Goal: Task Accomplishment & Management: Manage account settings

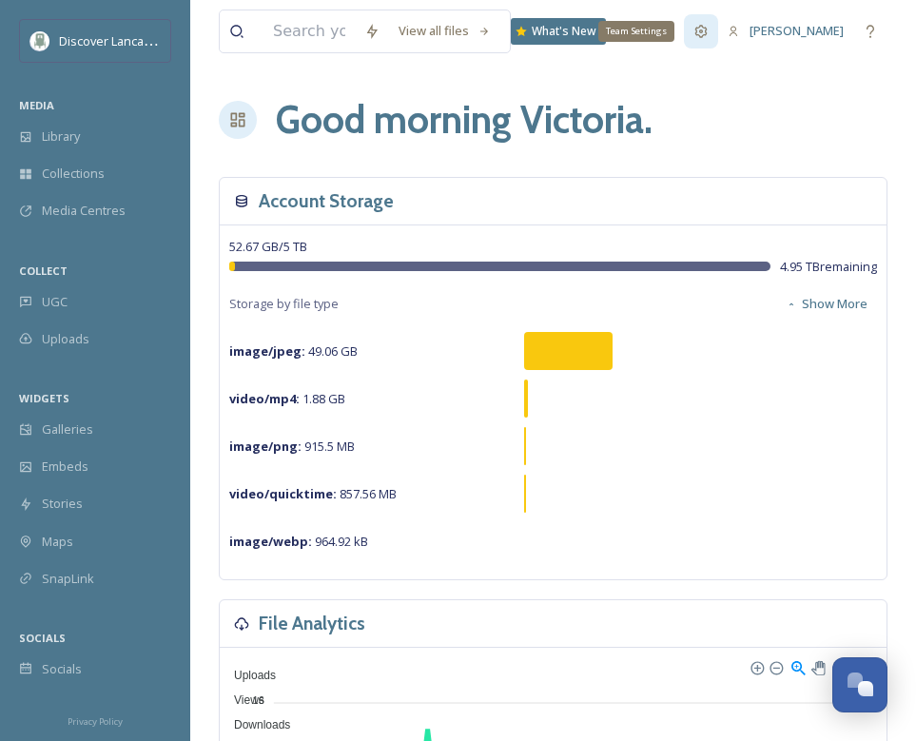
click at [684, 40] on div "Team Settings" at bounding box center [701, 31] width 34 height 34
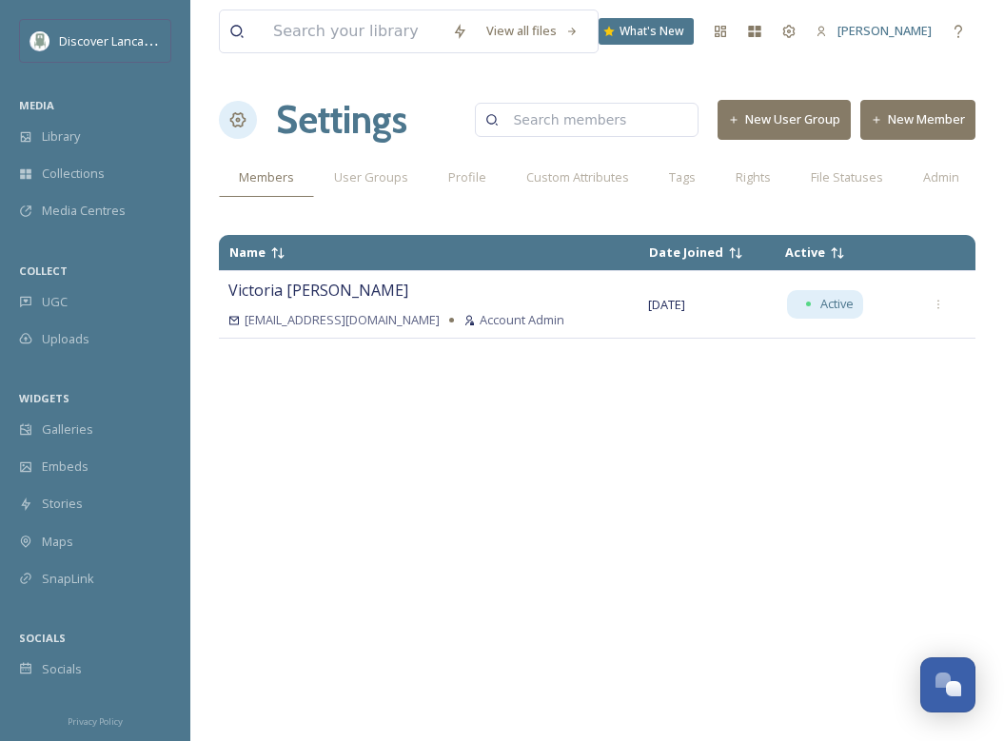
click at [915, 128] on button "New Member" at bounding box center [917, 119] width 115 height 39
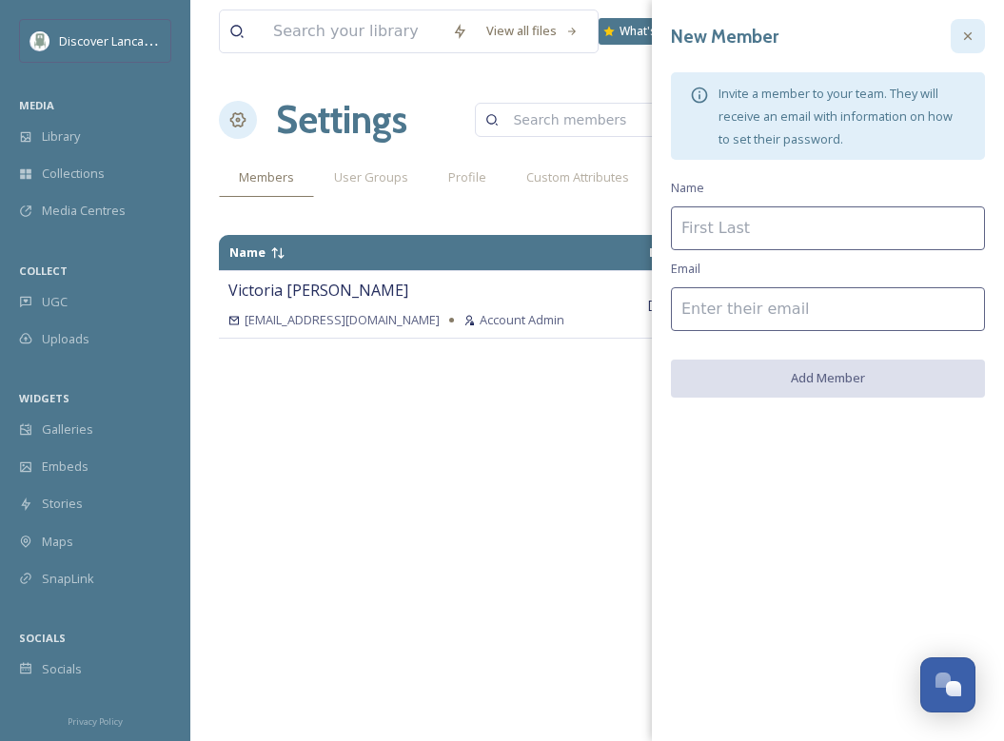
click at [969, 45] on div at bounding box center [968, 36] width 34 height 34
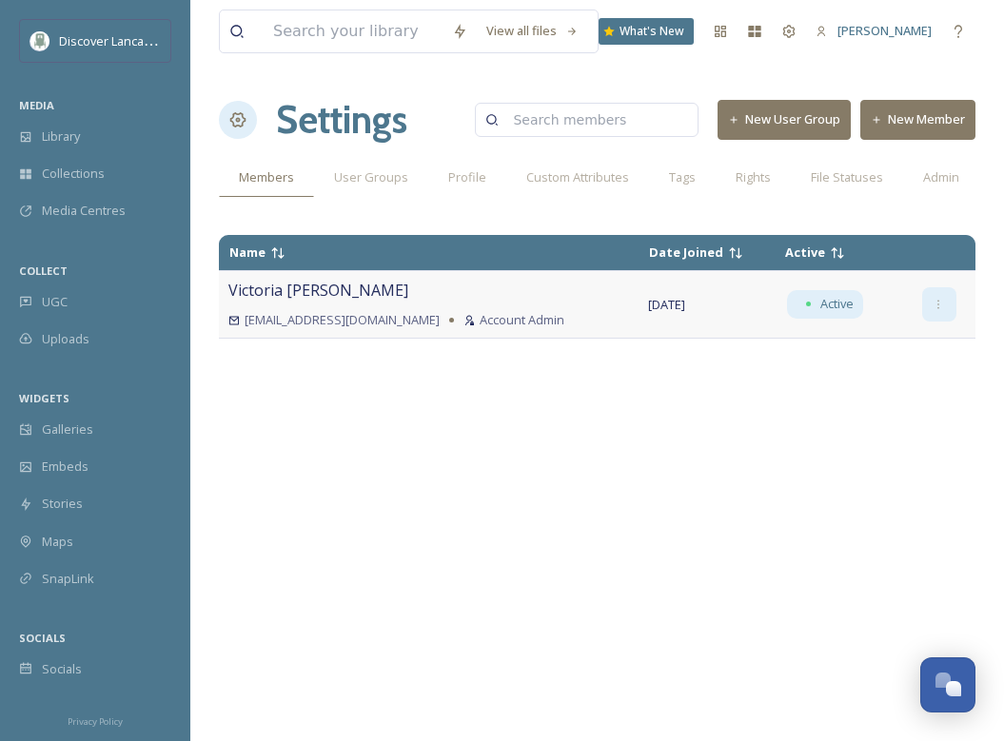
click at [939, 295] on div at bounding box center [939, 304] width 34 height 34
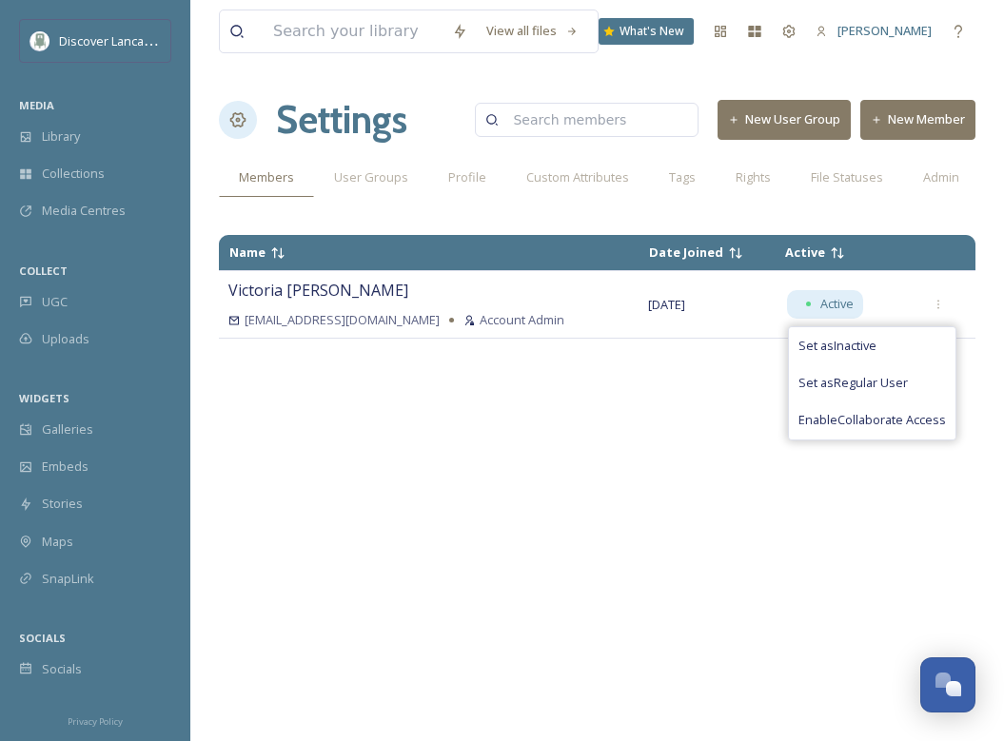
click at [594, 553] on div "Name Date Joined Active [PERSON_NAME] [EMAIL_ADDRESS][DOMAIN_NAME] Account Admi…" at bounding box center [597, 477] width 757 height 503
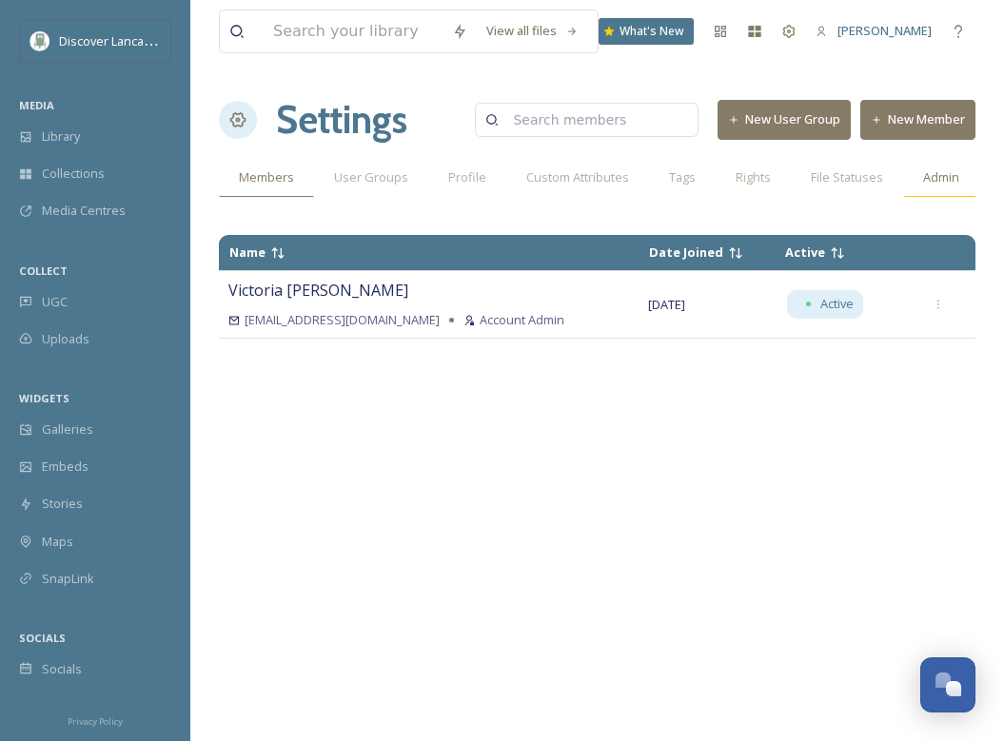
click at [925, 182] on span "Admin" at bounding box center [941, 177] width 36 height 18
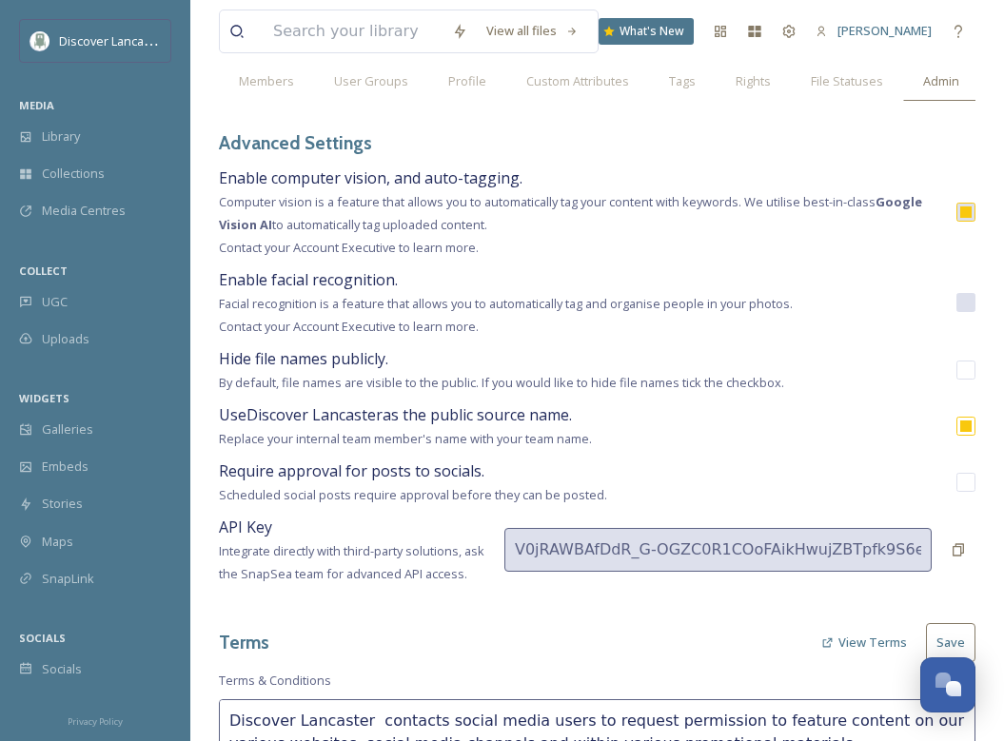
scroll to position [102, 0]
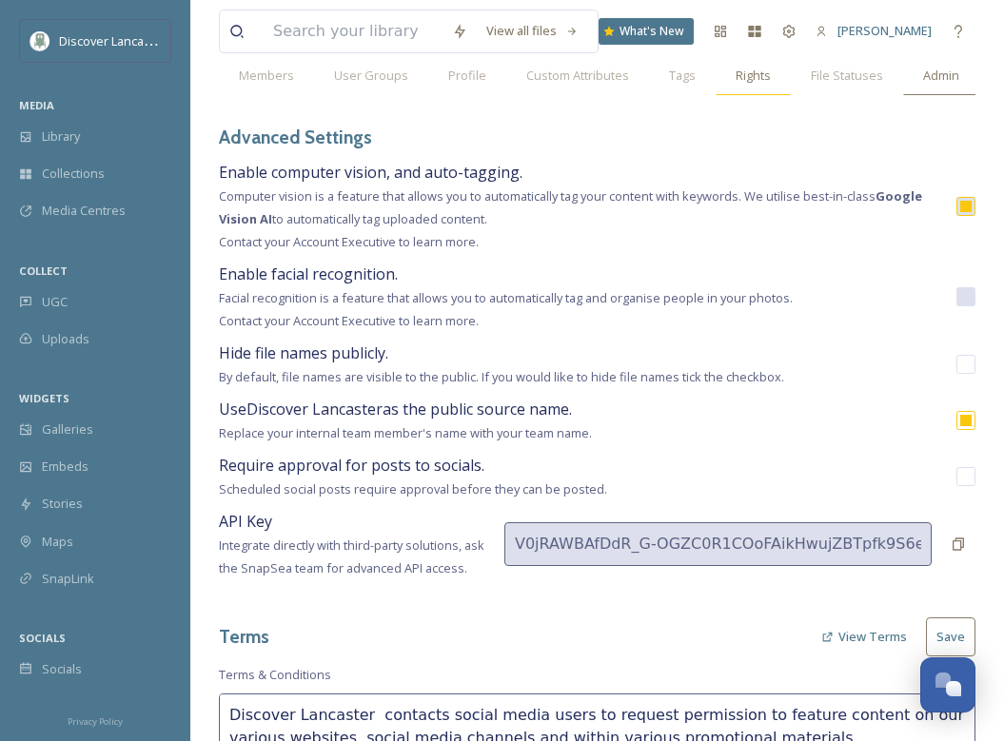
click at [750, 77] on span "Rights" at bounding box center [753, 76] width 35 height 18
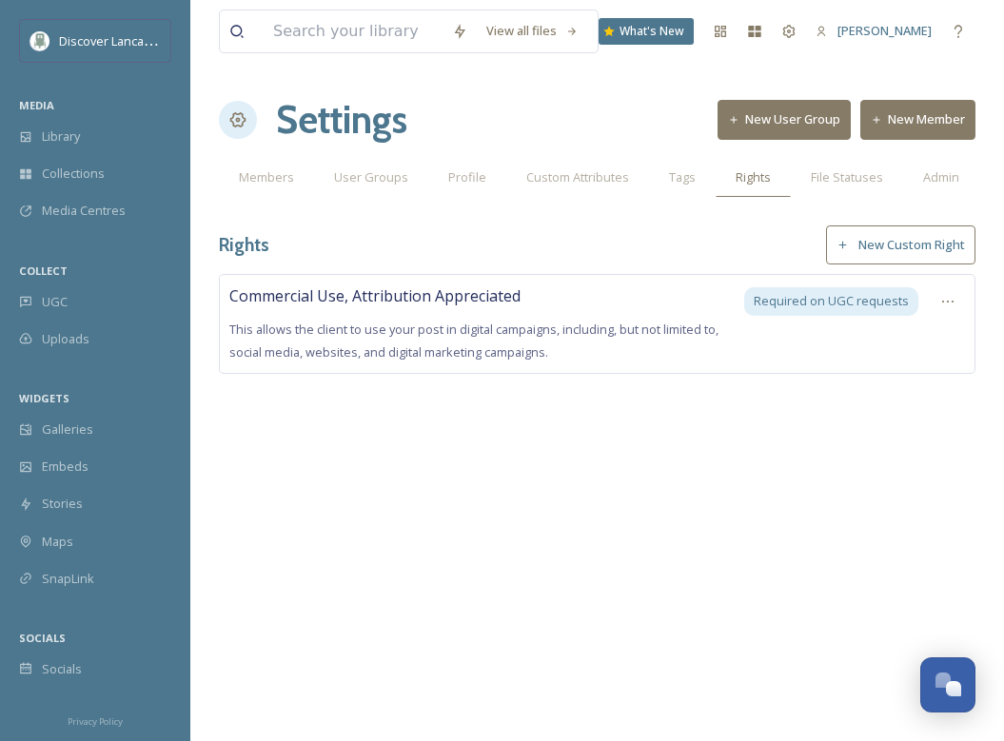
click at [636, 560] on div "View all files What's New [PERSON_NAME] Settings New User Group New Member Memb…" at bounding box center [597, 370] width 814 height 741
click at [930, 186] on span "Admin" at bounding box center [941, 177] width 36 height 18
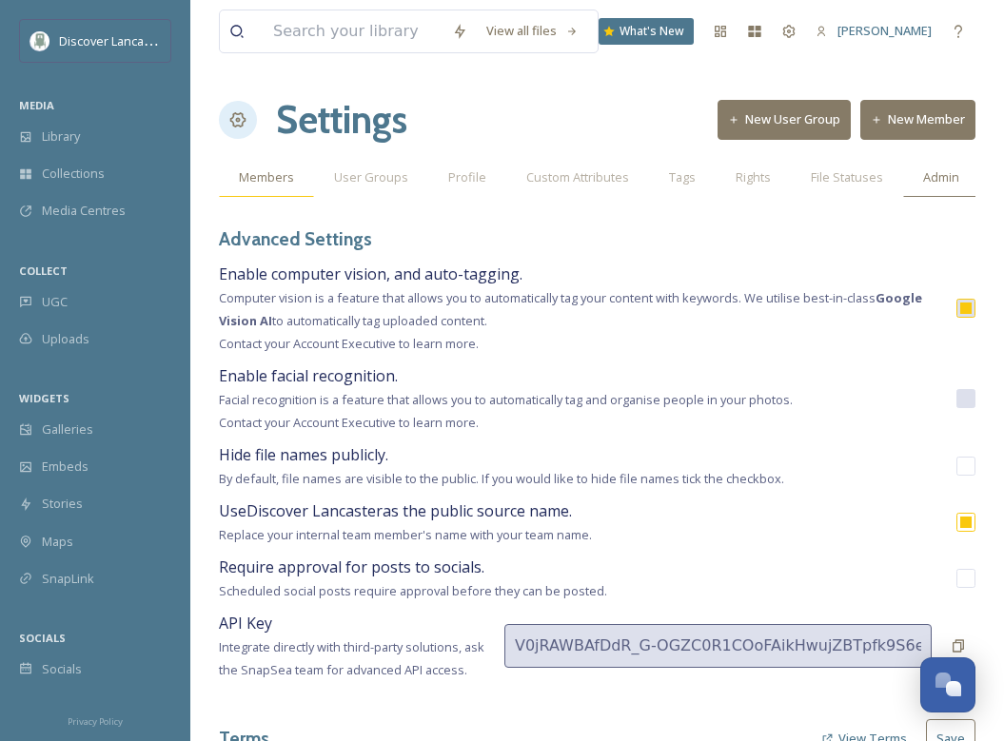
click at [269, 177] on span "Members" at bounding box center [266, 177] width 55 height 18
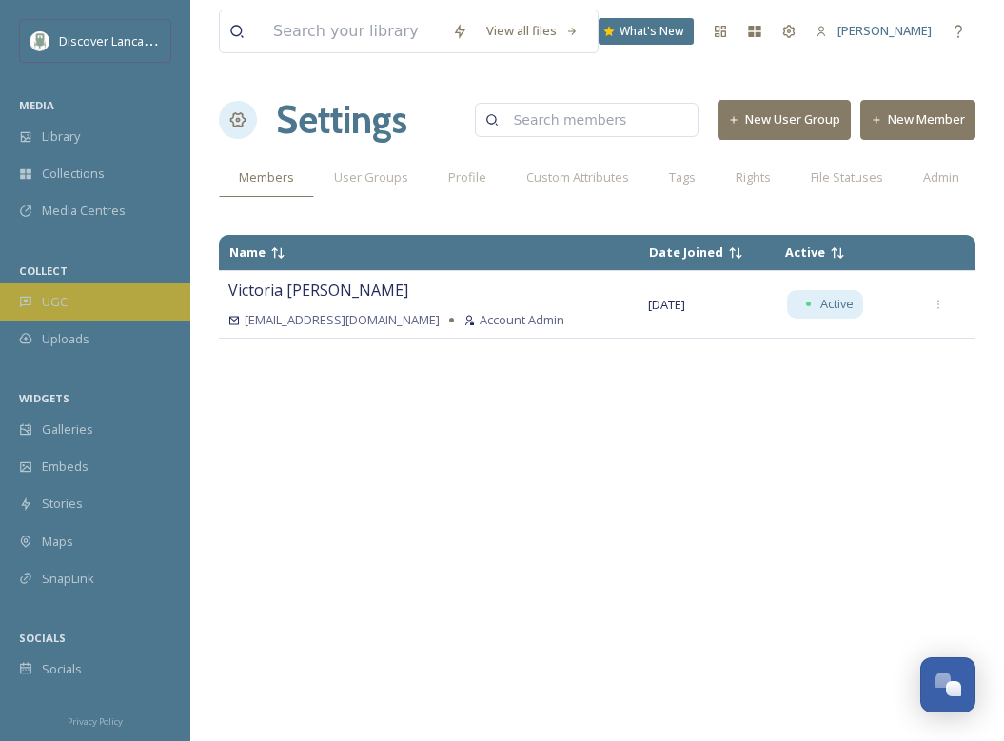
click at [98, 304] on div "UGC" at bounding box center [95, 302] width 190 height 37
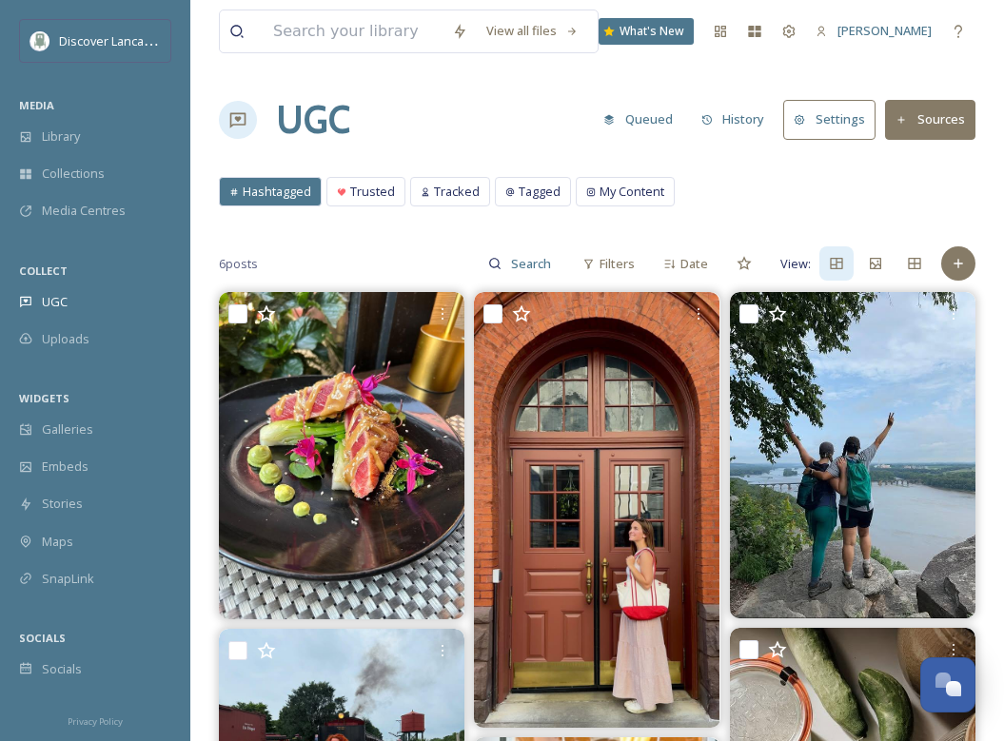
click at [862, 119] on button "Settings" at bounding box center [829, 119] width 92 height 39
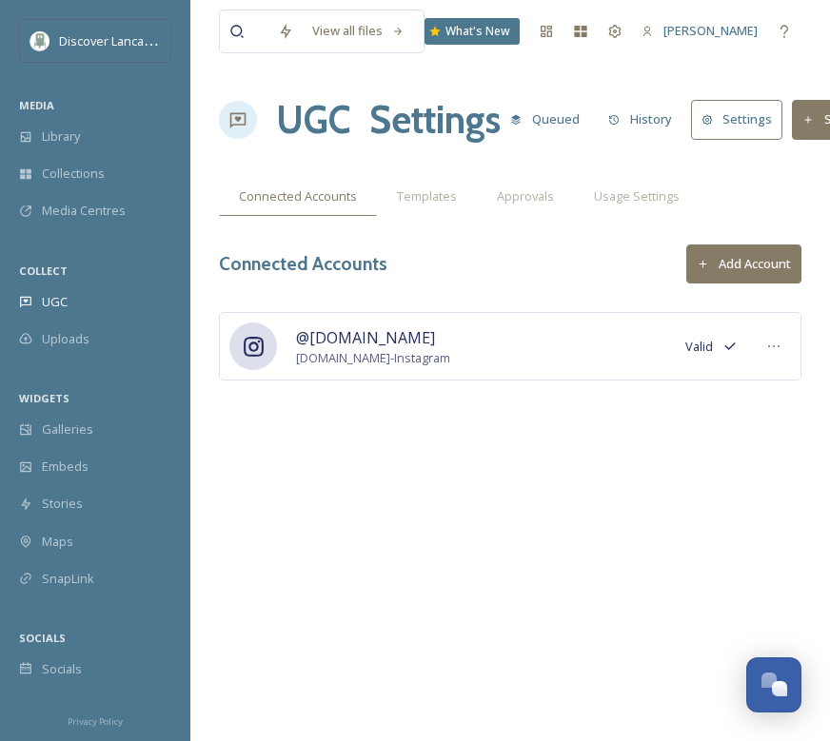
click at [772, 277] on button "Add Account" at bounding box center [743, 264] width 115 height 39
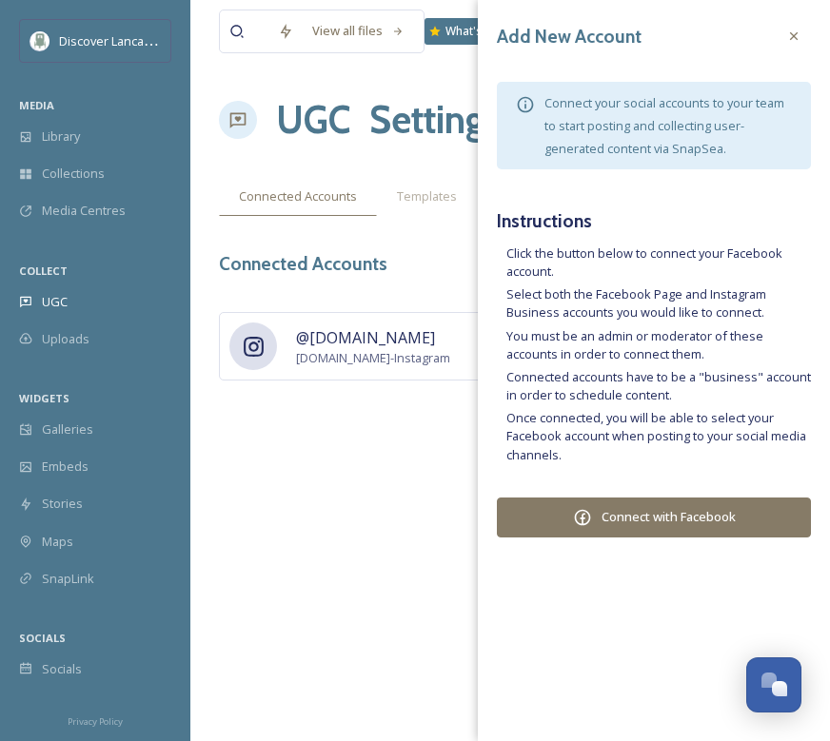
click at [664, 514] on button "Connect with Facebook" at bounding box center [654, 518] width 314 height 40
click at [792, 46] on div at bounding box center [794, 36] width 34 height 34
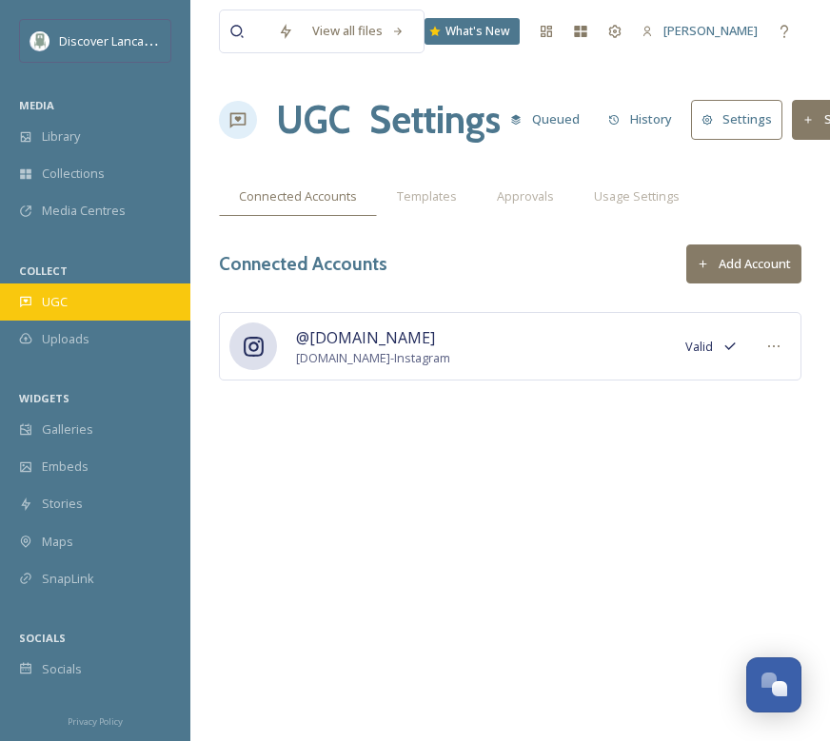
click at [118, 307] on div "UGC" at bounding box center [95, 302] width 190 height 37
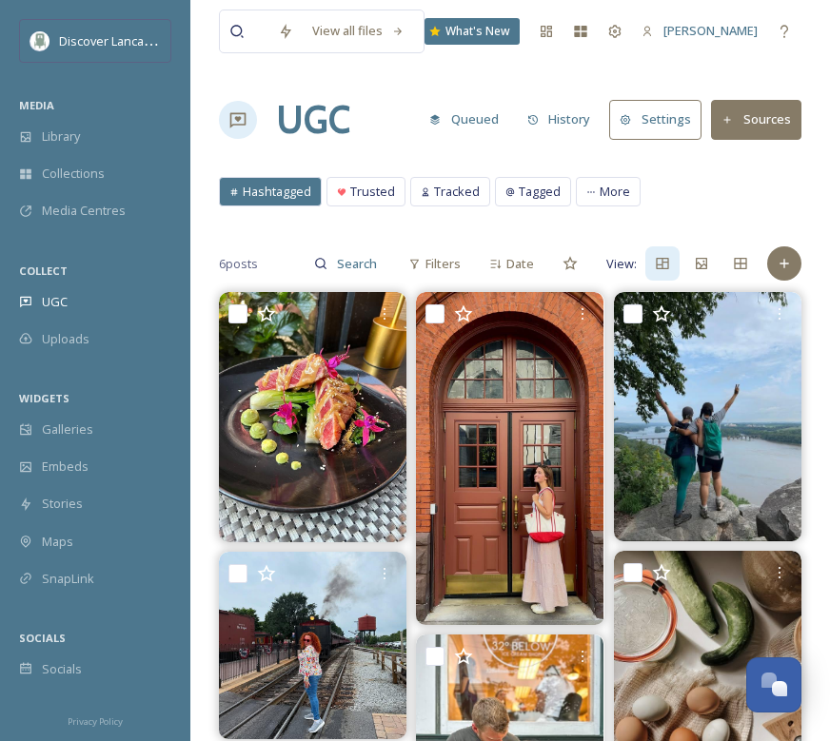
click at [768, 138] on button "Sources" at bounding box center [756, 119] width 90 height 39
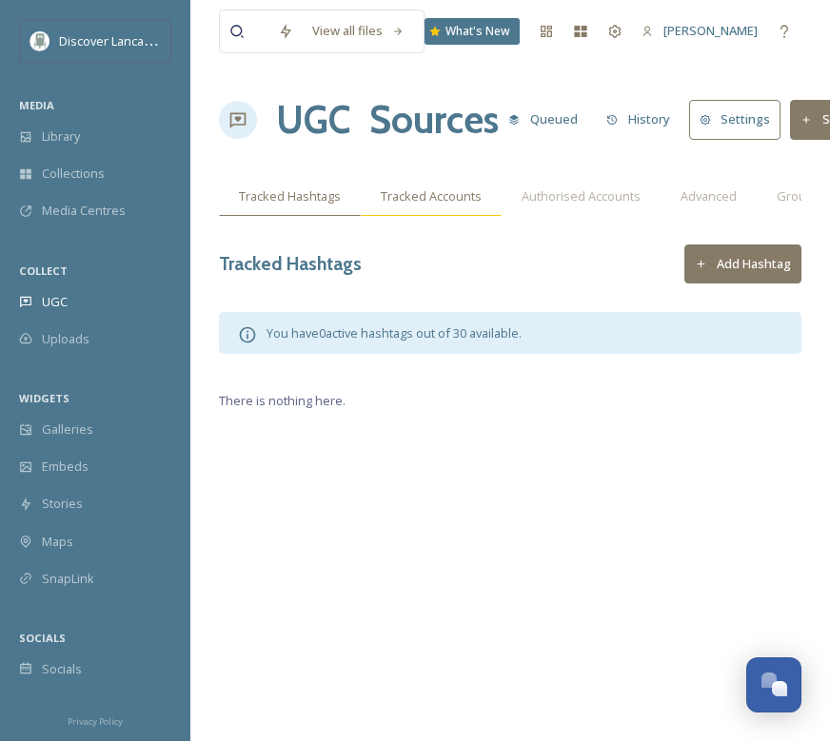
click at [450, 209] on div "Tracked Accounts" at bounding box center [431, 196] width 141 height 39
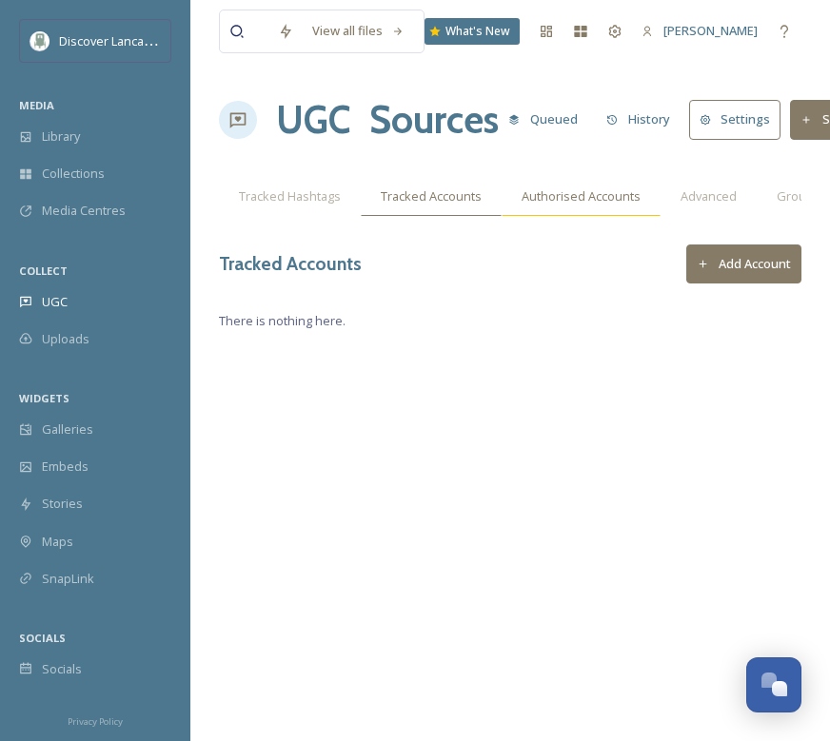
click at [534, 207] on div "Authorised Accounts" at bounding box center [581, 196] width 159 height 39
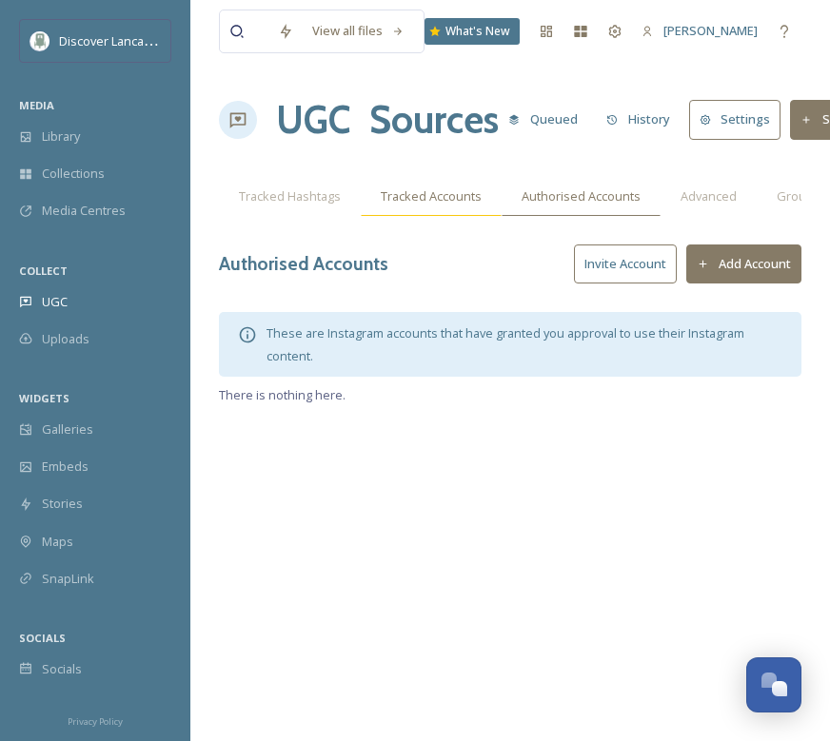
click at [408, 198] on span "Tracked Accounts" at bounding box center [431, 196] width 101 height 18
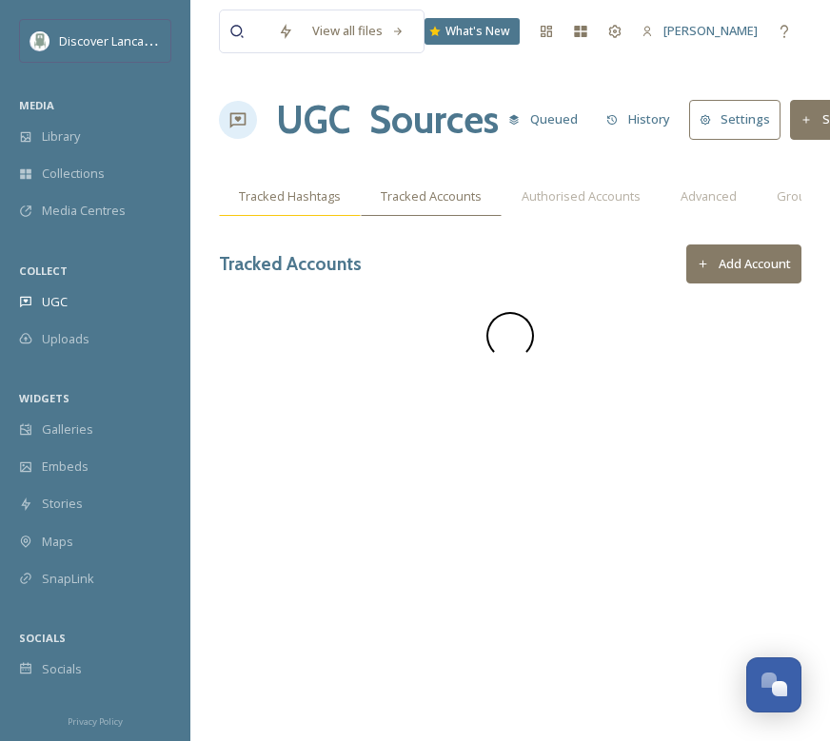
click at [318, 198] on span "Tracked Hashtags" at bounding box center [290, 196] width 102 height 18
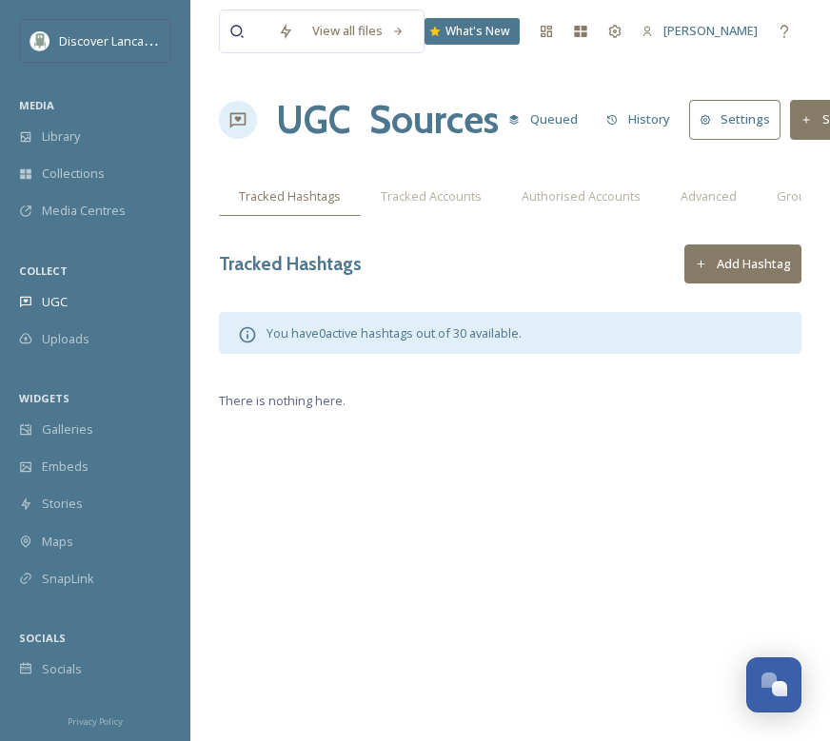
click at [725, 264] on button "Add Hashtag" at bounding box center [742, 264] width 117 height 39
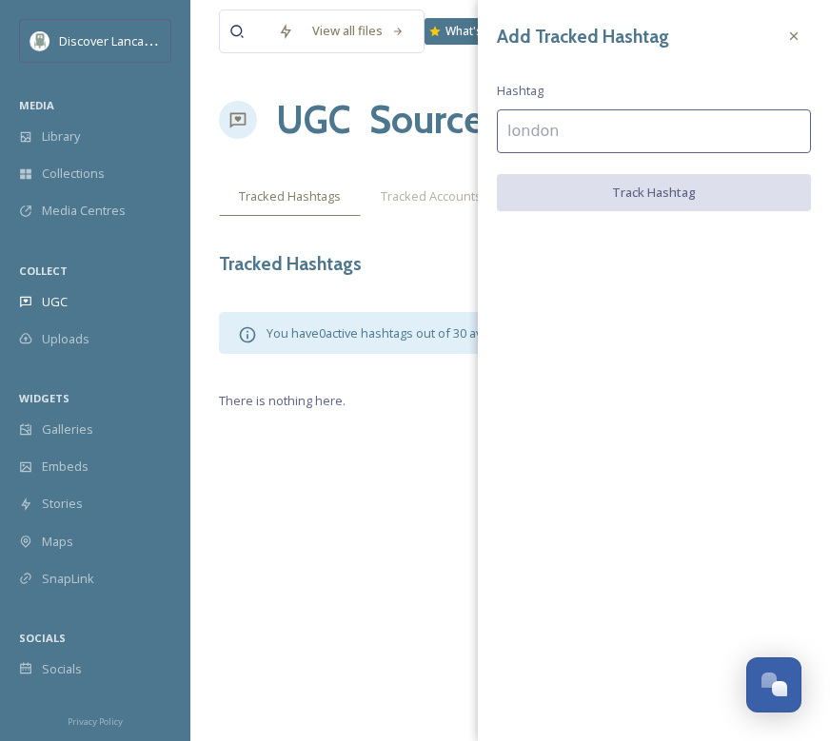
click at [404, 257] on div "Tracked Hashtags Add Hashtag" at bounding box center [510, 264] width 582 height 39
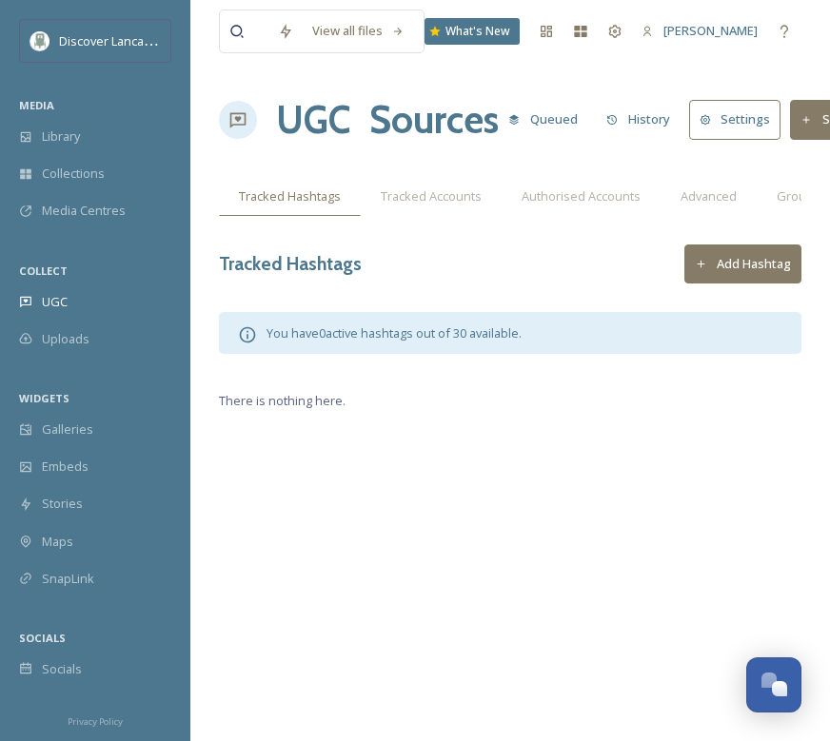
click at [744, 263] on button "Add Hashtag" at bounding box center [742, 264] width 117 height 39
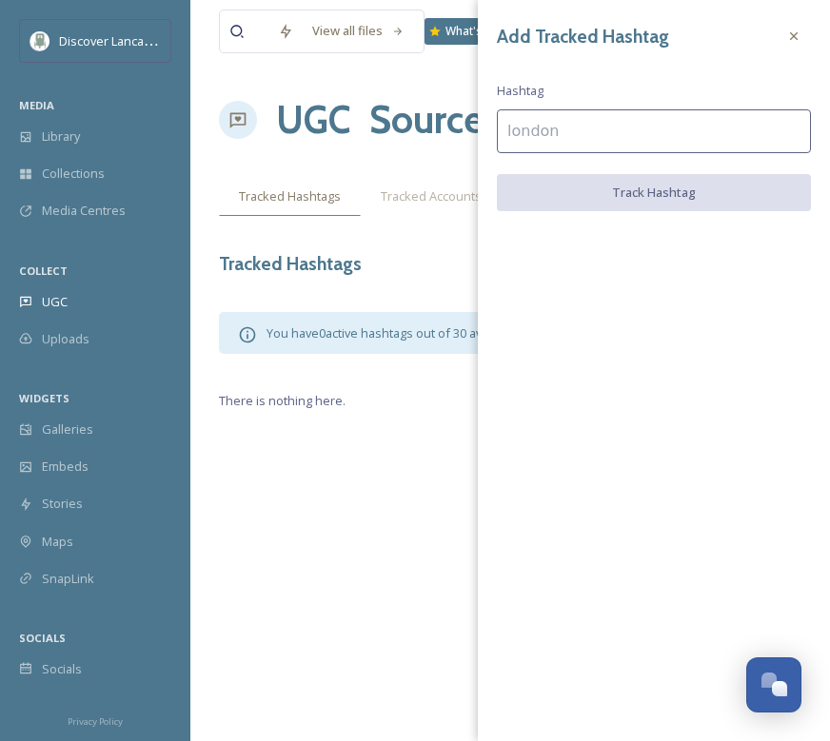
click at [421, 270] on div "Tracked Hashtags Add Hashtag" at bounding box center [510, 264] width 582 height 39
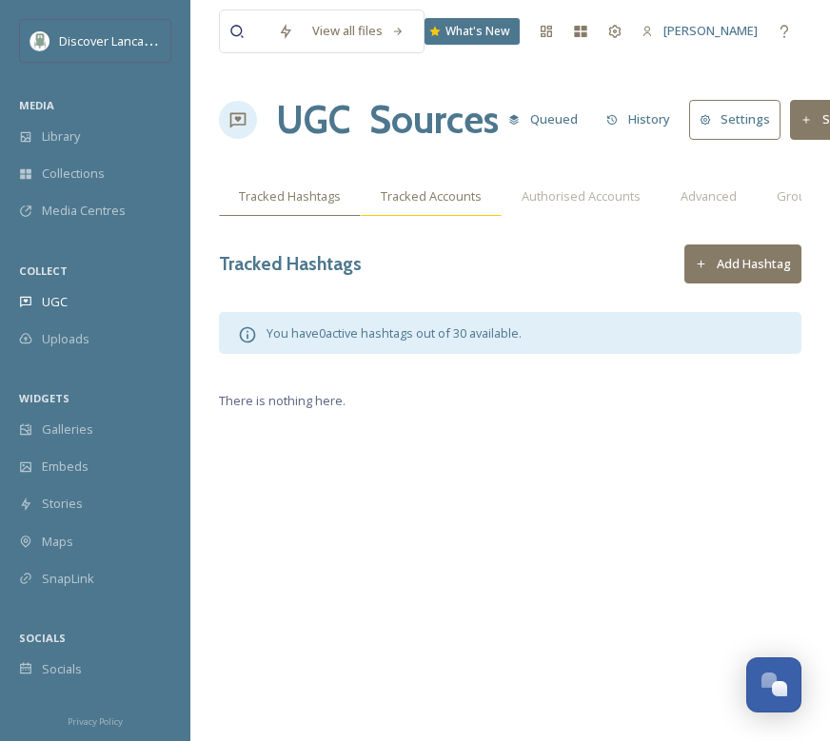
click at [460, 204] on span "Tracked Accounts" at bounding box center [431, 196] width 101 height 18
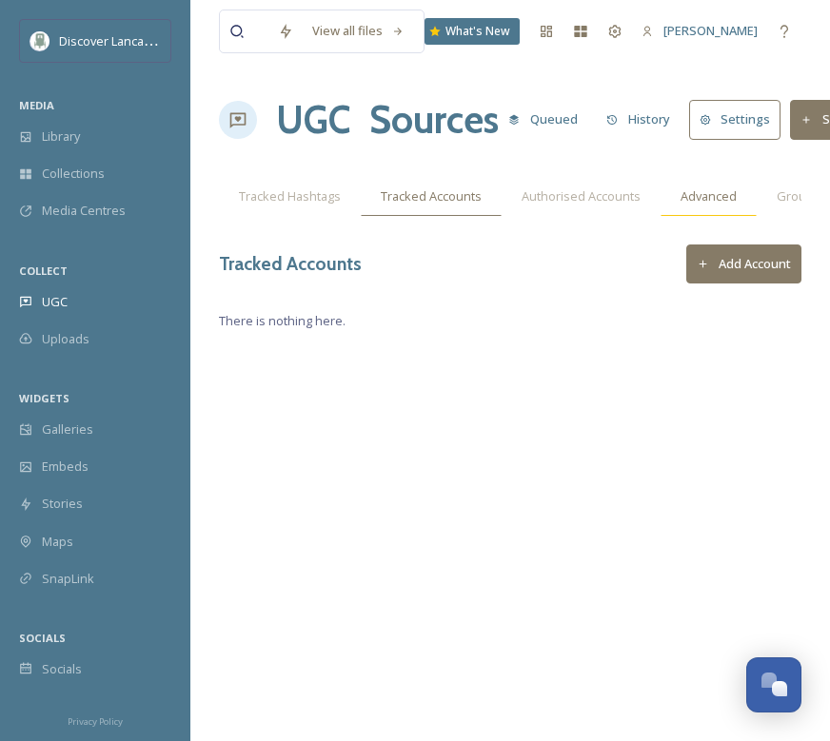
click at [694, 202] on span "Advanced" at bounding box center [708, 196] width 56 height 18
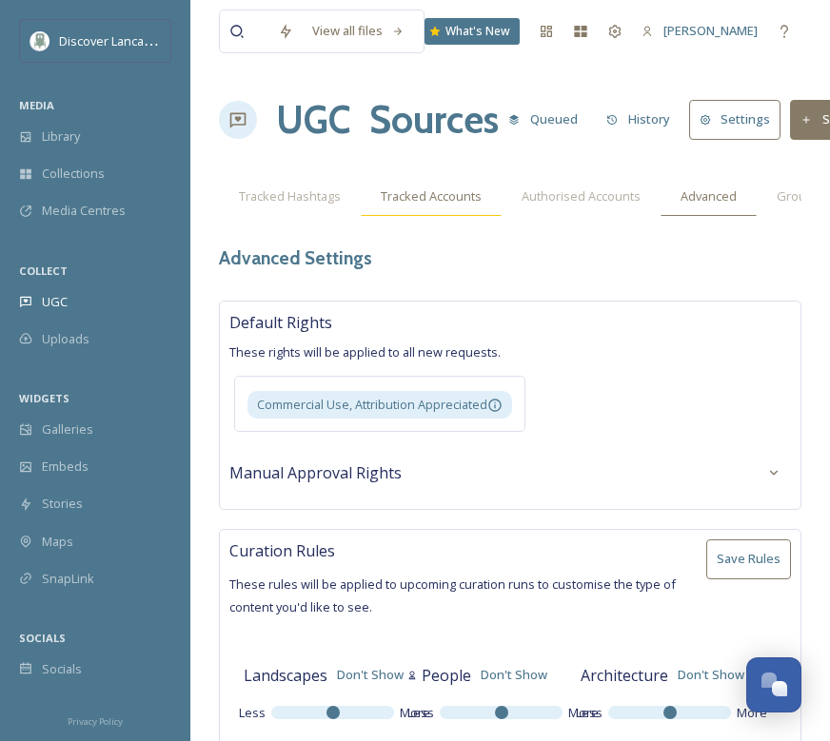
click at [369, 198] on div "Tracked Accounts" at bounding box center [431, 196] width 141 height 39
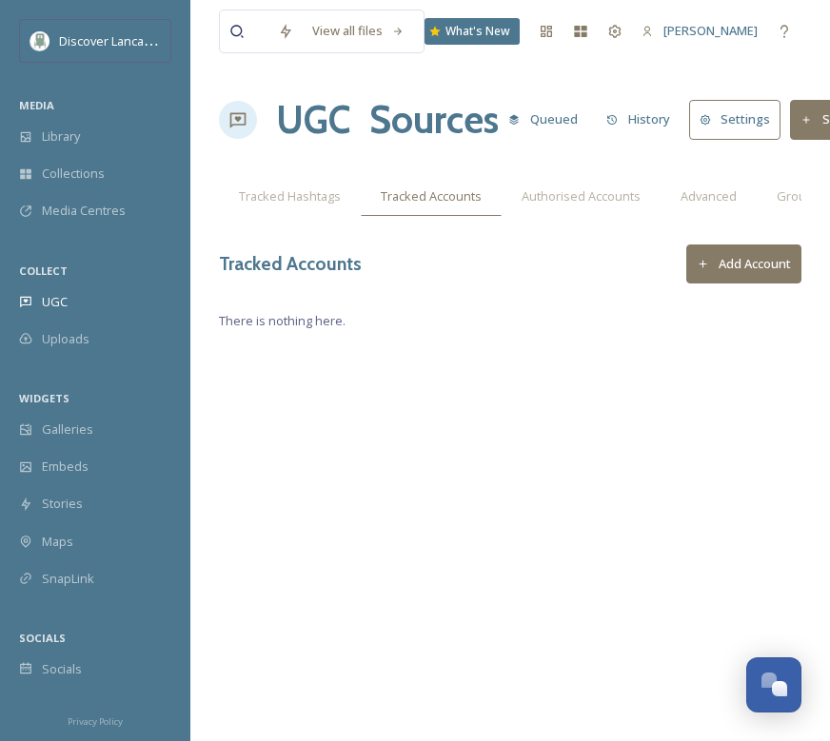
click at [704, 252] on button "Add Account" at bounding box center [743, 264] width 115 height 39
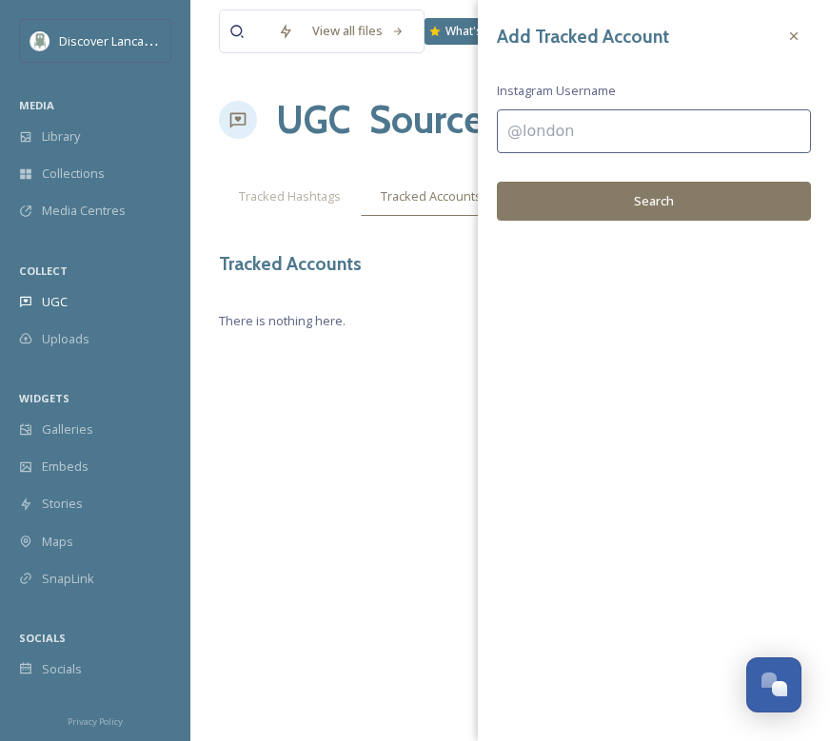
click at [386, 373] on div "View all files What's New [PERSON_NAME] UGC Sources Queued History Settings Sou…" at bounding box center [509, 370] width 639 height 741
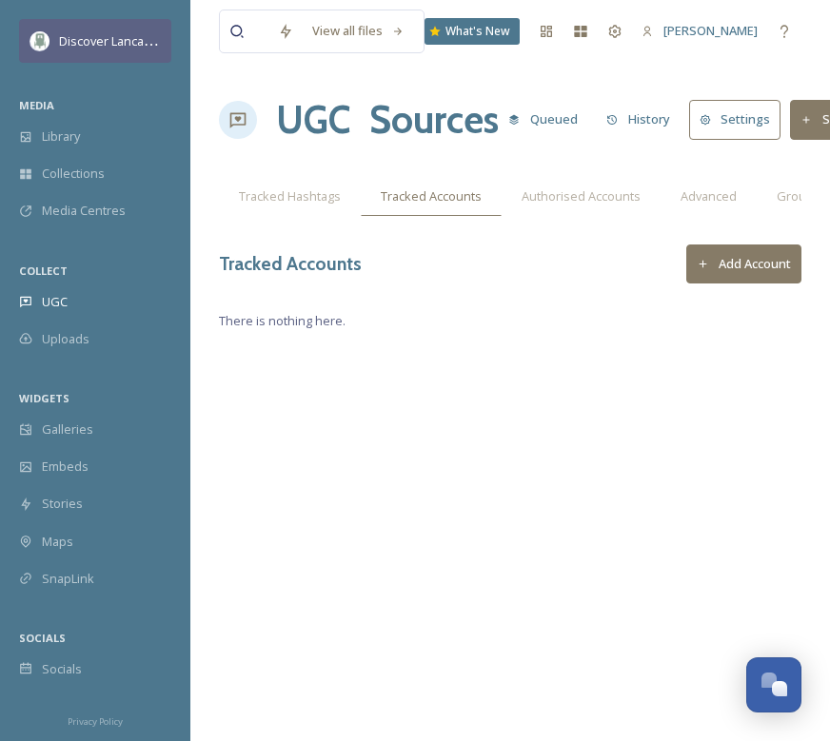
click at [145, 53] on div "Discover Lancaster" at bounding box center [95, 41] width 152 height 44
click at [401, 384] on div "View all files What's New [PERSON_NAME] UGC Sources Queued History Settings Sou…" at bounding box center [509, 370] width 639 height 741
click at [714, 205] on span "Advanced" at bounding box center [708, 196] width 56 height 18
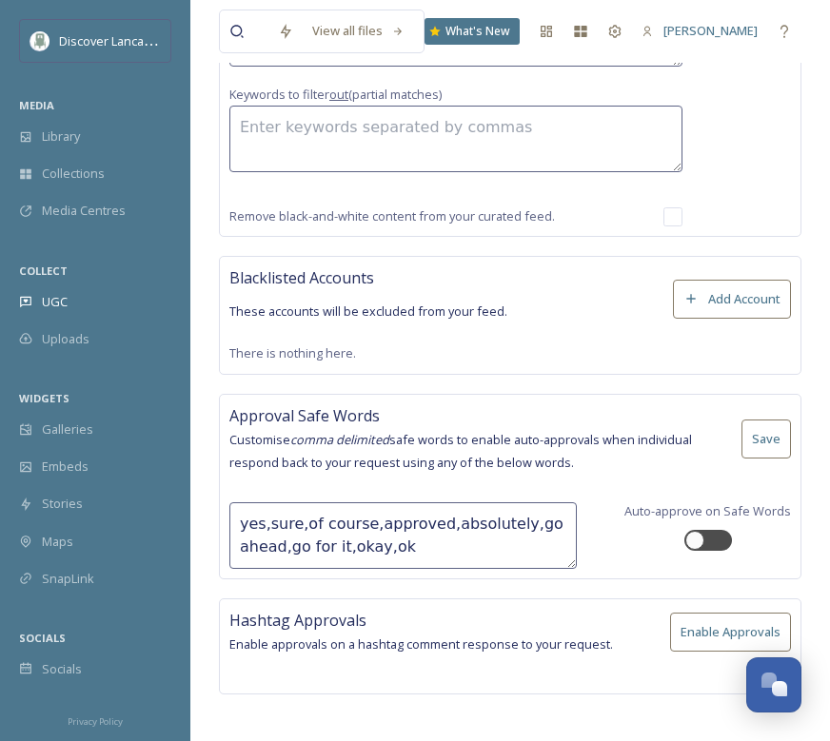
scroll to position [1534, 0]
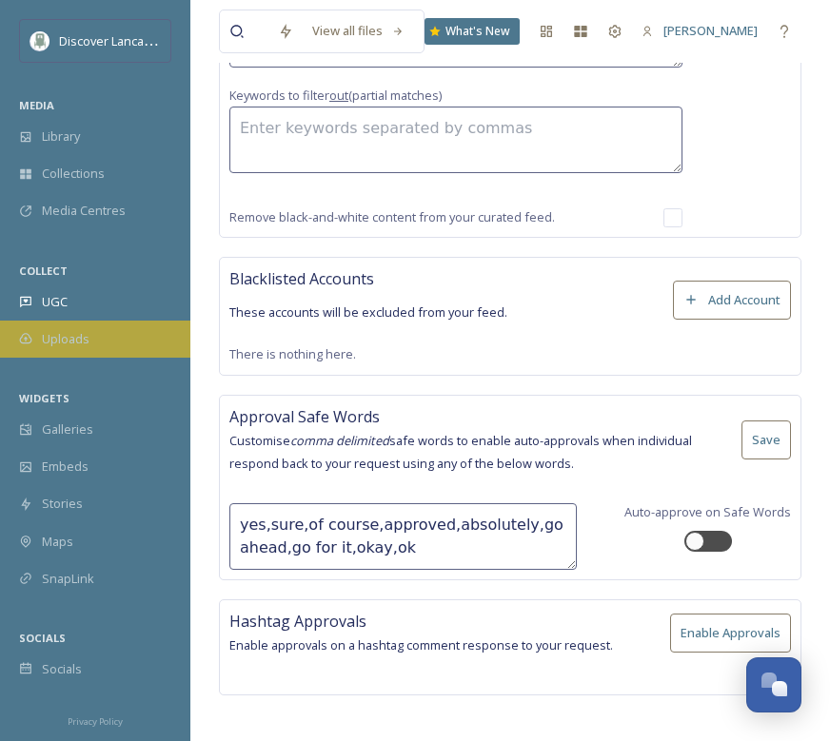
click at [177, 328] on div "Uploads" at bounding box center [95, 339] width 190 height 37
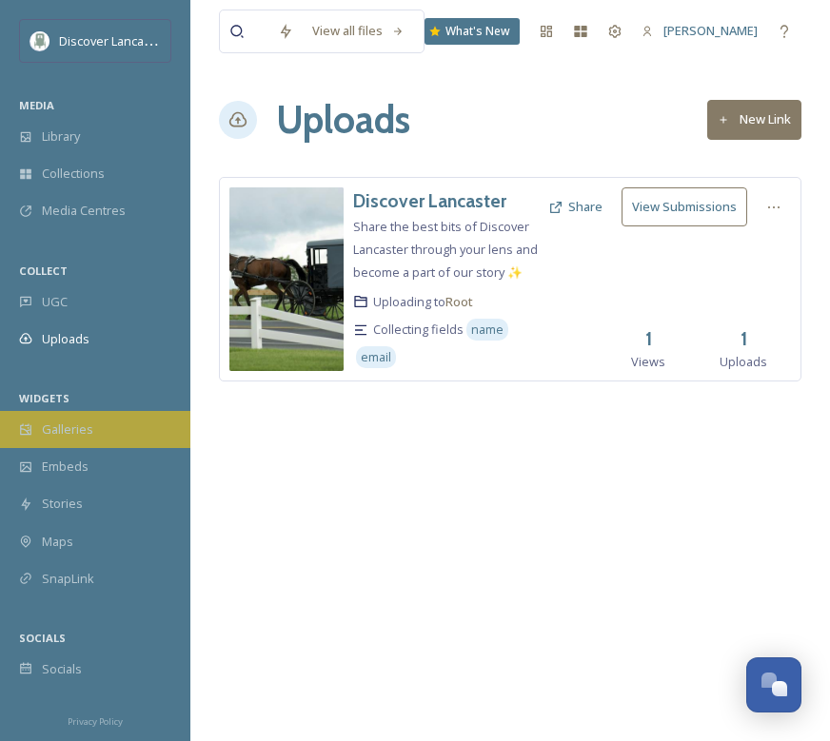
click at [99, 429] on div "Galleries" at bounding box center [95, 429] width 190 height 37
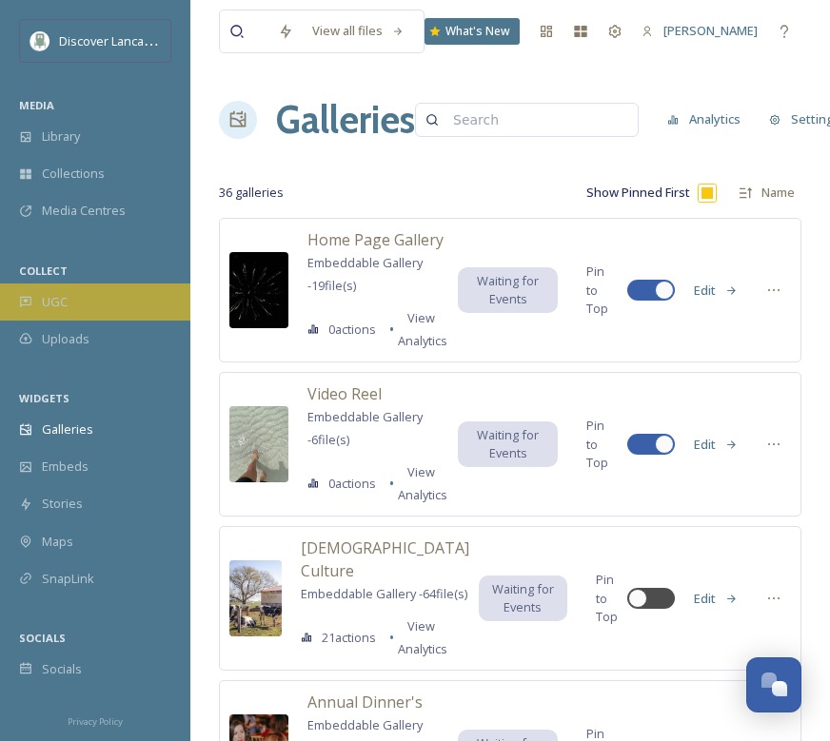
click at [103, 306] on div "UGC" at bounding box center [95, 302] width 190 height 37
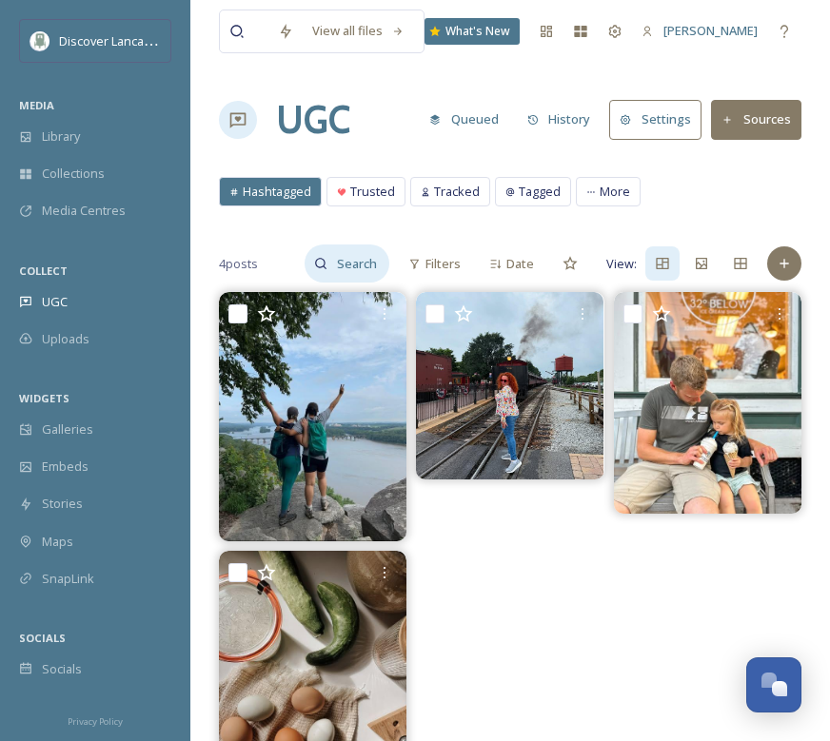
click at [361, 266] on input at bounding box center [358, 264] width 62 height 38
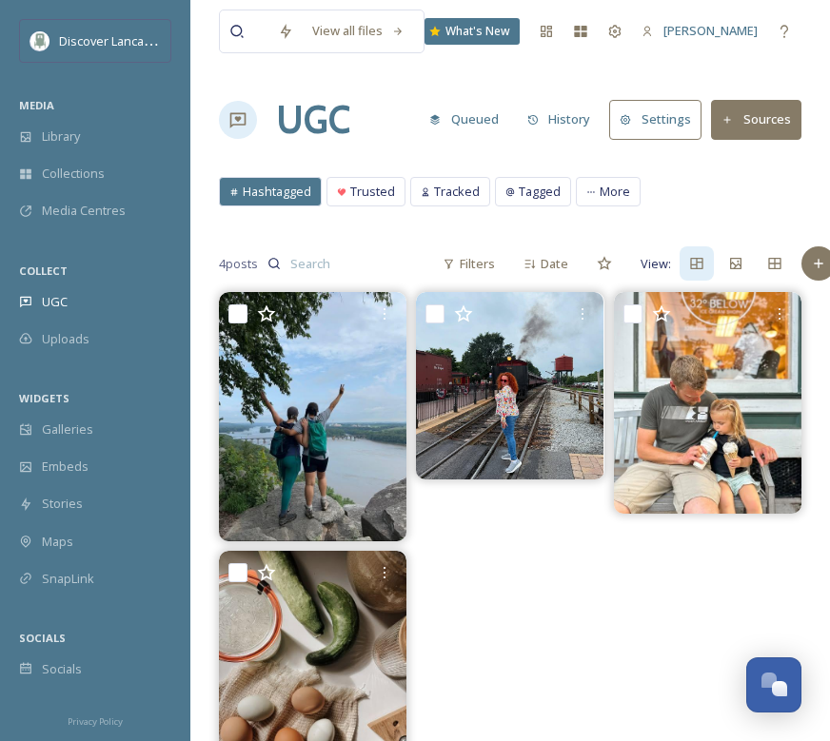
click at [296, 197] on span "Hashtagged" at bounding box center [277, 192] width 69 height 18
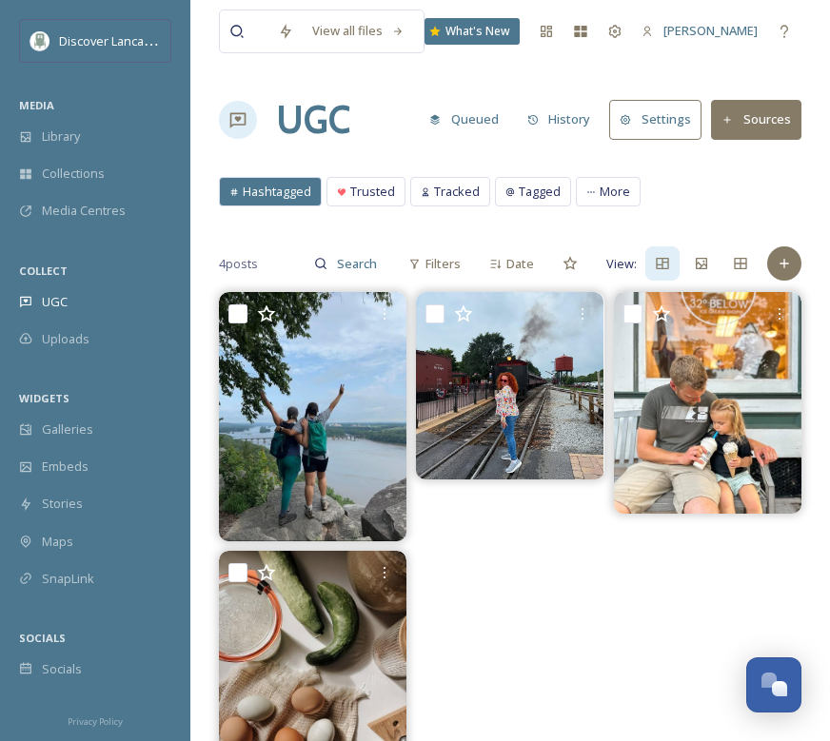
click at [296, 197] on span "Hashtagged" at bounding box center [277, 192] width 69 height 18
click at [378, 193] on span "Trusted" at bounding box center [372, 192] width 45 height 18
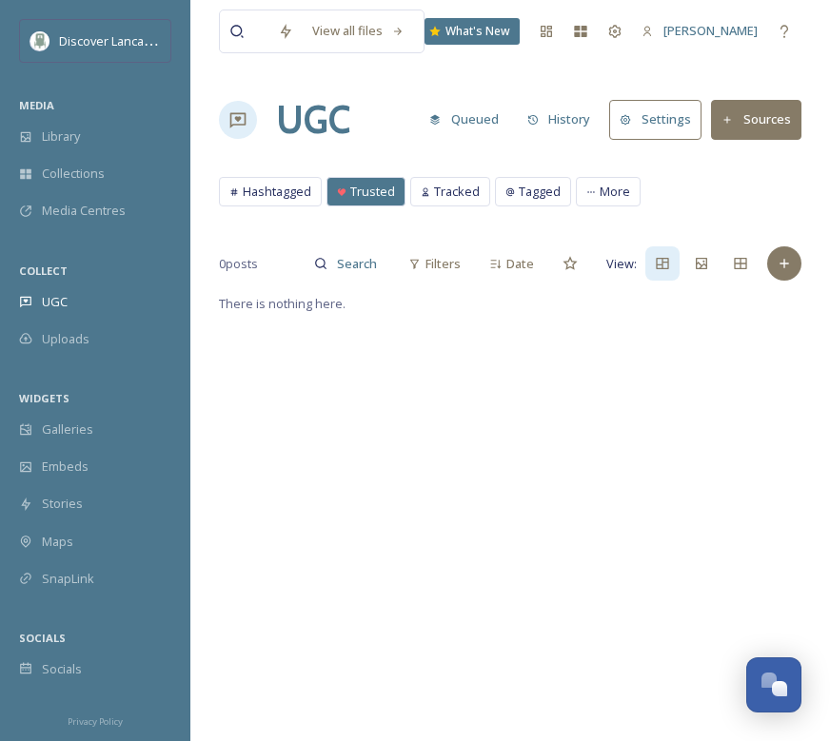
click at [385, 191] on span "Trusted" at bounding box center [372, 192] width 45 height 18
click at [457, 198] on span "Tracked" at bounding box center [457, 192] width 46 height 18
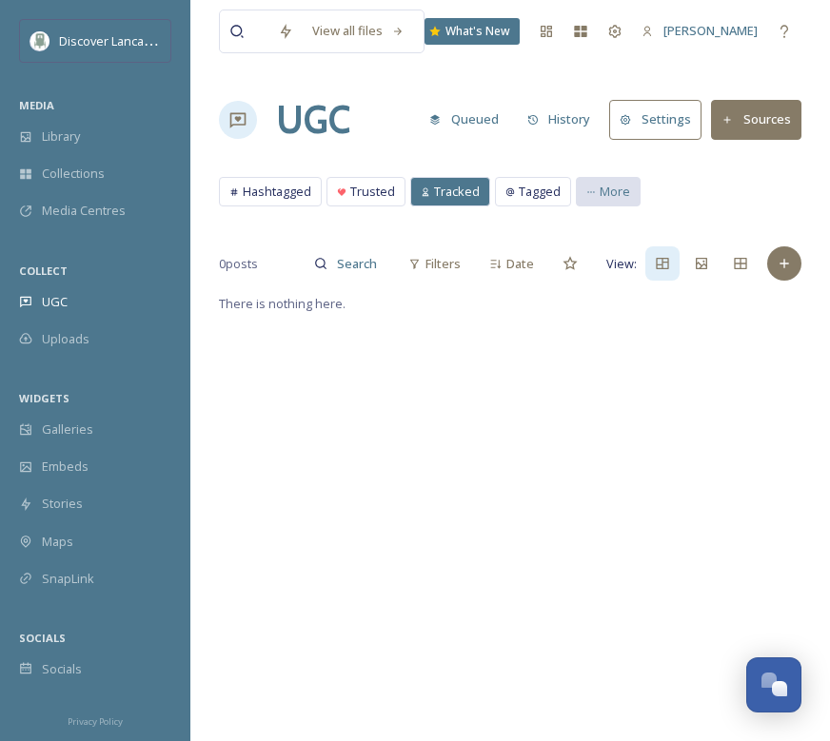
click at [592, 187] on icon at bounding box center [591, 192] width 10 height 10
click at [505, 188] on icon at bounding box center [510, 192] width 10 height 10
click at [608, 188] on span "My Content" at bounding box center [632, 192] width 65 height 18
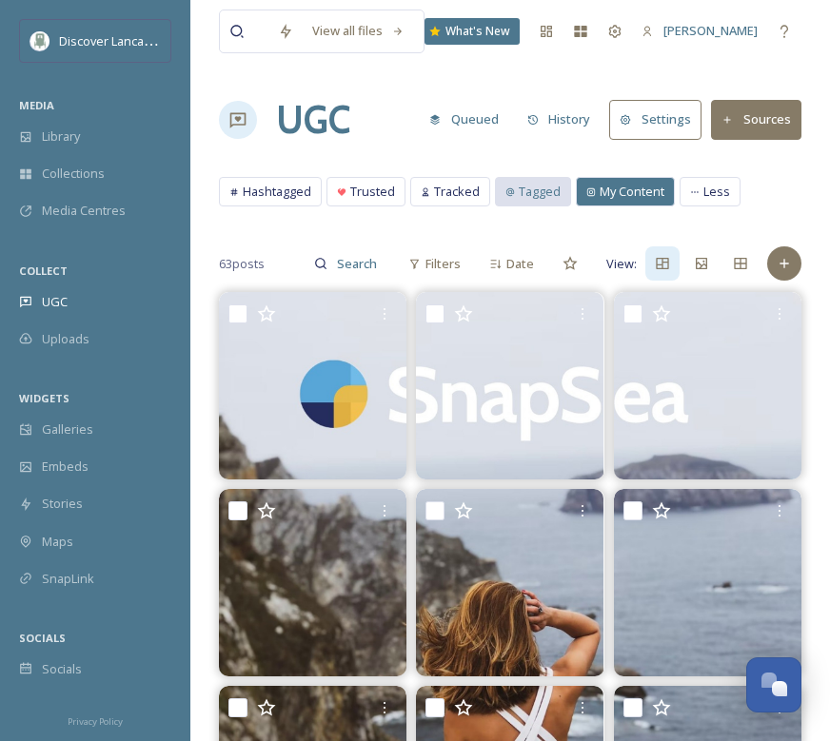
click at [535, 189] on span "Tagged" at bounding box center [540, 192] width 42 height 18
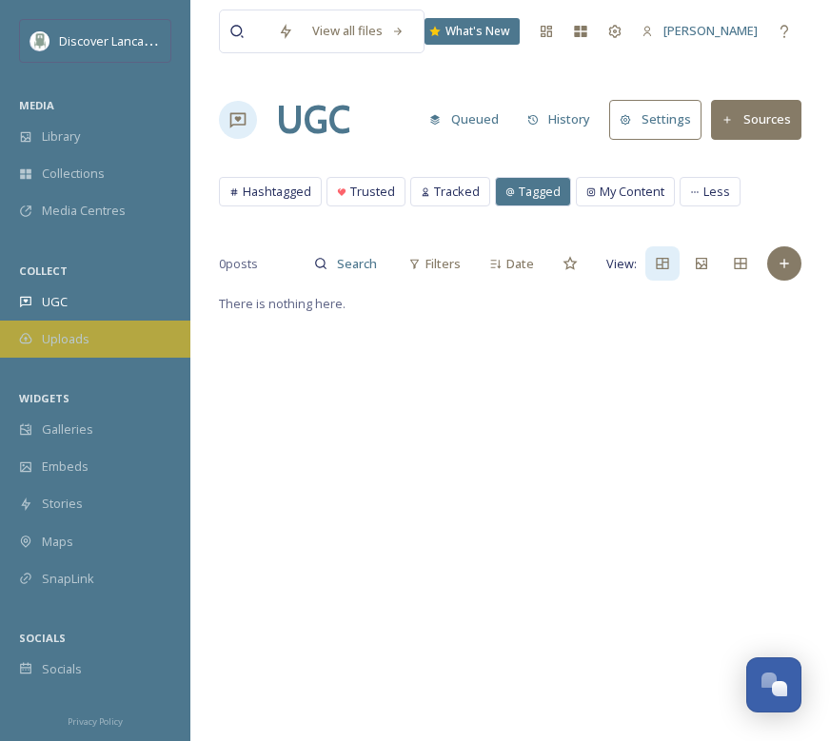
click at [139, 328] on div "Uploads" at bounding box center [95, 339] width 190 height 37
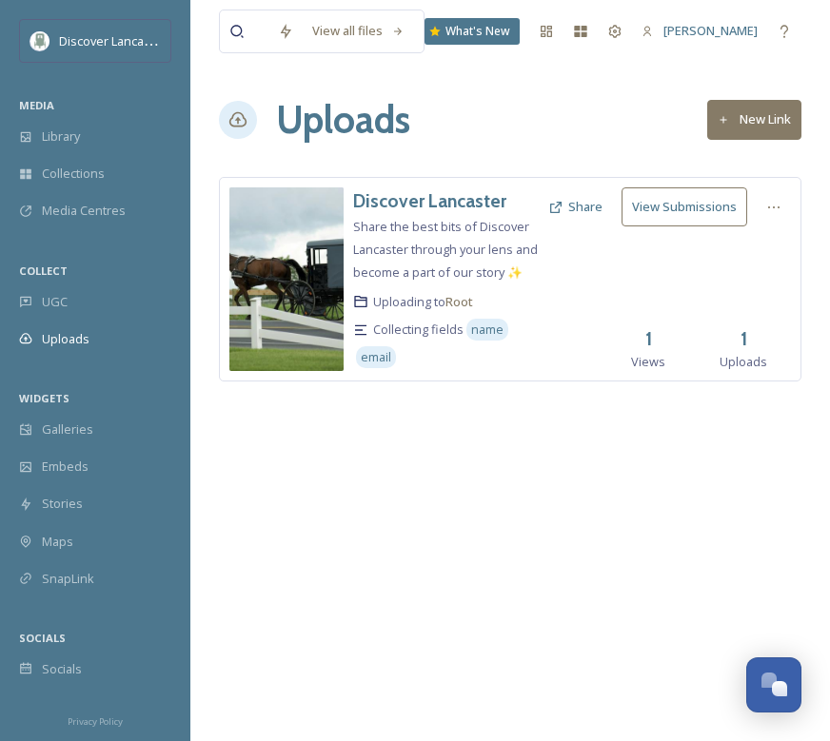
click at [794, 130] on button "New Link" at bounding box center [754, 119] width 94 height 39
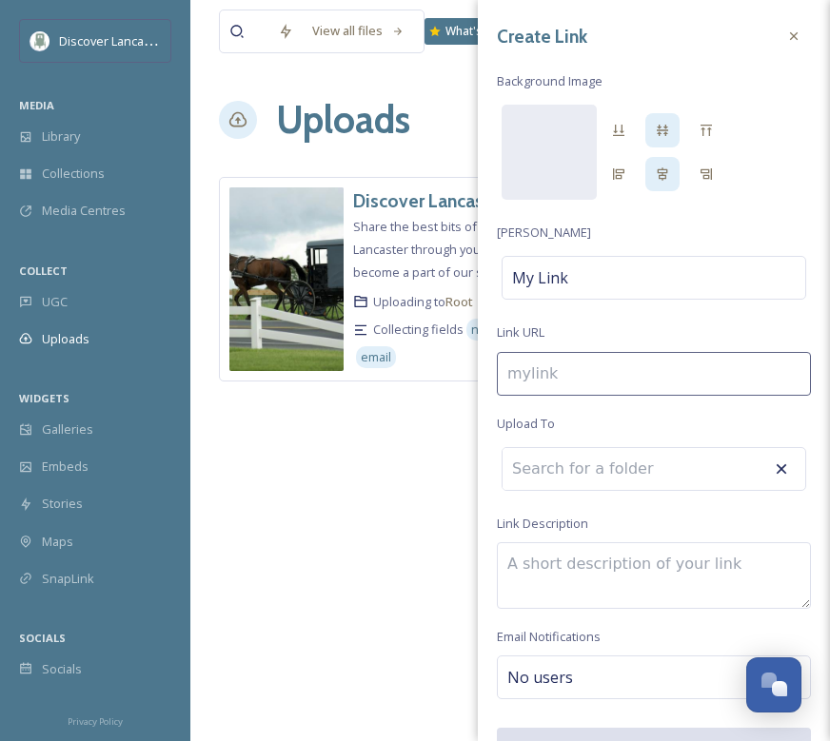
click at [524, 481] on input at bounding box center [606, 469] width 209 height 42
click at [567, 563] on textarea at bounding box center [654, 575] width 314 height 67
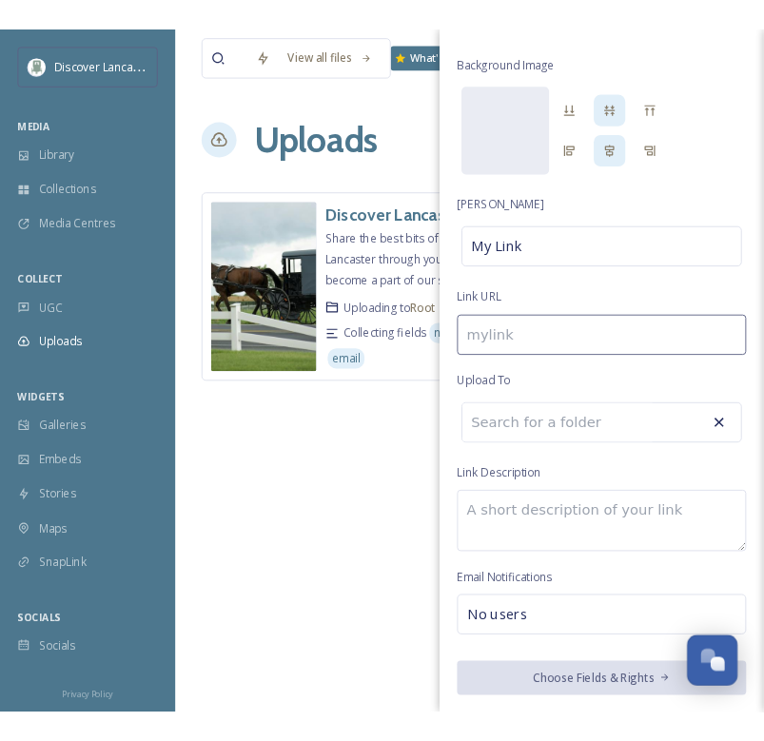
scroll to position [41, 0]
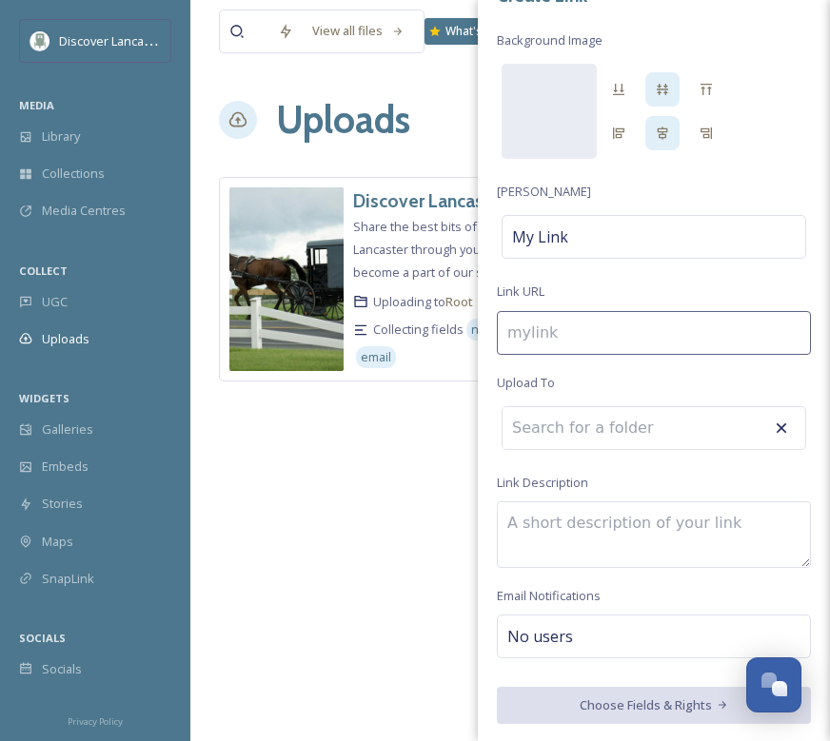
click at [561, 630] on span "No users" at bounding box center [540, 636] width 66 height 23
click at [555, 632] on input at bounding box center [602, 636] width 190 height 23
click at [433, 616] on div "View all files What's New [PERSON_NAME] Uploads New Link Discover Lancaster Sha…" at bounding box center [509, 370] width 639 height 741
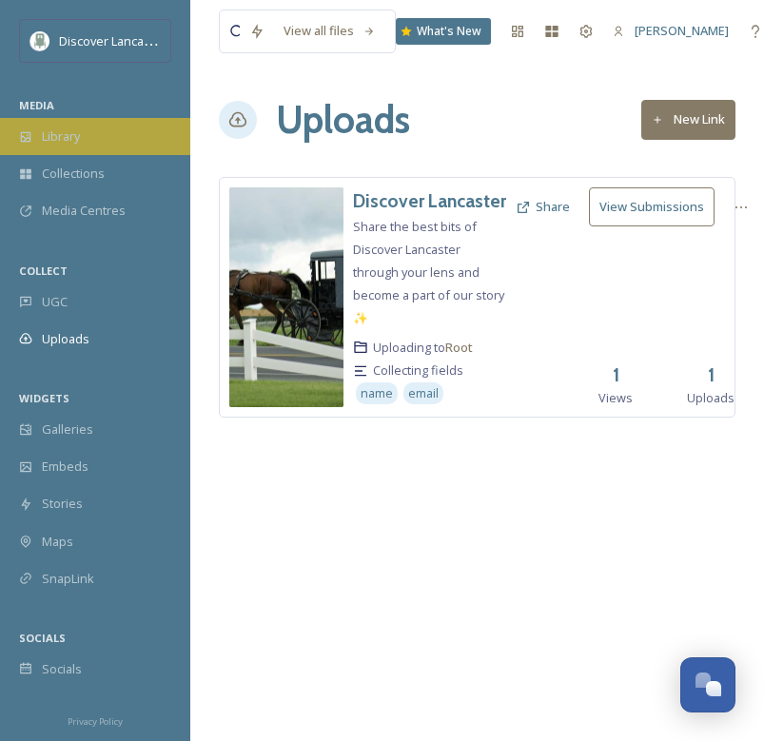
click at [130, 136] on div "Library" at bounding box center [95, 136] width 190 height 37
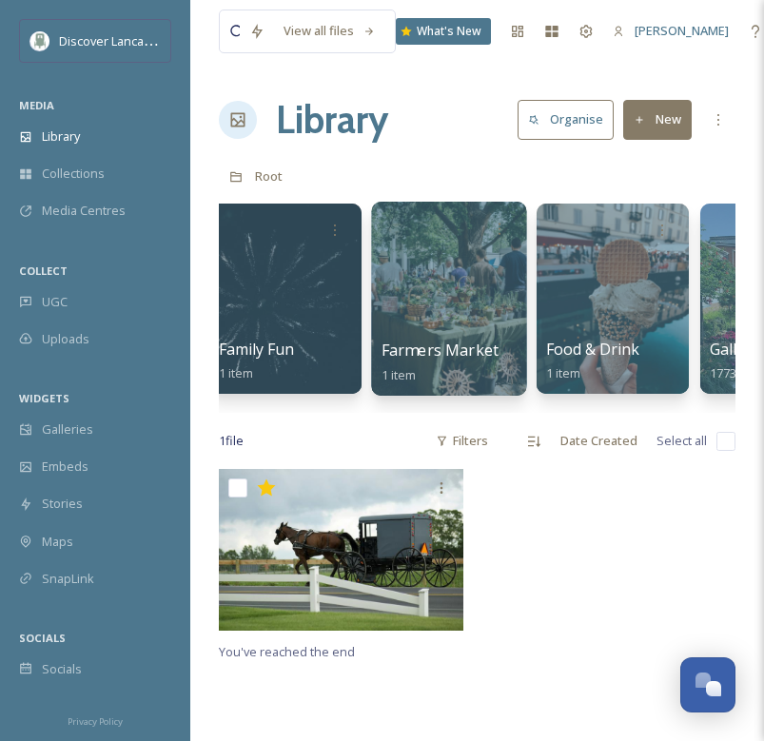
scroll to position [0, 350]
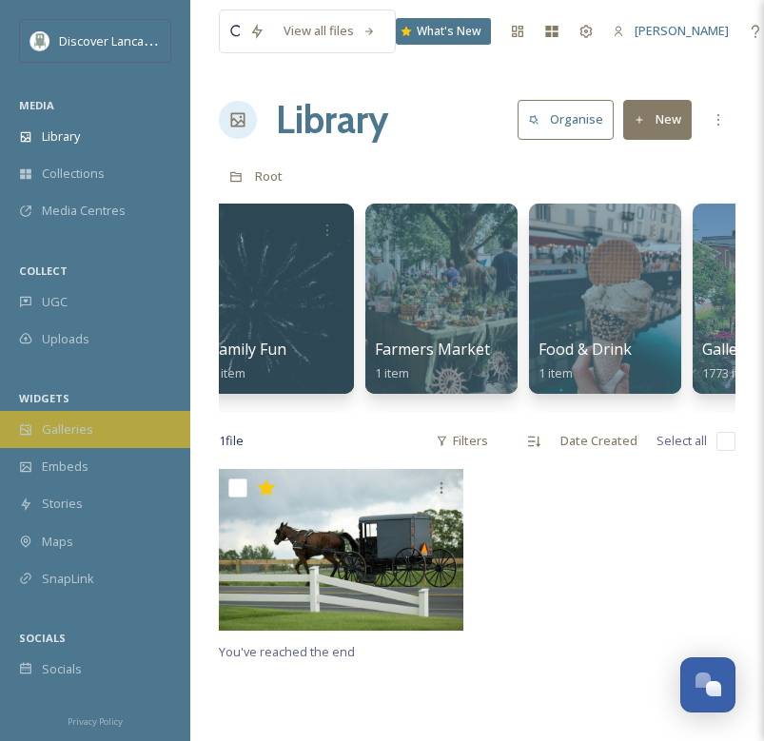
click at [100, 423] on div "Galleries" at bounding box center [95, 429] width 190 height 37
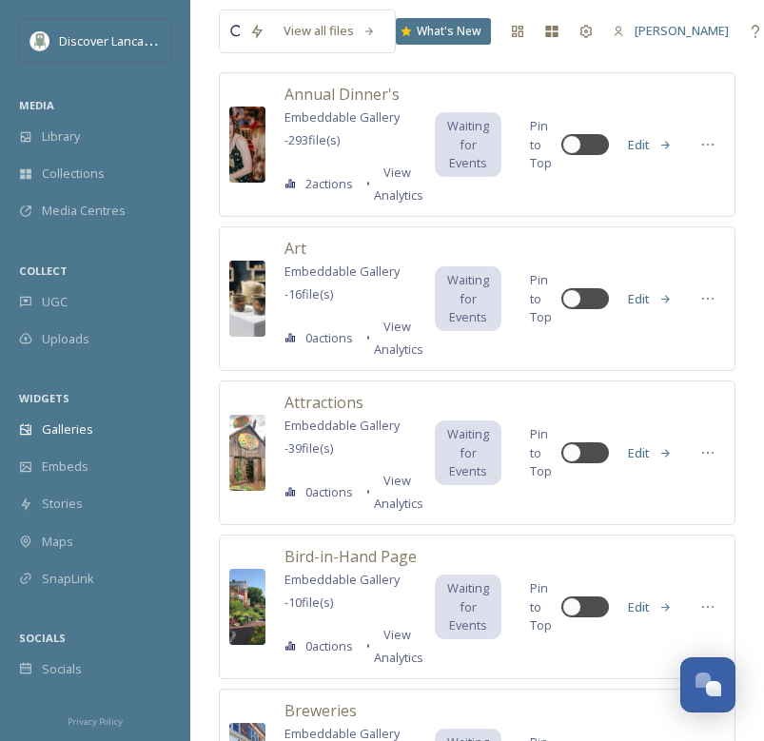
scroll to position [609, 0]
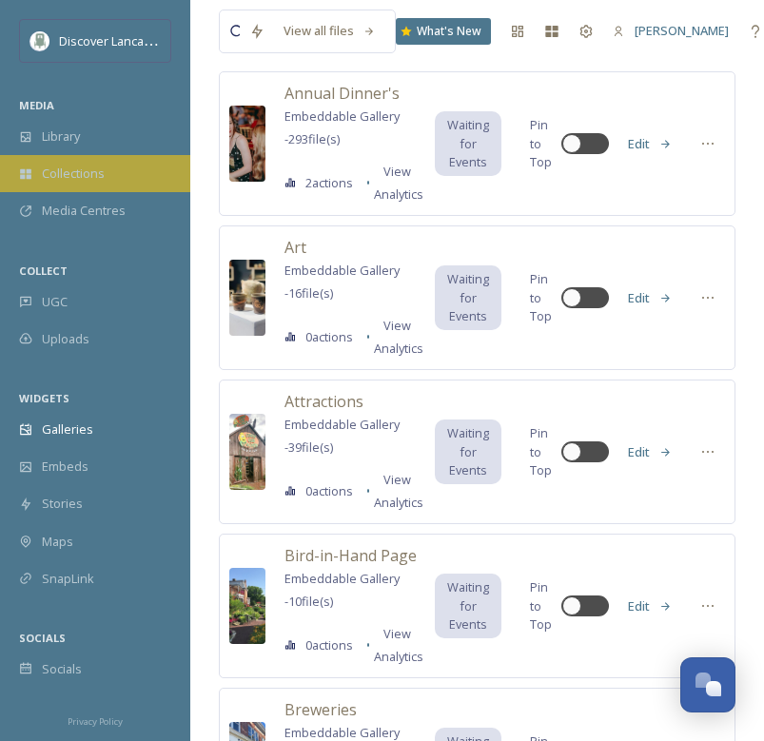
click at [127, 160] on div "Collections" at bounding box center [95, 173] width 190 height 37
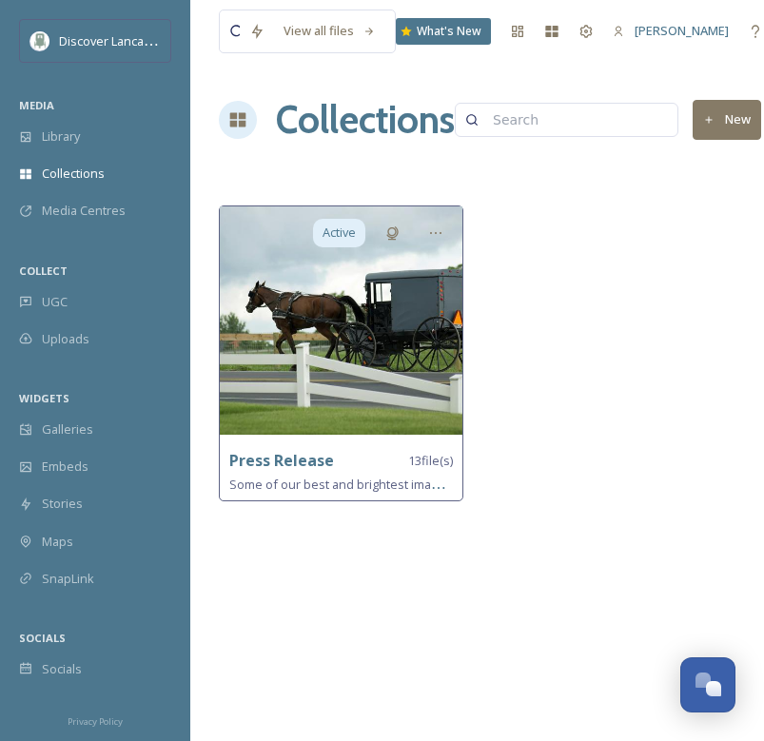
click at [285, 445] on div "Press Release 13 file(s) Some of our best and brightest images from the team at…" at bounding box center [341, 472] width 243 height 56
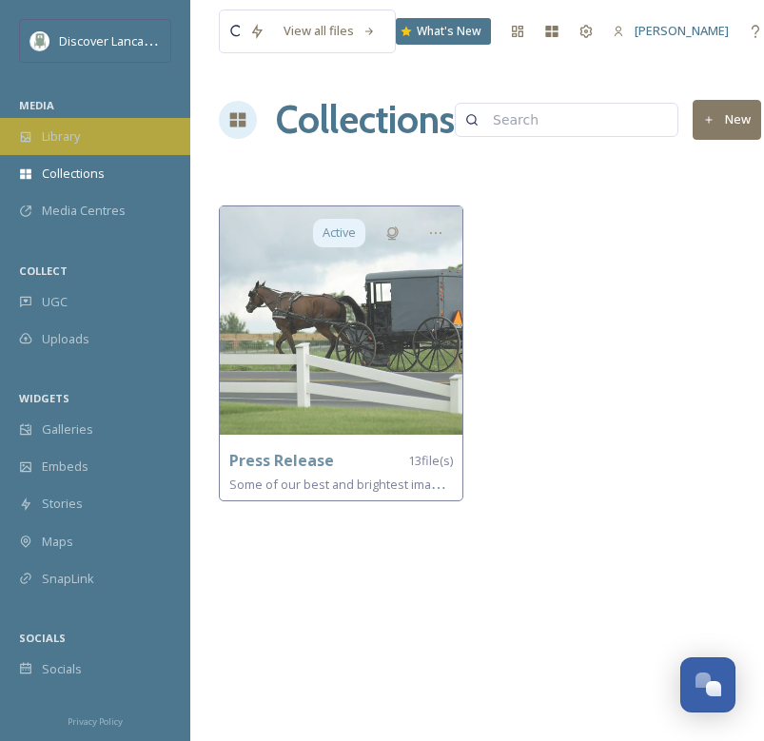
click at [157, 128] on div "Library" at bounding box center [95, 136] width 190 height 37
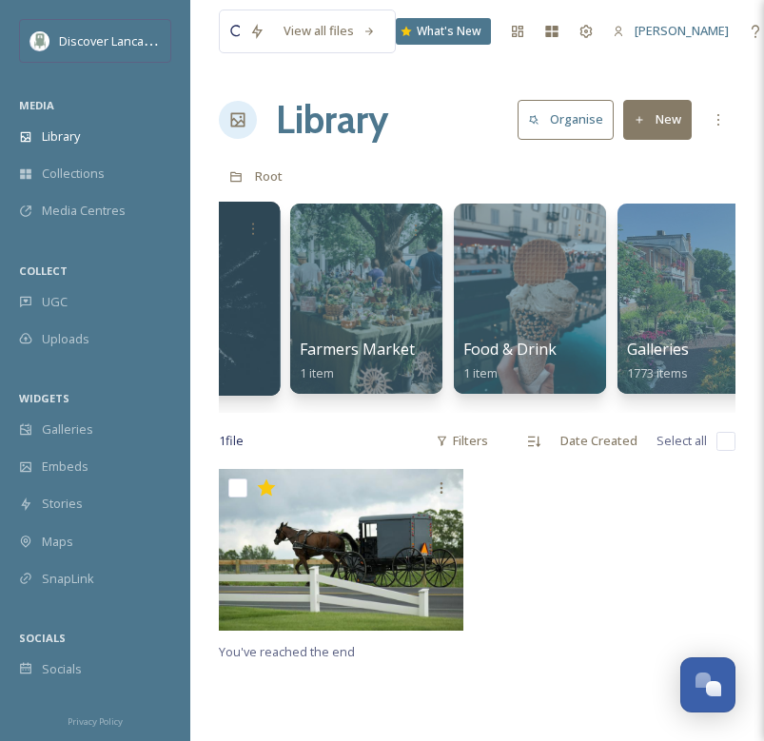
scroll to position [0, 569]
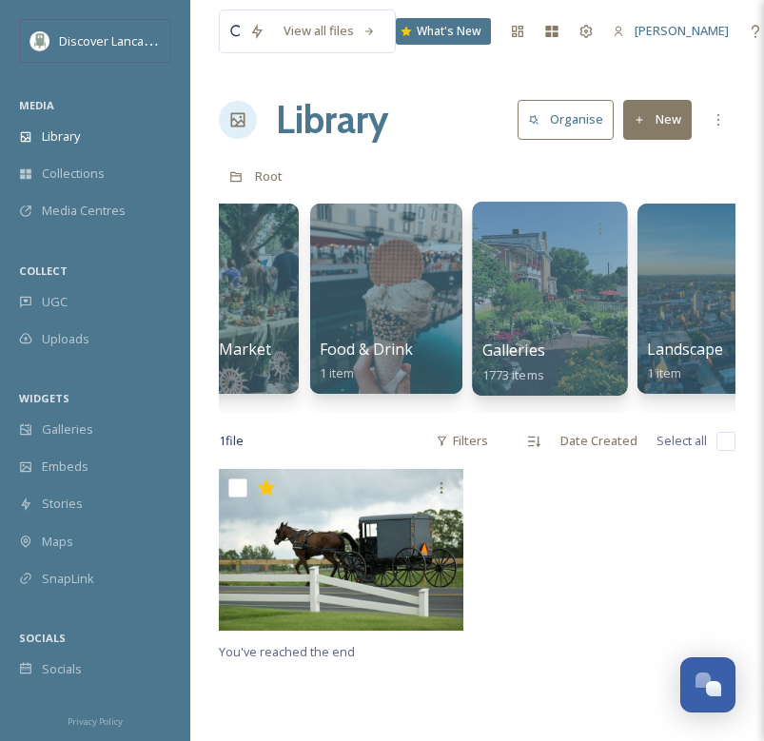
click at [525, 369] on span "1773 items" at bounding box center [513, 373] width 62 height 17
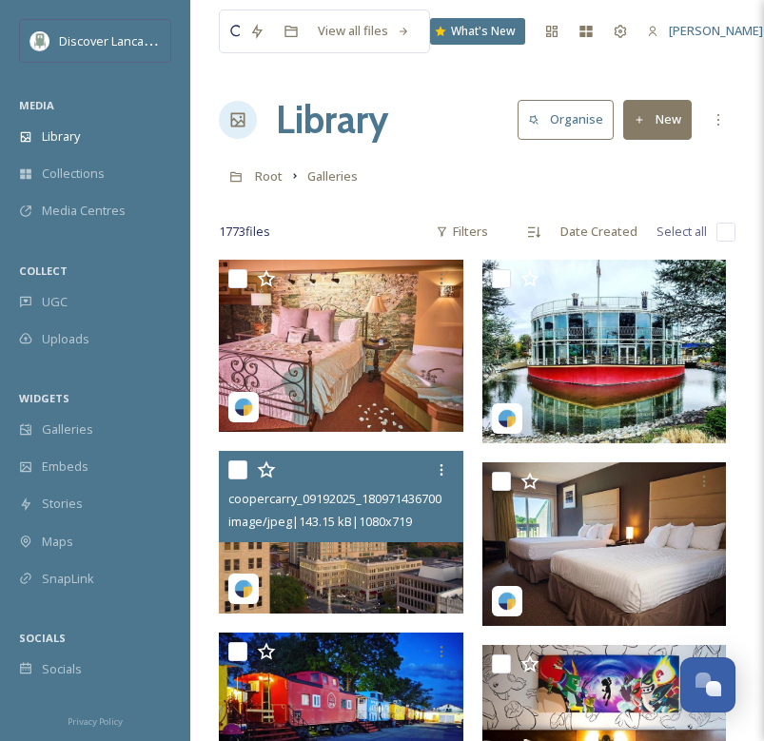
click at [226, 469] on div "coopercarry_09192025_18097143670085360.jpg image/jpeg | 143.15 kB | 1080 x 719" at bounding box center [341, 496] width 245 height 91
click at [241, 468] on input "checkbox" at bounding box center [237, 470] width 19 height 19
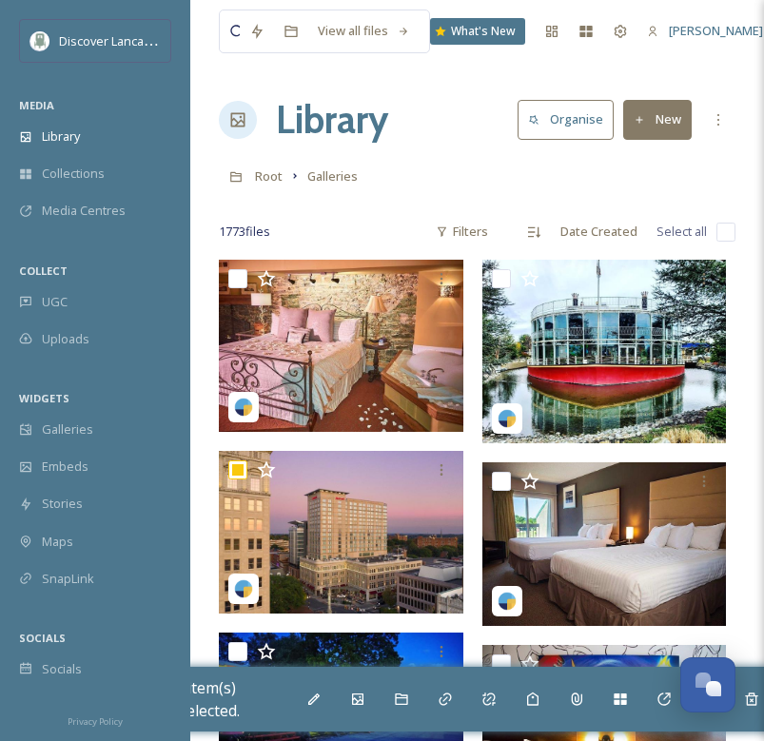
click at [467, 177] on div "Root Galleries" at bounding box center [477, 176] width 517 height 36
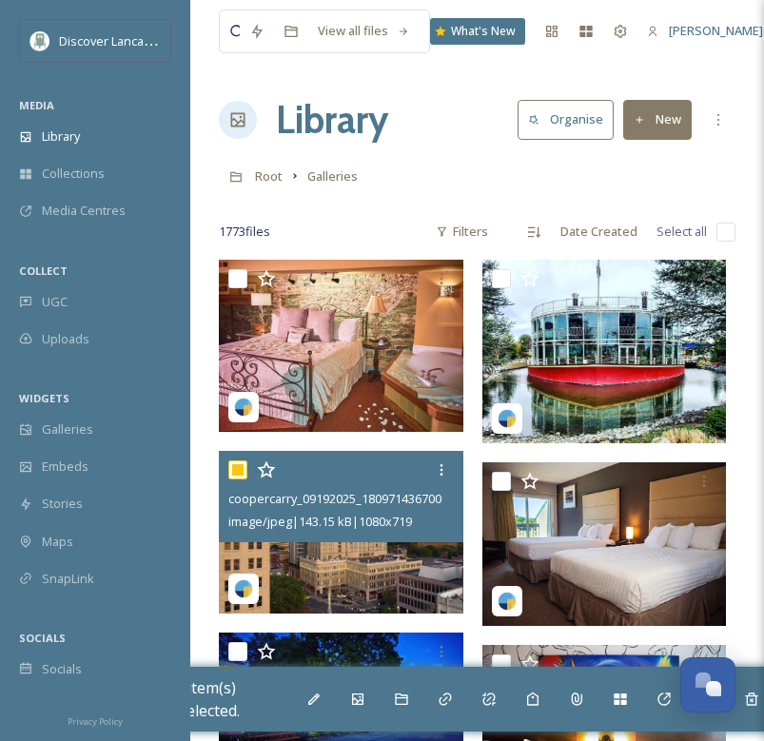
click at [241, 468] on input "checkbox" at bounding box center [237, 470] width 19 height 19
checkbox input "false"
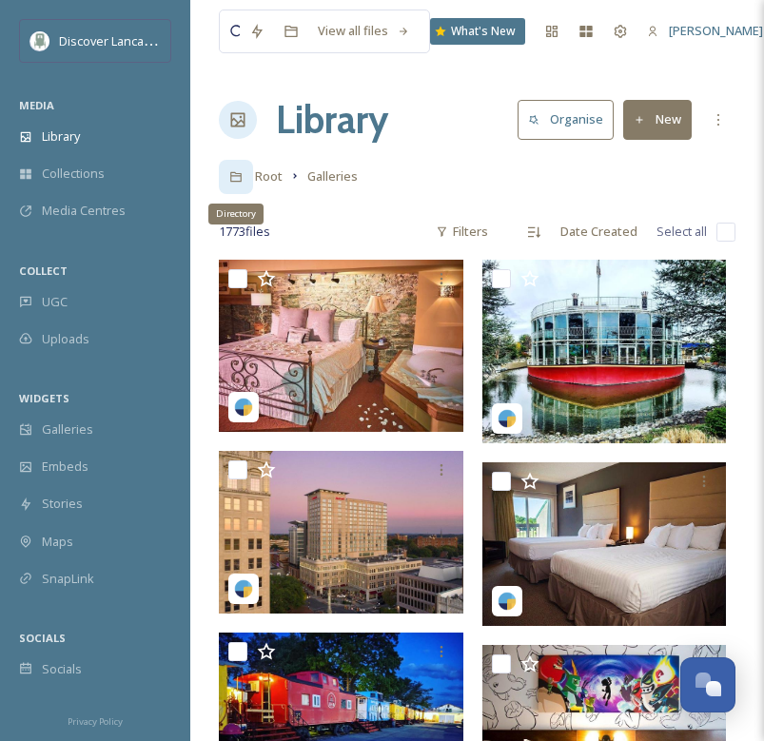
click at [236, 174] on icon at bounding box center [235, 177] width 11 height 10
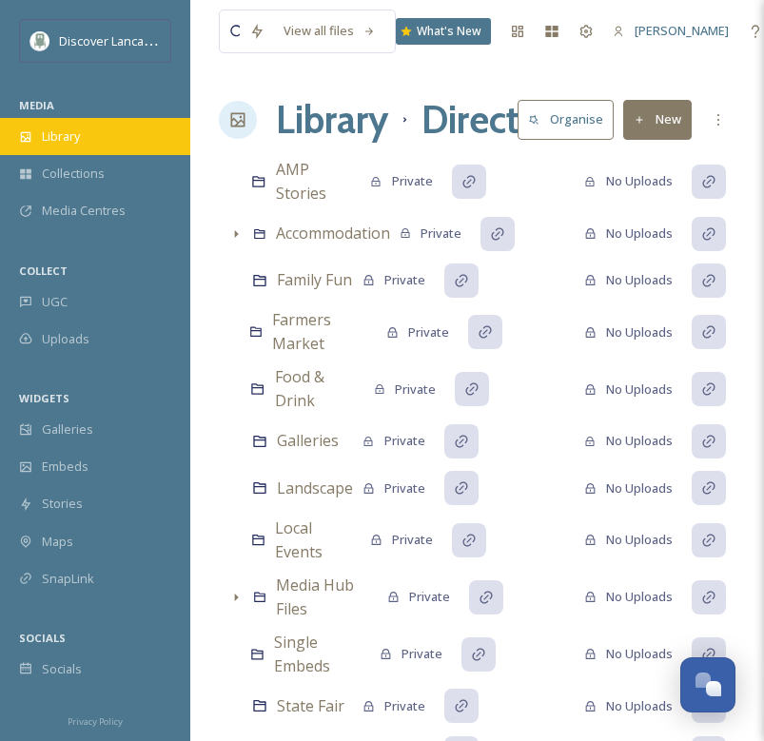
click at [59, 148] on div "Library" at bounding box center [95, 136] width 190 height 37
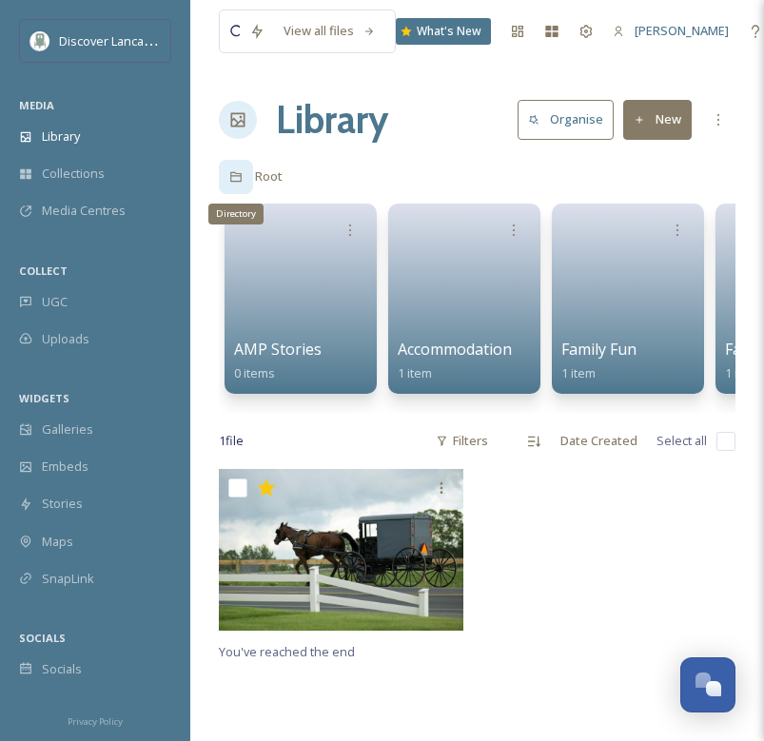
click at [239, 175] on icon at bounding box center [235, 176] width 13 height 13
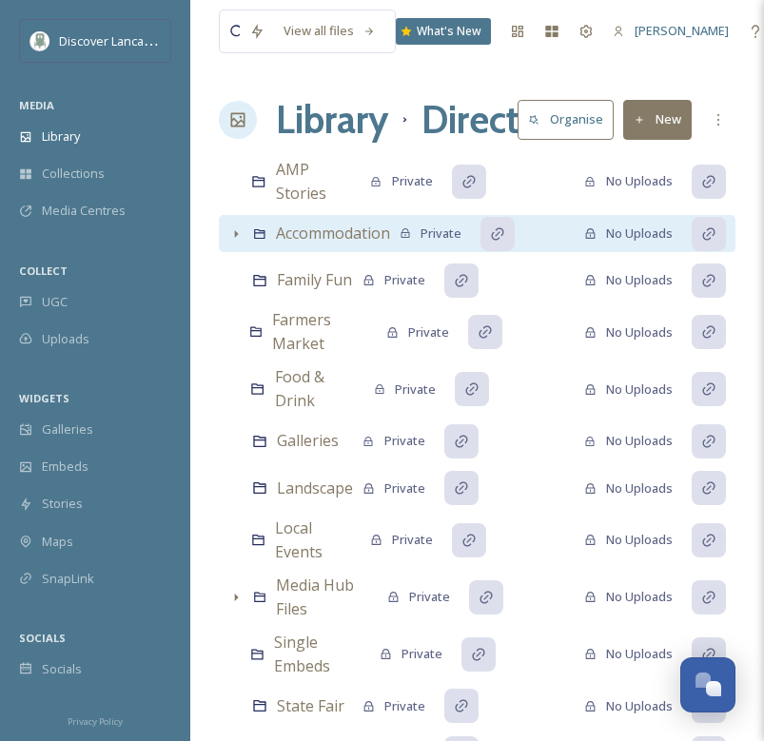
click at [229, 238] on icon at bounding box center [235, 233] width 15 height 15
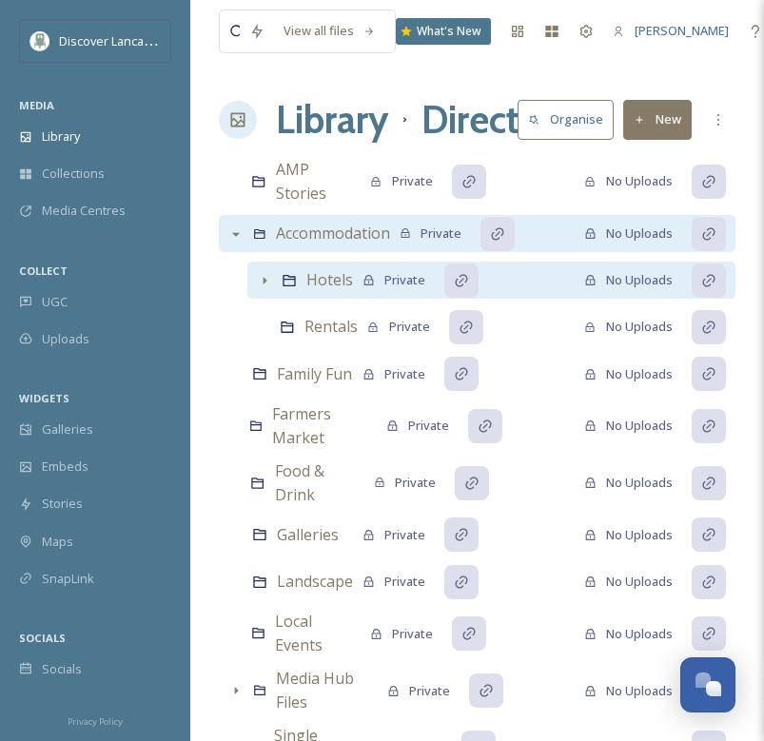
click at [265, 273] on icon at bounding box center [264, 280] width 15 height 15
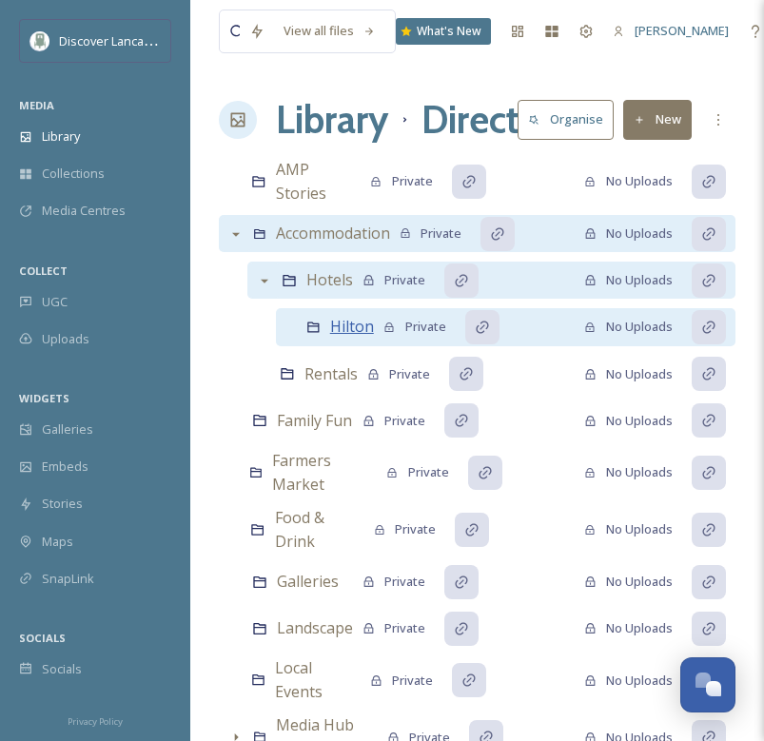
click at [356, 334] on span "Hilton" at bounding box center [352, 326] width 44 height 21
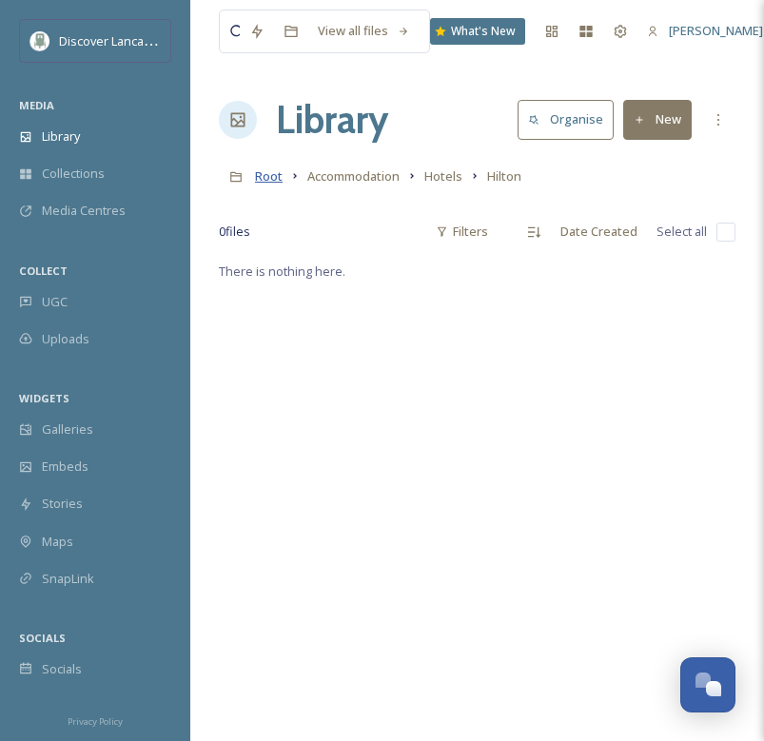
click at [267, 174] on span "Root" at bounding box center [269, 175] width 28 height 17
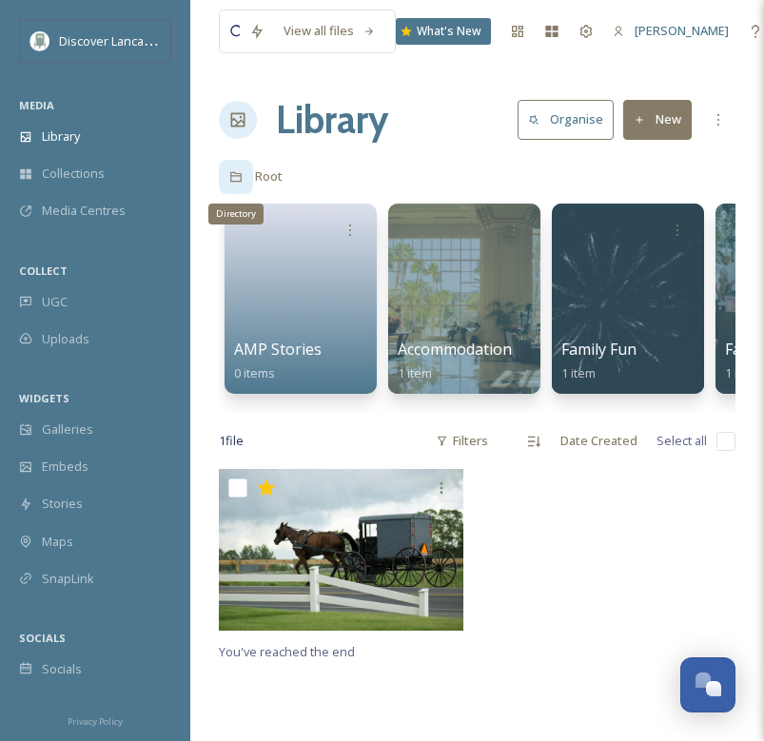
click at [236, 174] on icon at bounding box center [235, 177] width 11 height 10
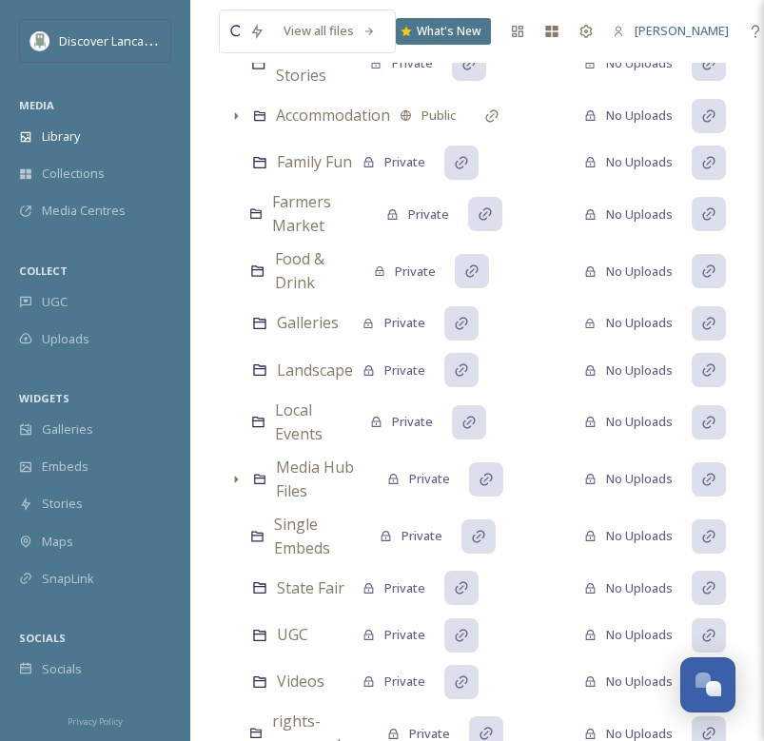
scroll to position [121, 0]
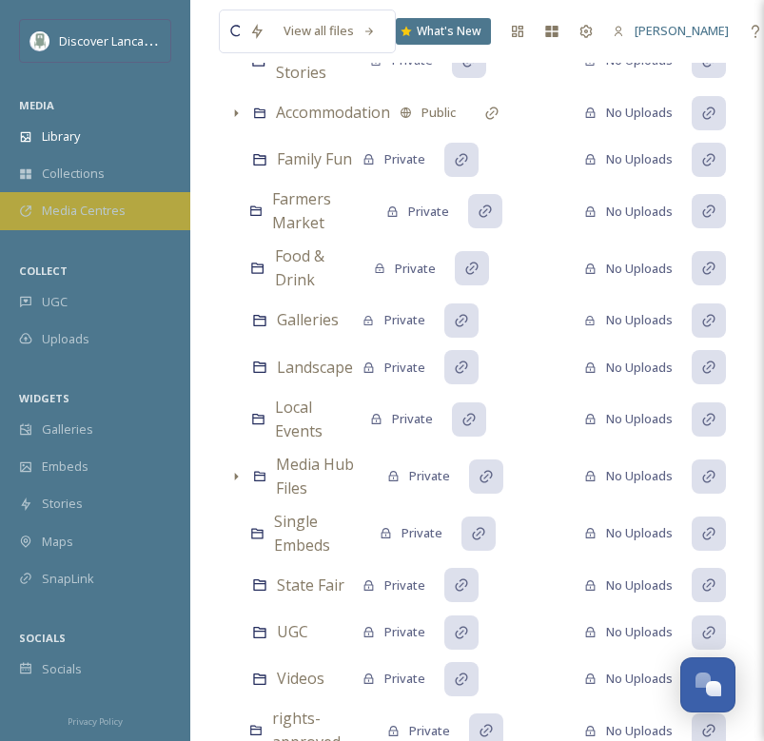
click at [44, 194] on div "Media Centres" at bounding box center [95, 210] width 190 height 37
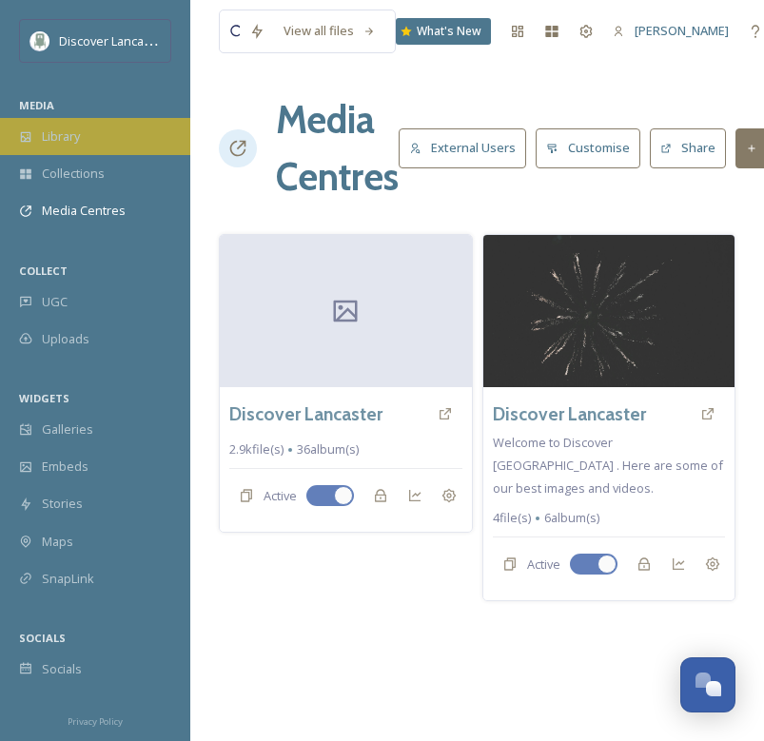
click at [69, 135] on span "Library" at bounding box center [61, 137] width 38 height 18
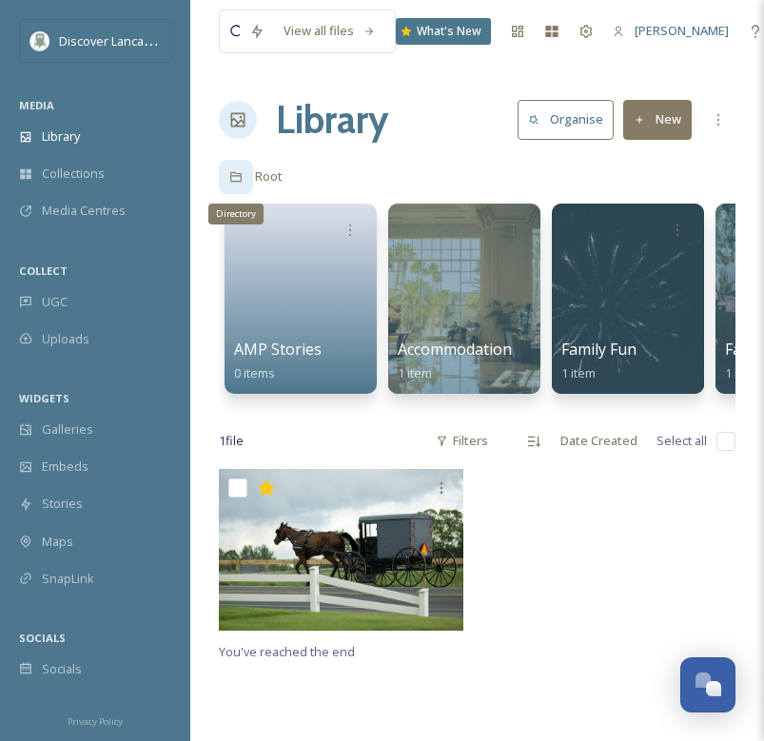
click at [234, 179] on icon at bounding box center [235, 176] width 13 height 13
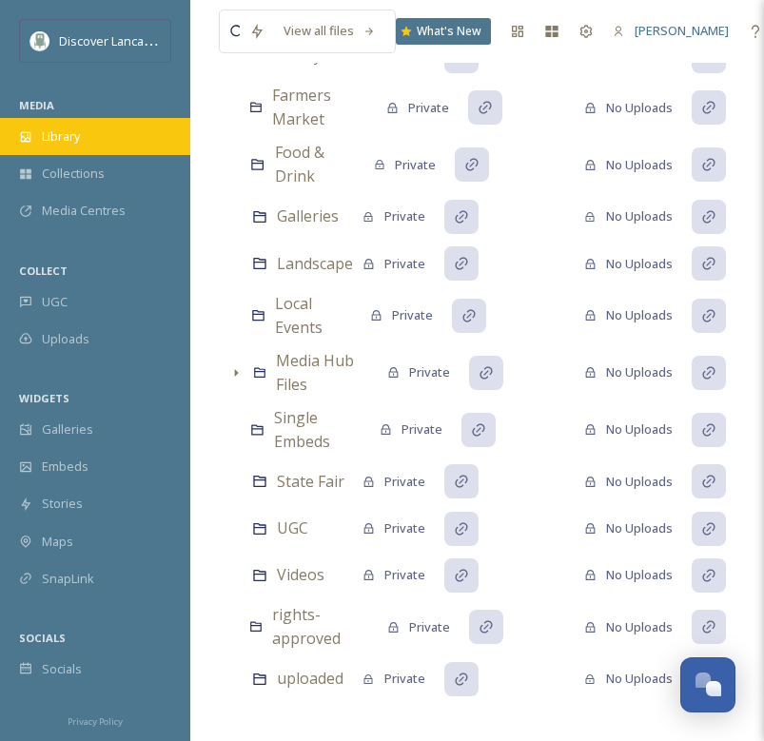
scroll to position [224, 0]
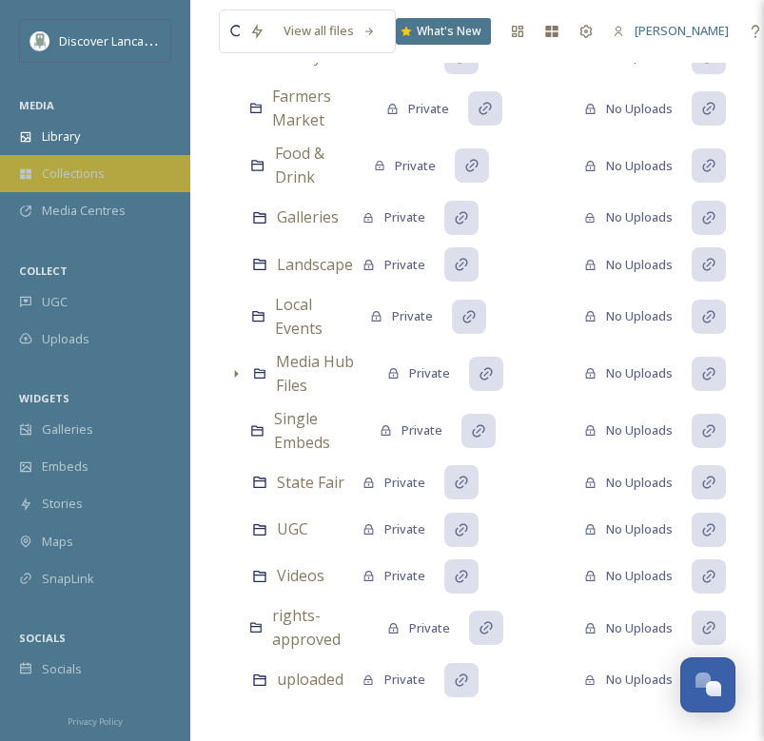
click at [116, 173] on div "Collections" at bounding box center [95, 173] width 190 height 37
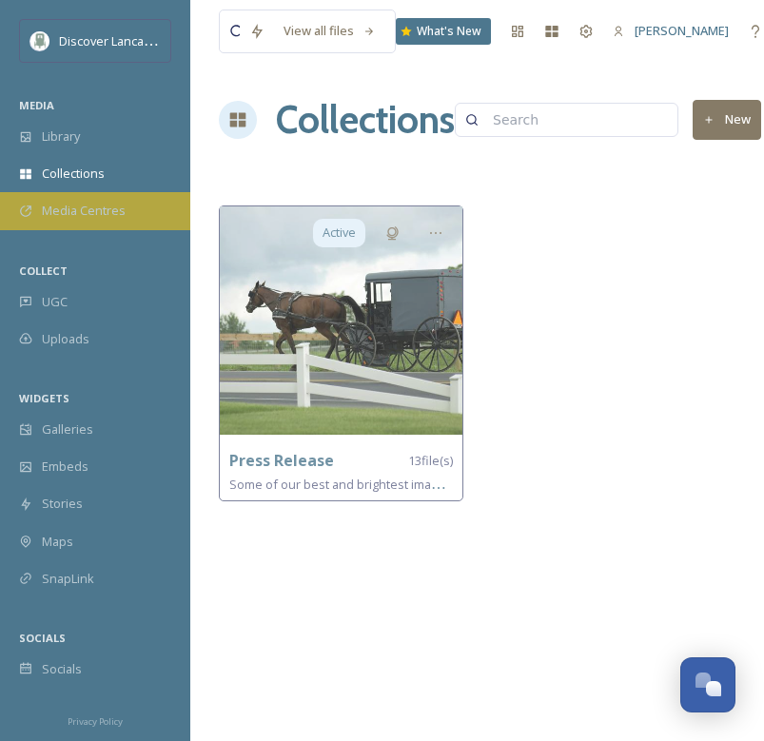
click at [116, 213] on span "Media Centres" at bounding box center [84, 211] width 84 height 18
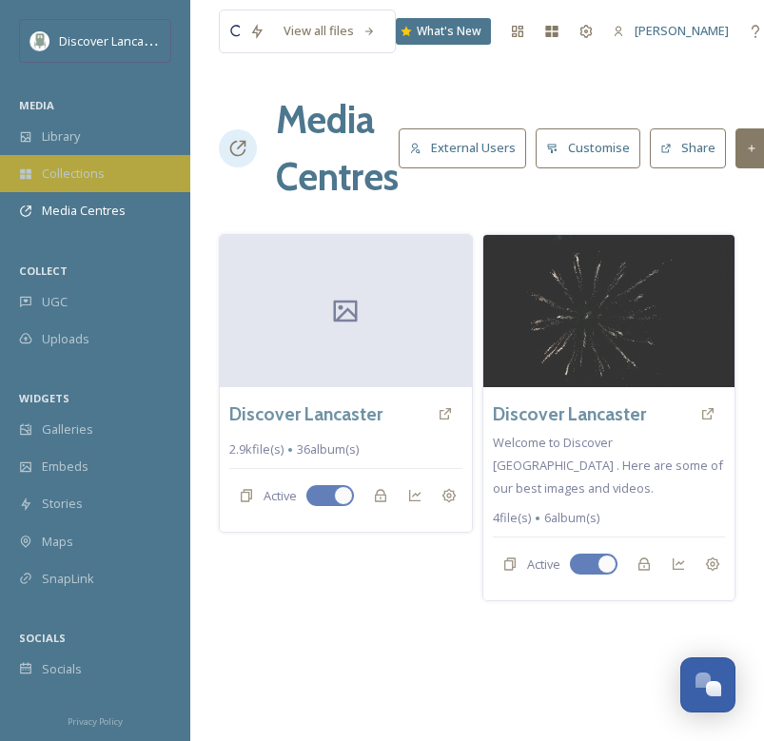
click at [128, 162] on div "Collections" at bounding box center [95, 173] width 190 height 37
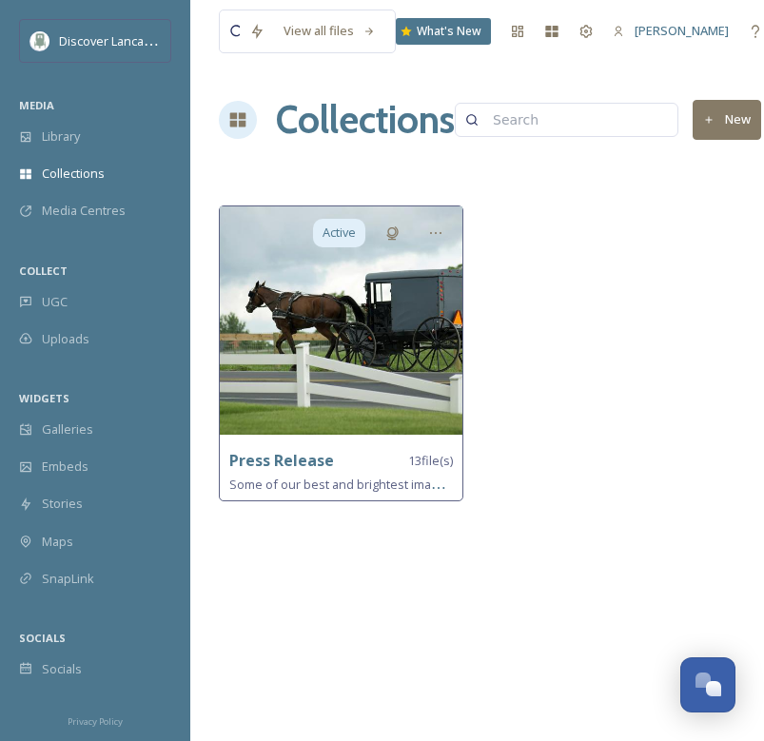
click at [306, 460] on strong "Press Release" at bounding box center [281, 460] width 105 height 21
click at [254, 456] on strong "Press Release" at bounding box center [281, 460] width 105 height 21
click at [258, 475] on span "Some of our best and brightest images from the team at Discover Lancaster" at bounding box center [444, 484] width 430 height 18
click at [235, 462] on strong "Press Release" at bounding box center [281, 460] width 105 height 21
click at [282, 452] on strong "Press Release" at bounding box center [281, 460] width 105 height 21
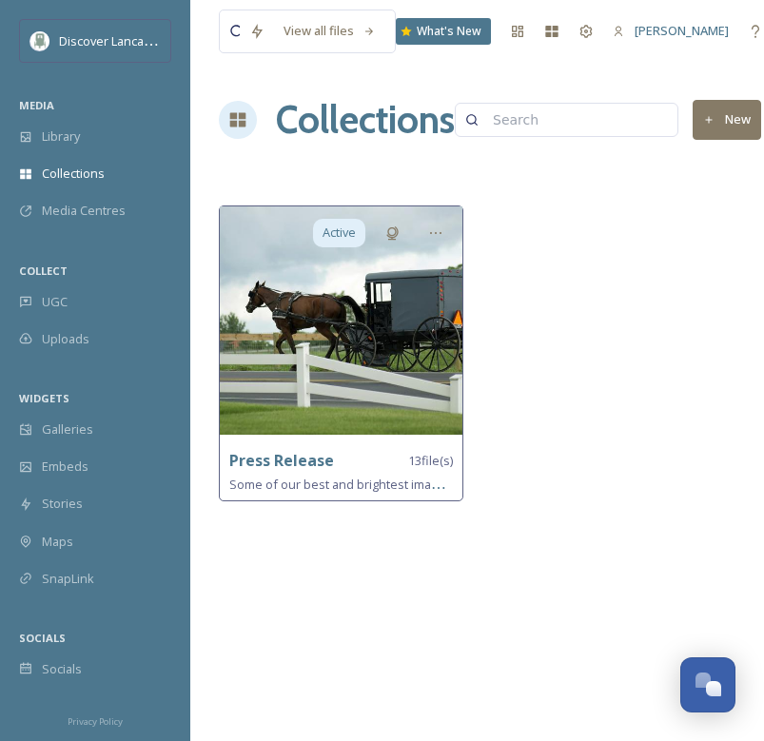
click at [287, 478] on span "Some of our best and brightest images from the team at Discover Lancaster" at bounding box center [444, 484] width 430 height 18
click at [325, 361] on img at bounding box center [341, 321] width 243 height 228
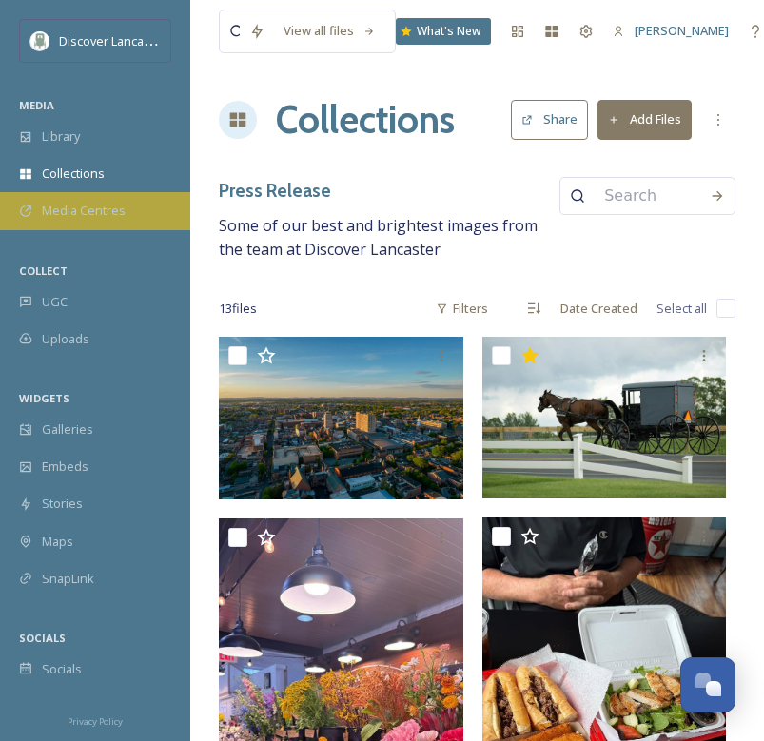
click at [152, 226] on div "Media Centres" at bounding box center [95, 210] width 190 height 37
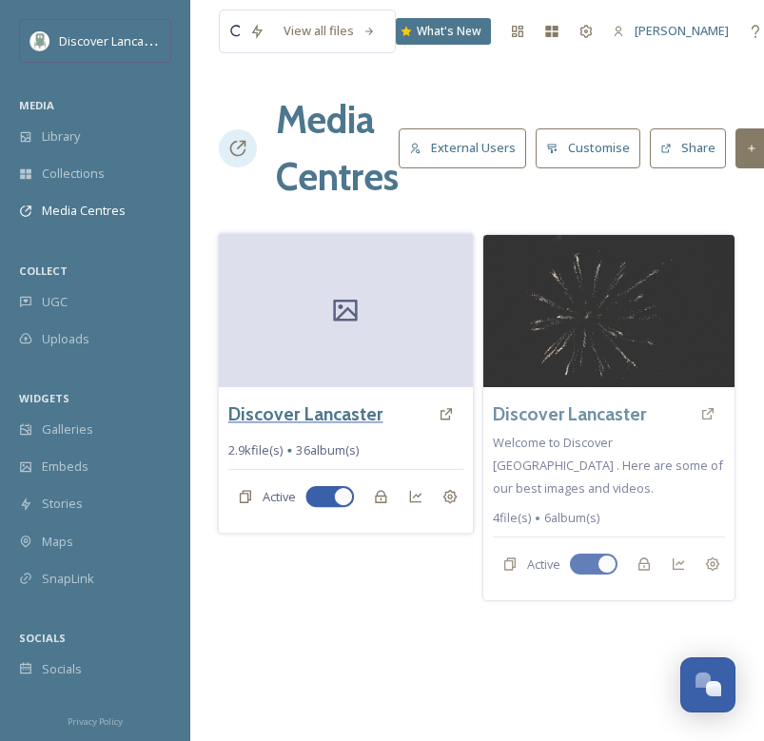
click at [307, 416] on h3 "Discover Lancaster" at bounding box center [305, 415] width 155 height 28
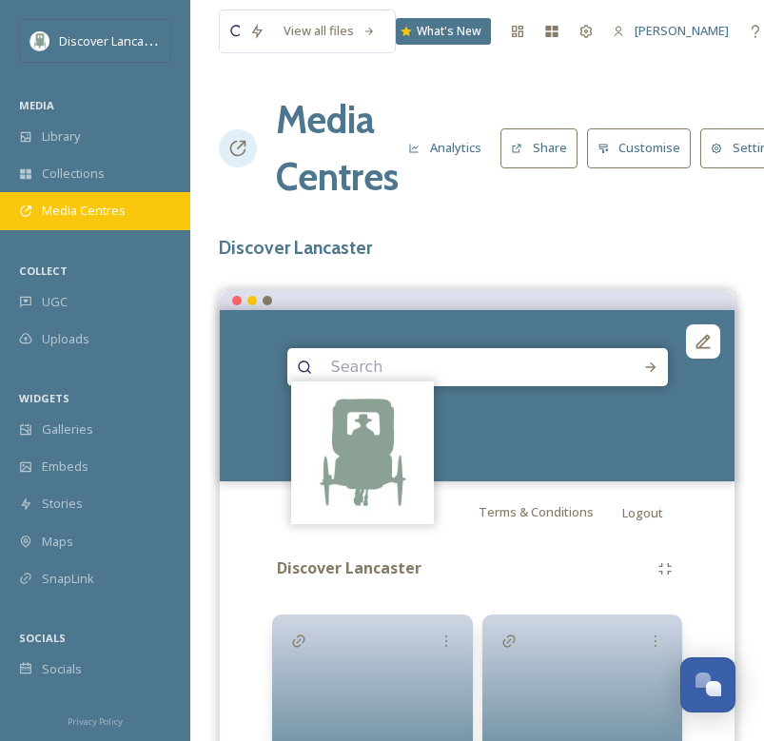
click at [68, 227] on div "Media Centres" at bounding box center [95, 210] width 190 height 37
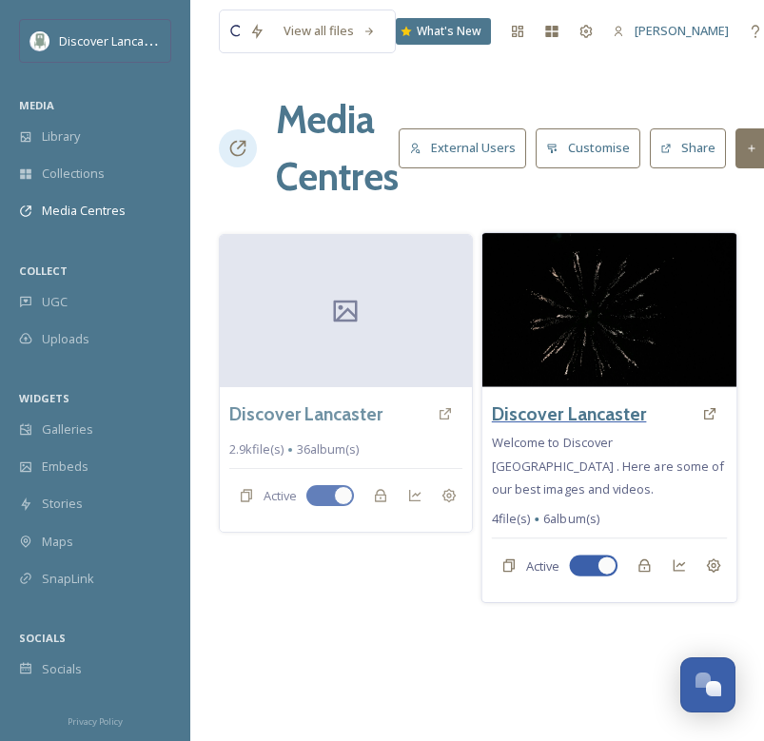
click at [544, 412] on h3 "Discover Lancaster" at bounding box center [568, 414] width 155 height 28
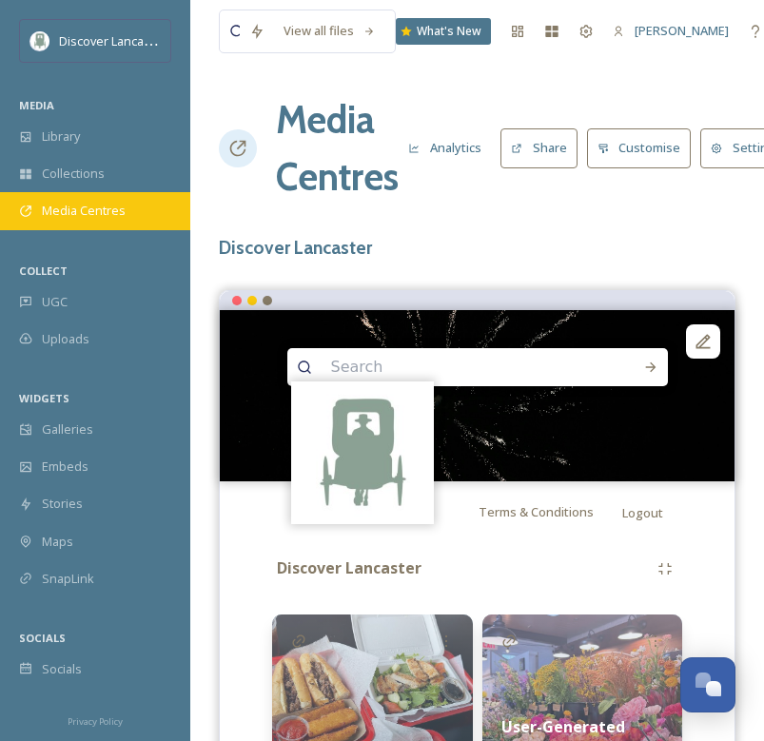
click at [94, 223] on div "Media Centres" at bounding box center [95, 210] width 190 height 37
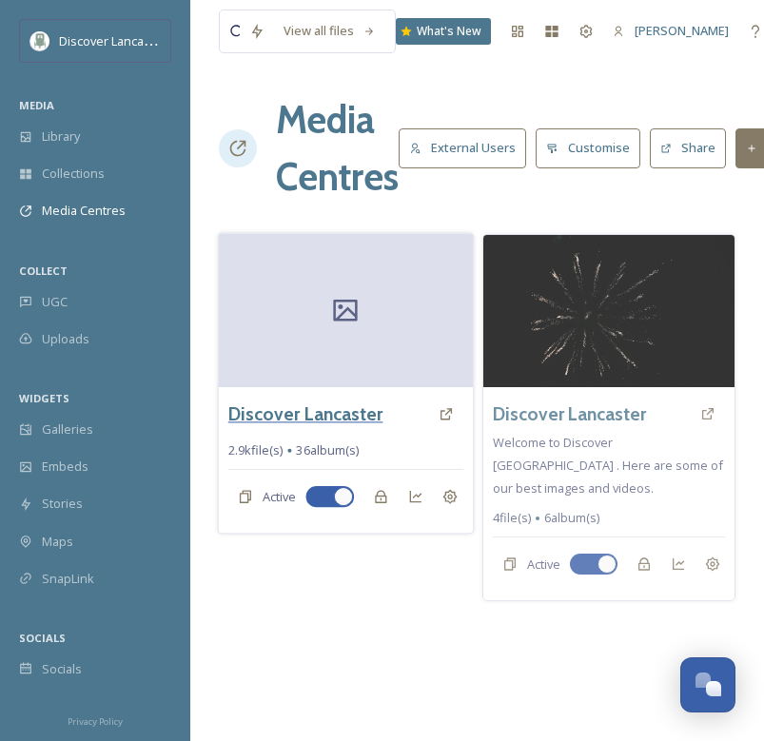
click at [315, 414] on h3 "Discover Lancaster" at bounding box center [305, 415] width 155 height 28
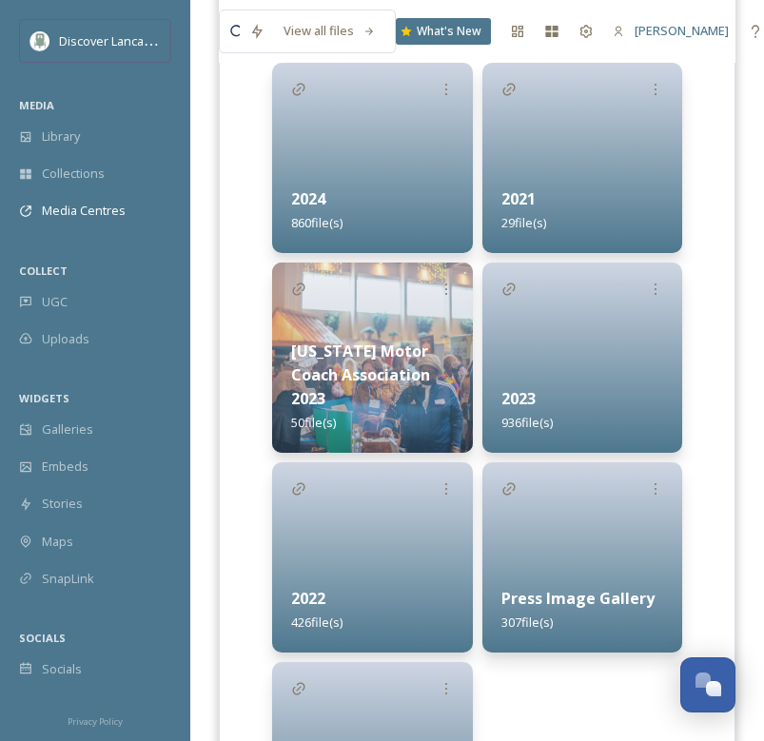
scroll to position [554, 0]
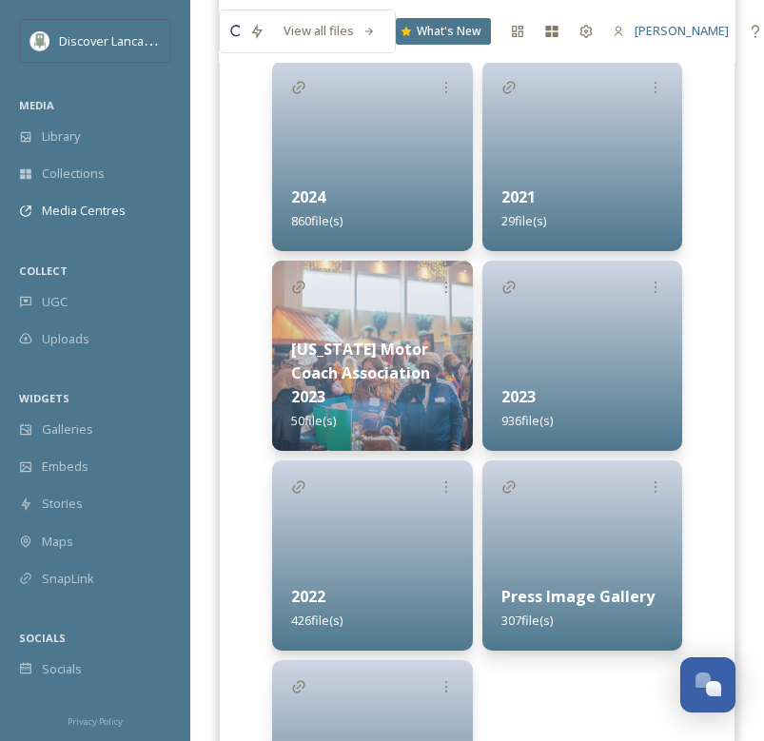
click at [561, 594] on strong "Press Image Gallery" at bounding box center [578, 596] width 153 height 21
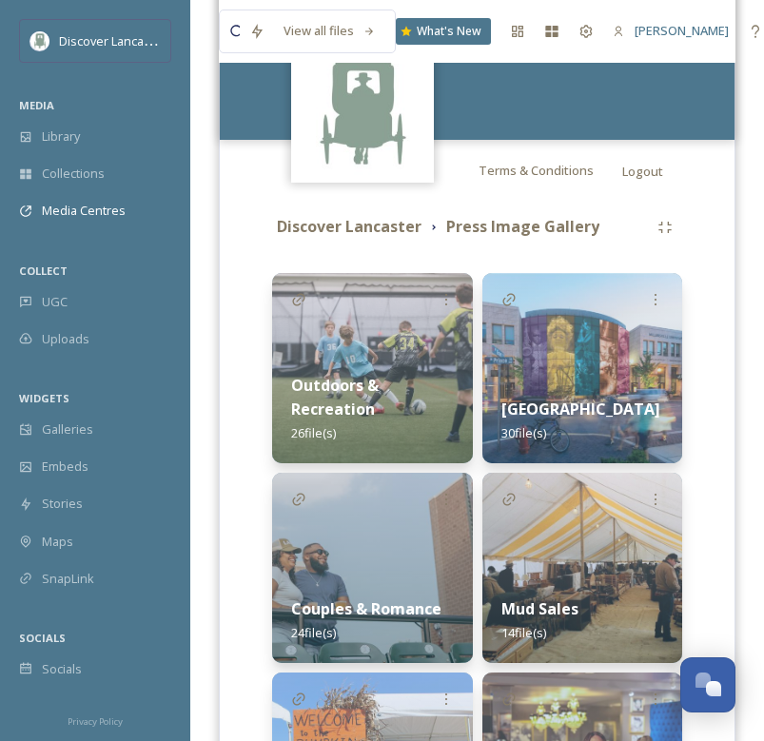
scroll to position [353, 0]
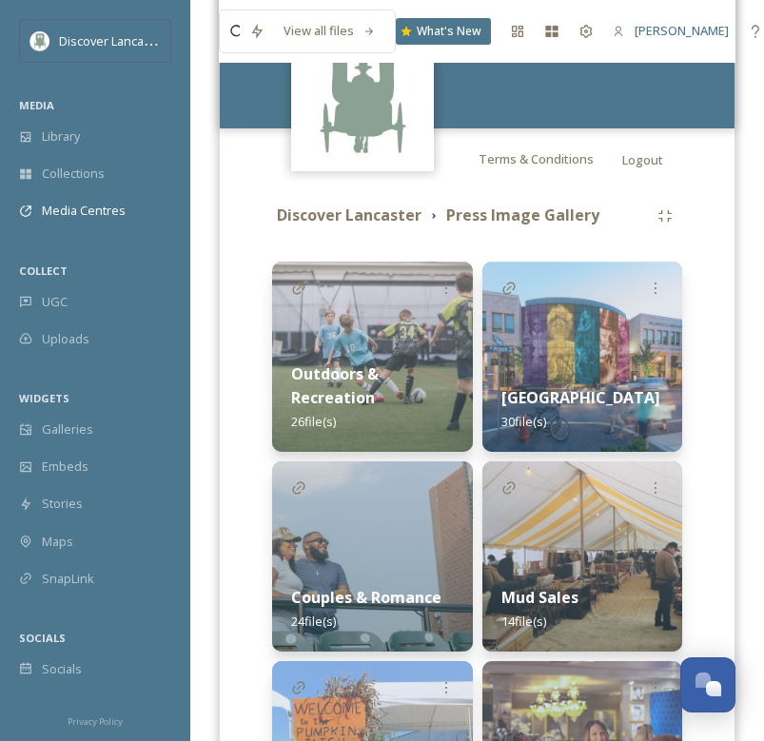
click at [350, 381] on strong "Outdoors & Recreation" at bounding box center [335, 386] width 88 height 45
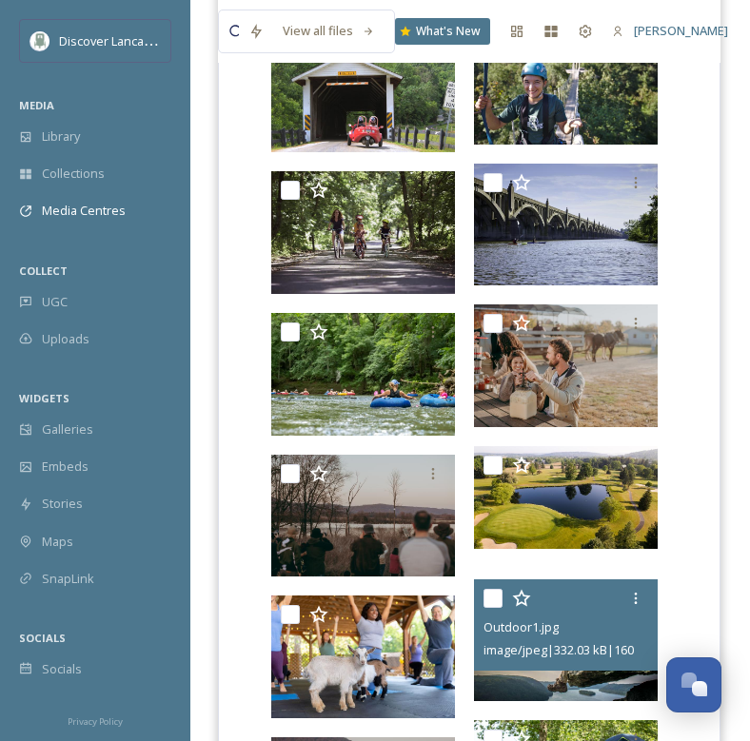
scroll to position [794, 1]
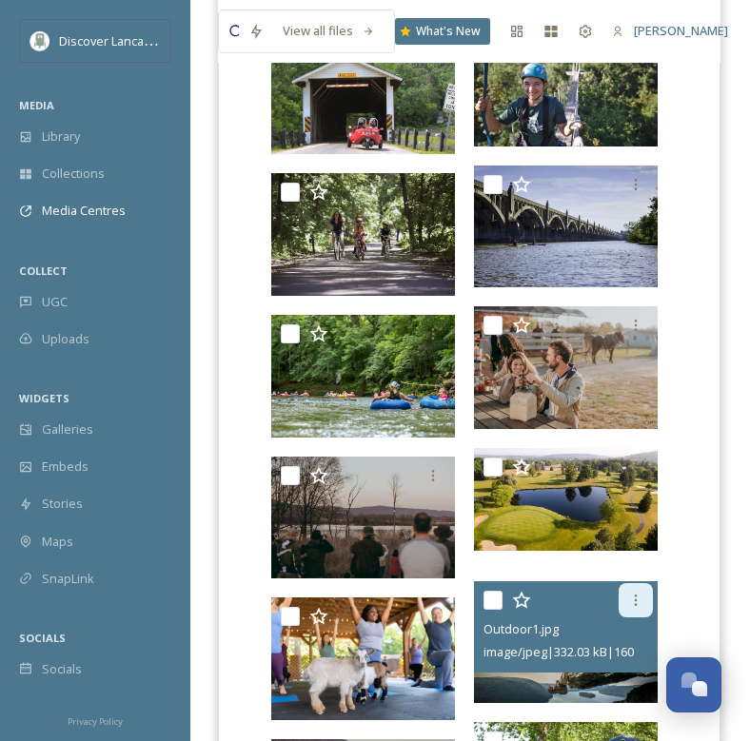
click at [635, 608] on div at bounding box center [636, 600] width 34 height 34
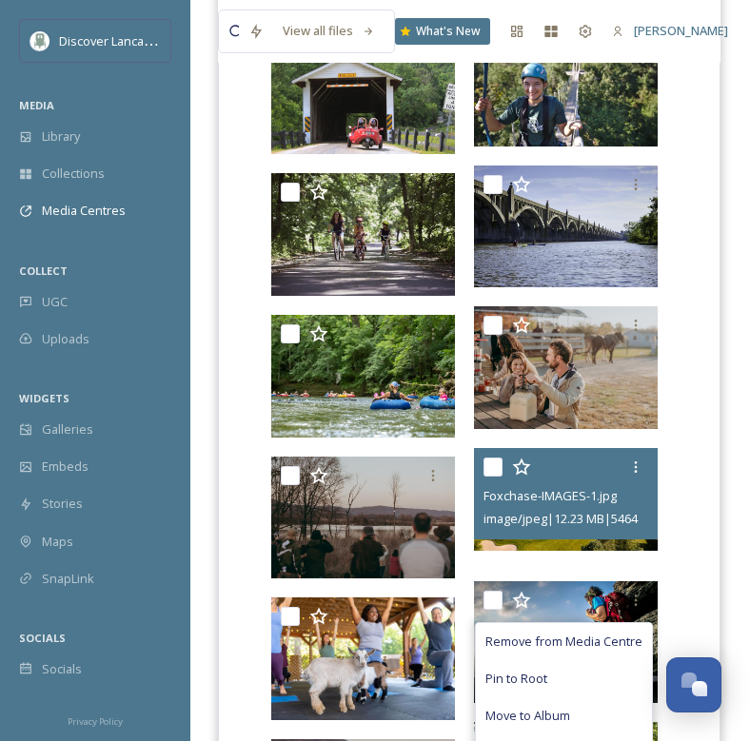
click at [521, 479] on div at bounding box center [567, 467] width 169 height 34
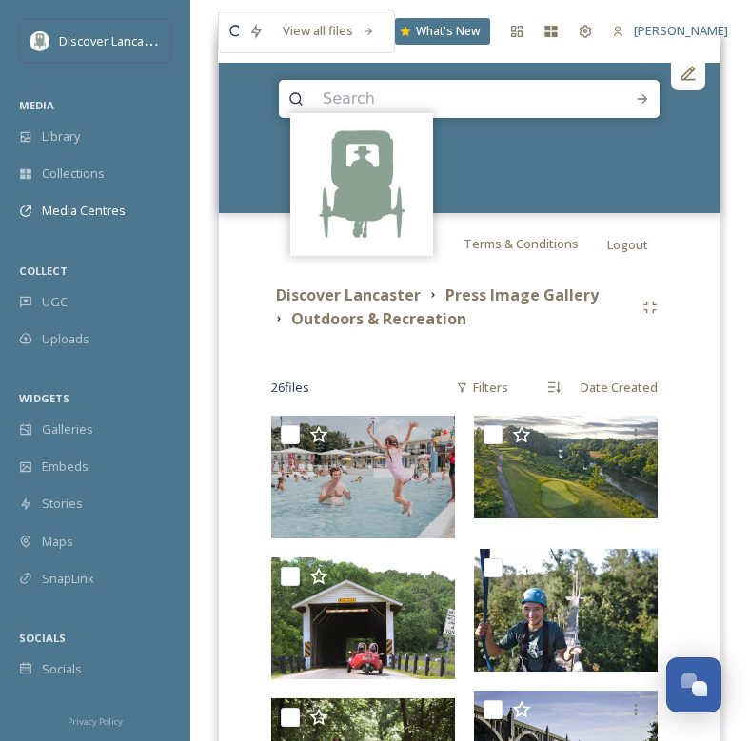
scroll to position [82, 1]
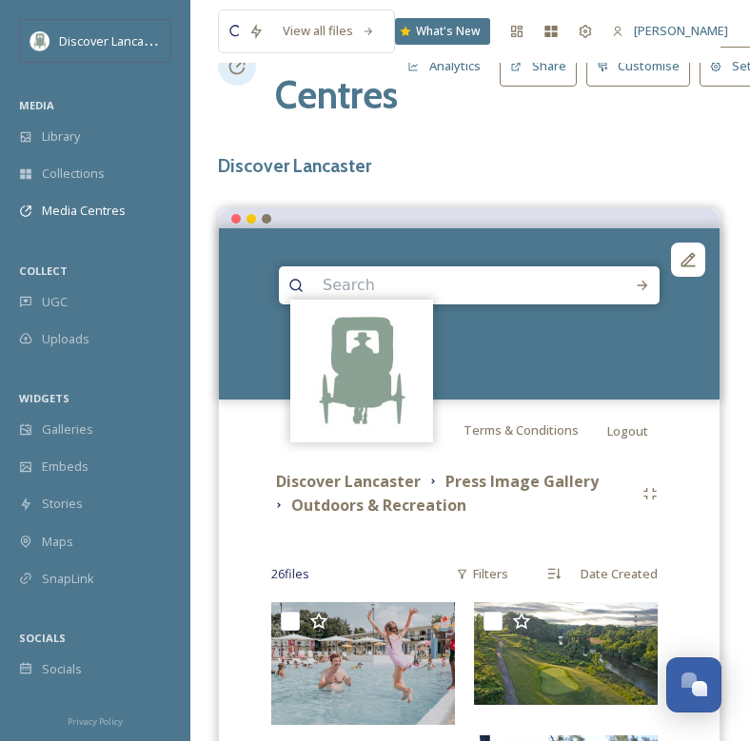
click at [709, 74] on button "Settings" at bounding box center [745, 66] width 92 height 39
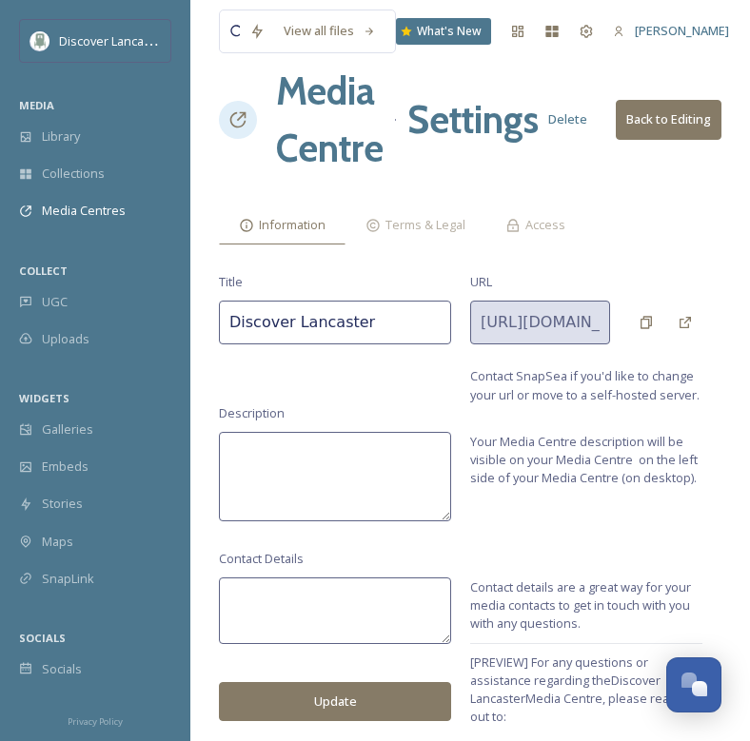
scroll to position [28, 0]
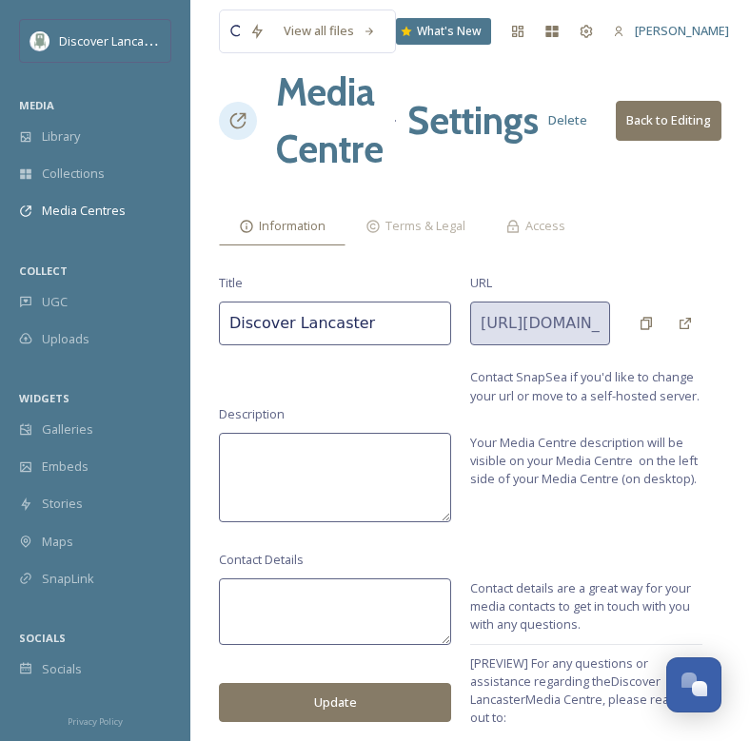
click at [237, 124] on icon at bounding box center [237, 120] width 19 height 19
click at [524, 214] on div "Access" at bounding box center [535, 226] width 100 height 39
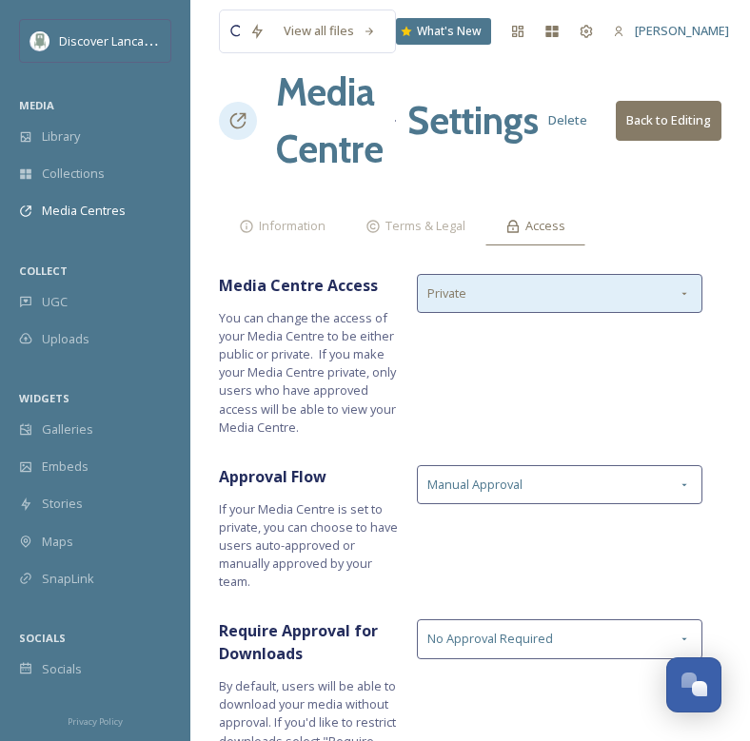
click at [524, 289] on div "Private" at bounding box center [559, 293] width 285 height 39
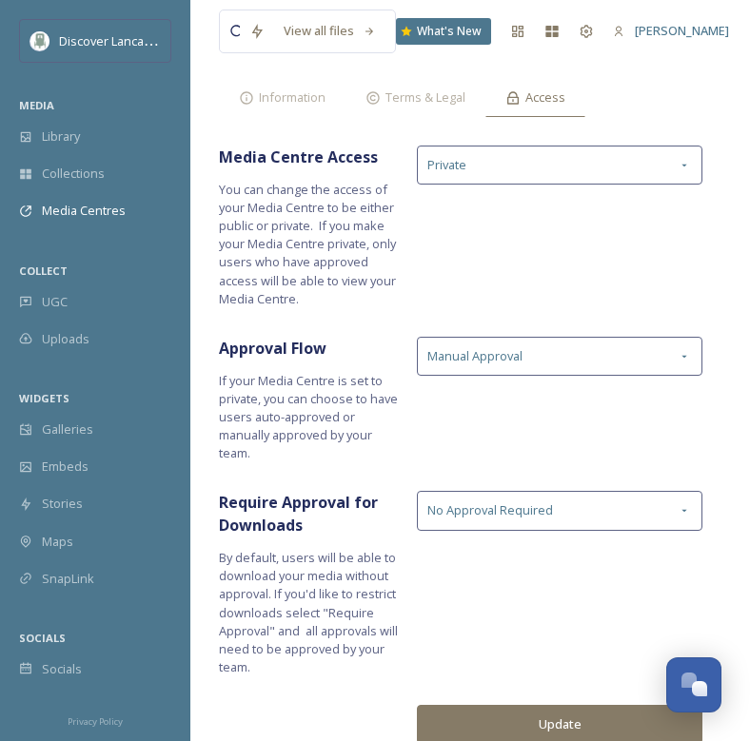
scroll to position [155, 0]
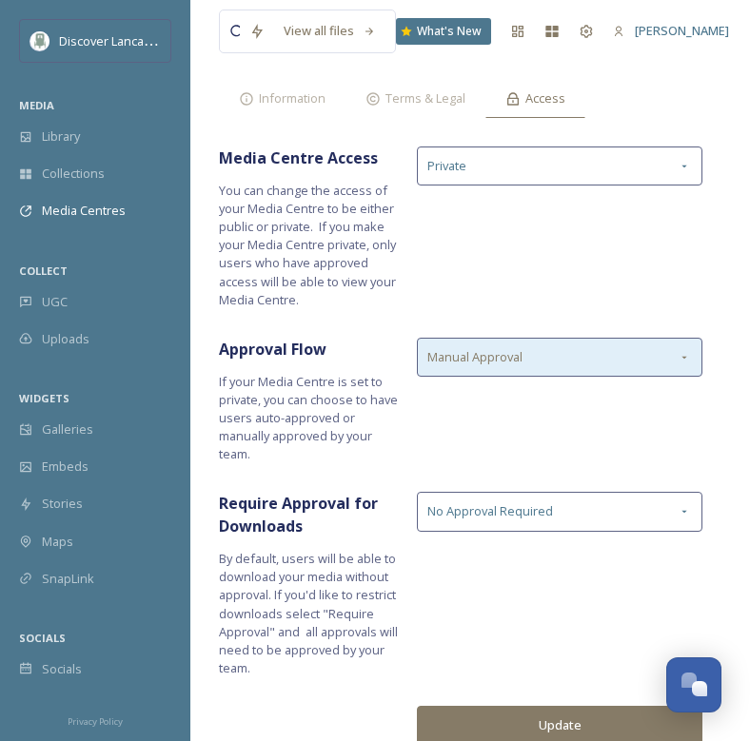
click at [530, 355] on div "Manual Approval" at bounding box center [559, 357] width 285 height 39
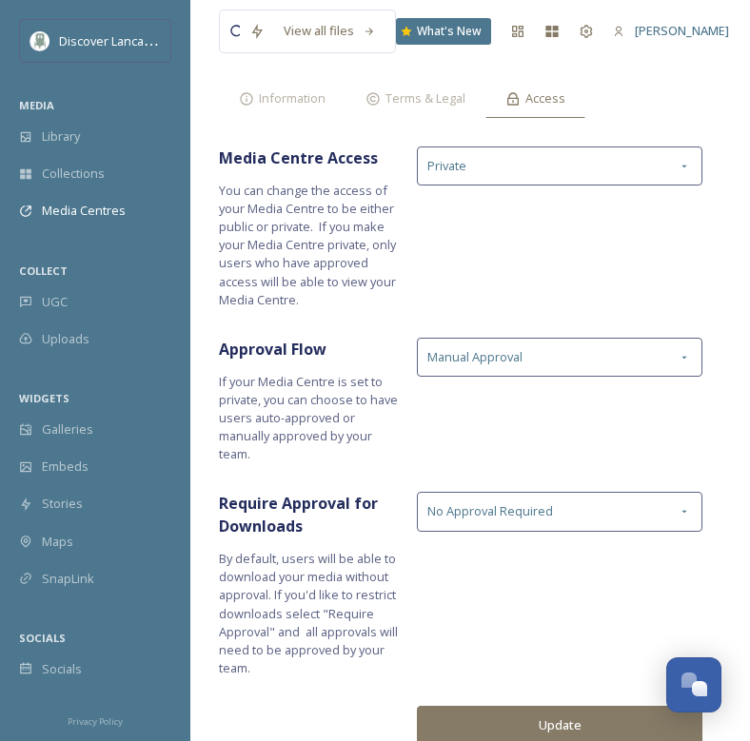
click at [536, 307] on div "Media Centre Access You can change the access of your Media Centre to be either…" at bounding box center [470, 228] width 502 height 163
click at [546, 489] on div "View all files What's New [PERSON_NAME] Media Centre Settings Delete Back to Ed…" at bounding box center [470, 295] width 560 height 900
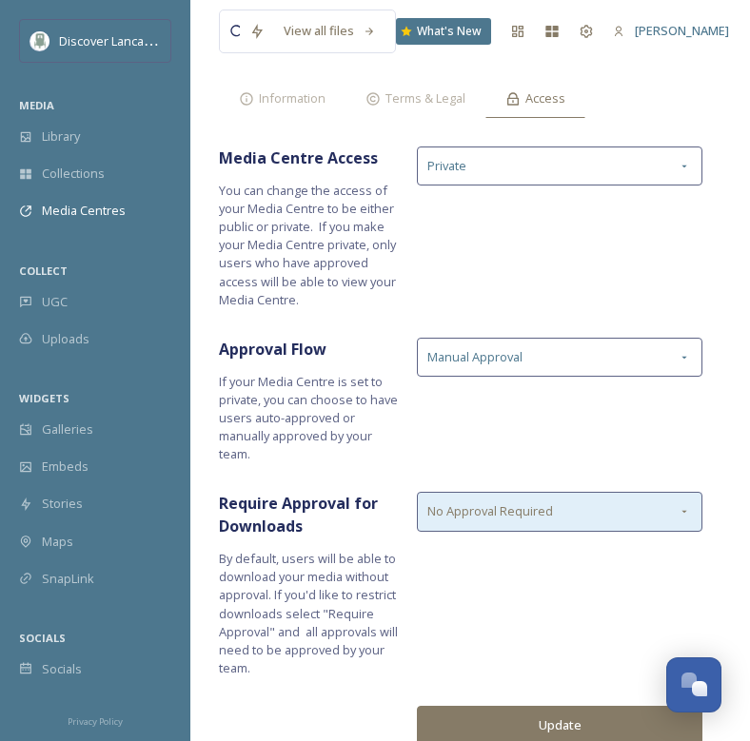
click at [542, 513] on span "No Approval Required" at bounding box center [490, 511] width 126 height 18
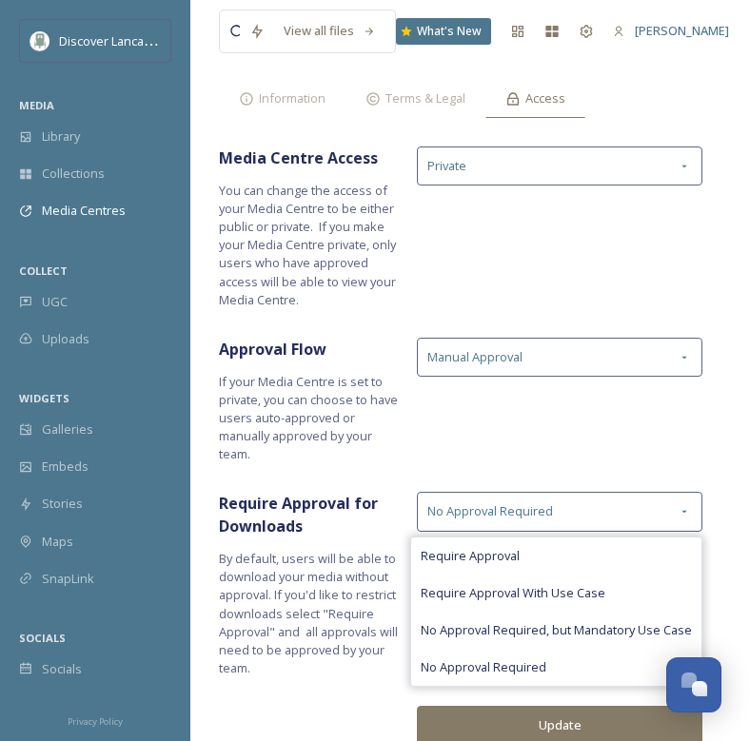
click at [540, 432] on div "Approval Flow If your Media Centre is set to private, you can choose to have us…" at bounding box center [470, 401] width 502 height 126
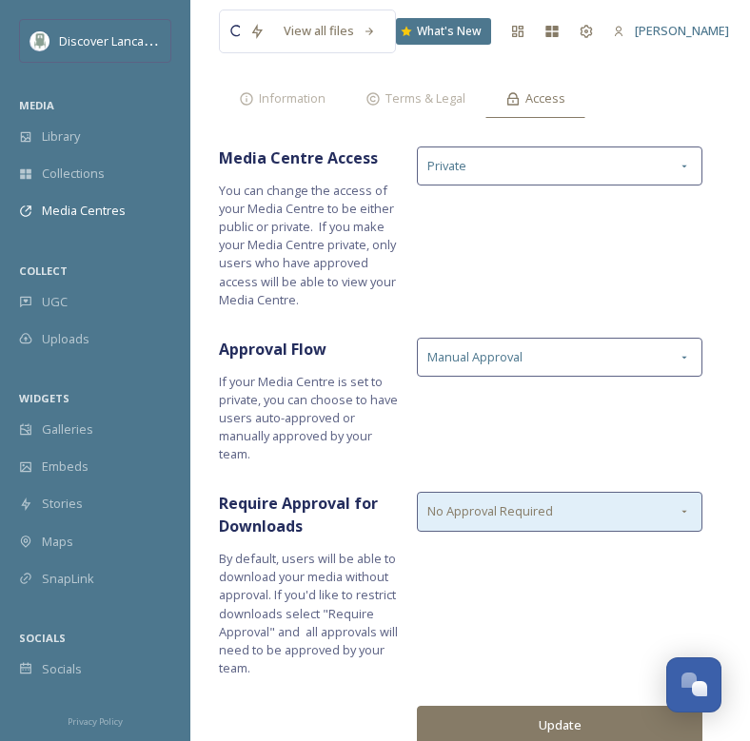
click at [450, 516] on span "No Approval Required" at bounding box center [490, 511] width 126 height 18
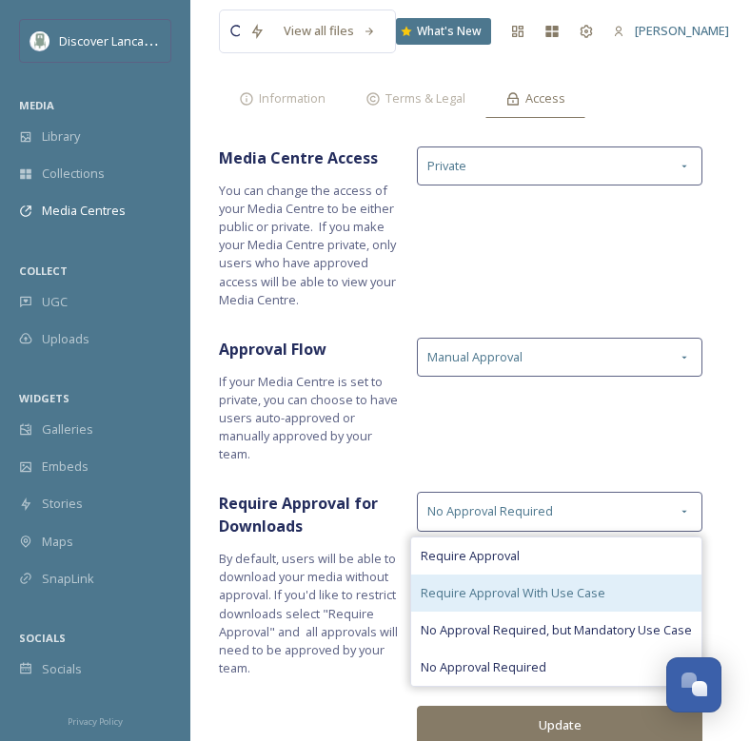
click at [605, 599] on div "Require Approval With Use Case" at bounding box center [556, 593] width 290 height 37
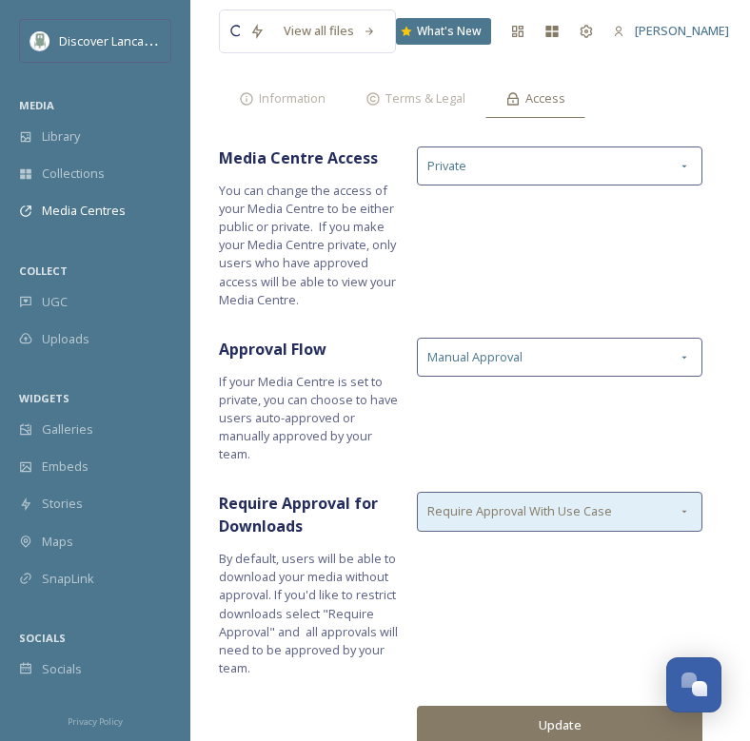
click at [588, 498] on div "Require Approval With Use Case" at bounding box center [559, 511] width 285 height 39
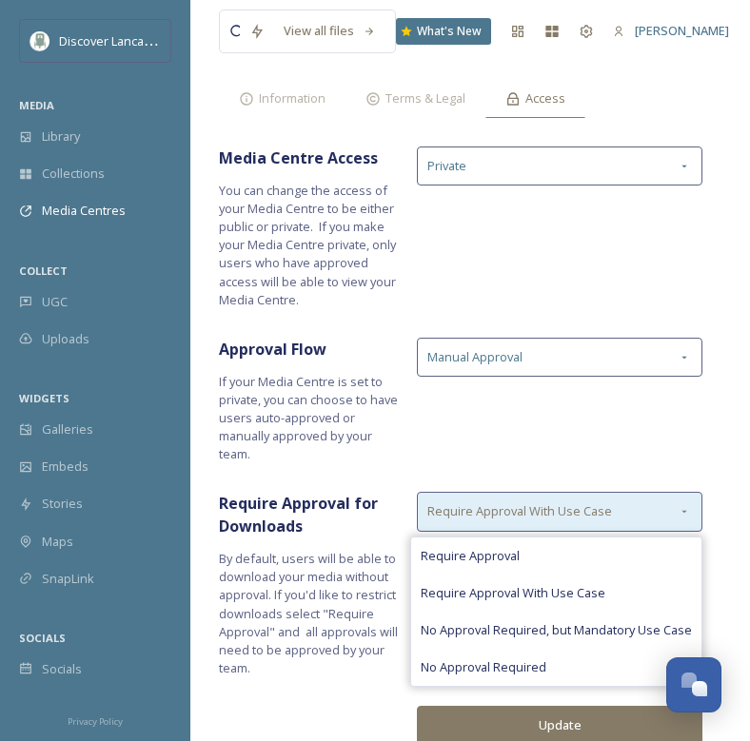
click at [534, 522] on div "Require Approval With Use Case" at bounding box center [559, 511] width 285 height 39
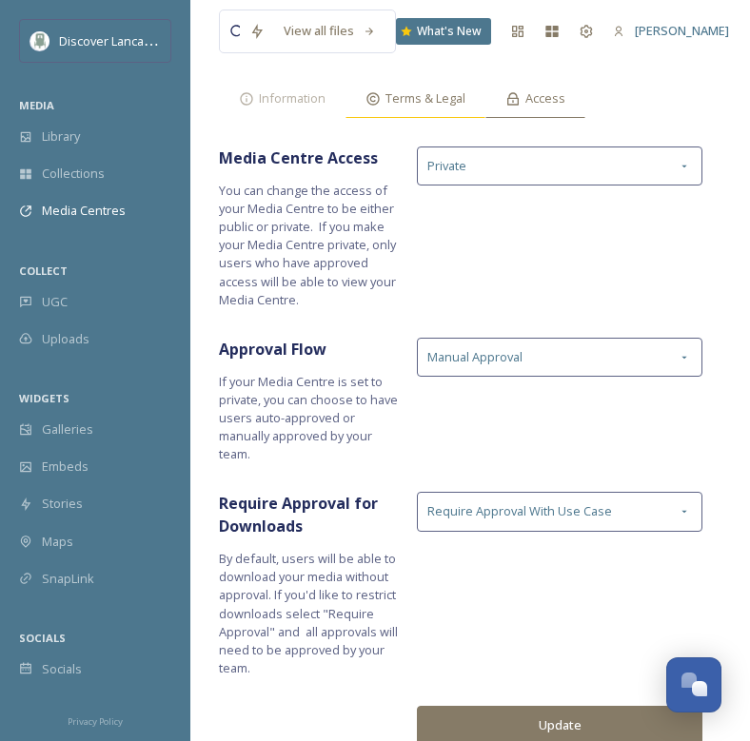
click at [403, 83] on div "Terms & Legal" at bounding box center [415, 98] width 140 height 39
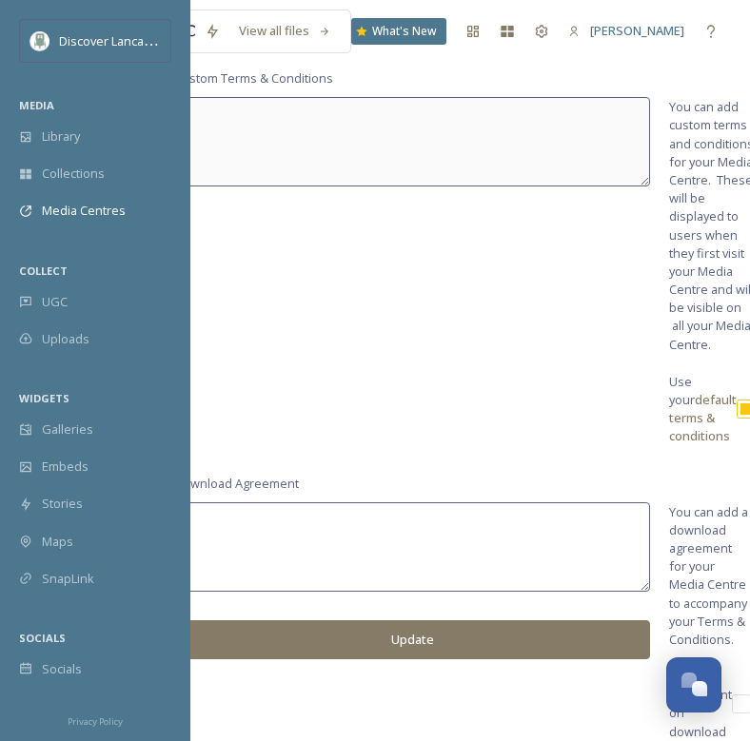
scroll to position [263, 45]
click at [737, 413] on input "checkbox" at bounding box center [746, 409] width 19 height 19
click at [434, 155] on div "Custom Terms & Conditions You can add custom terms and conditions for your Medi…" at bounding box center [425, 257] width 502 height 376
click at [740, 414] on input "checkbox" at bounding box center [746, 409] width 19 height 19
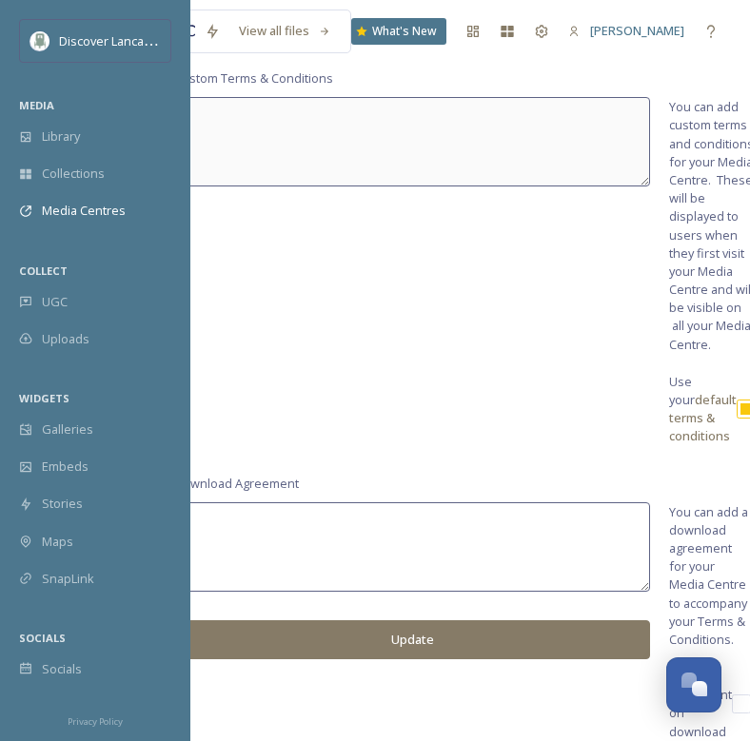
checkbox input "false"
click at [384, 99] on textarea at bounding box center [412, 141] width 476 height 89
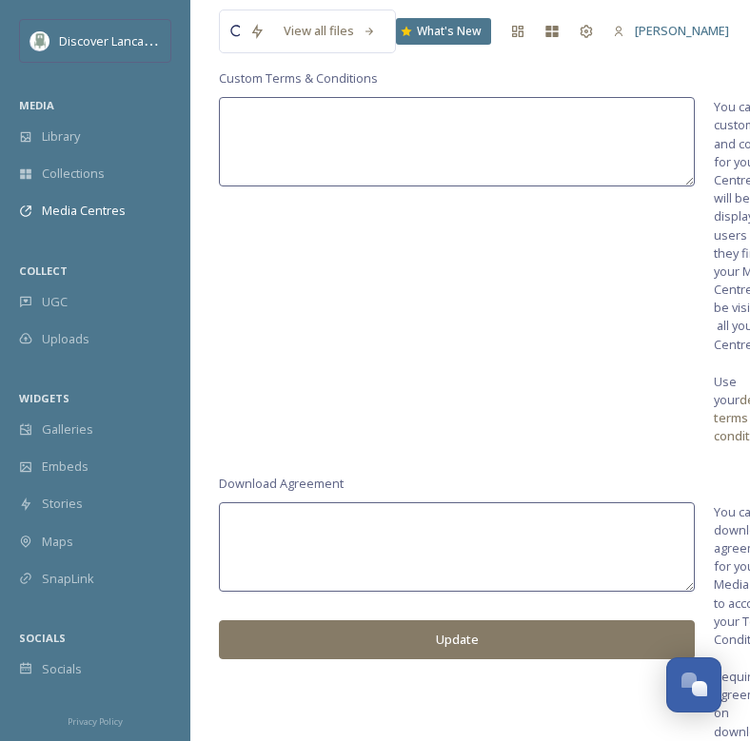
scroll to position [263, 0]
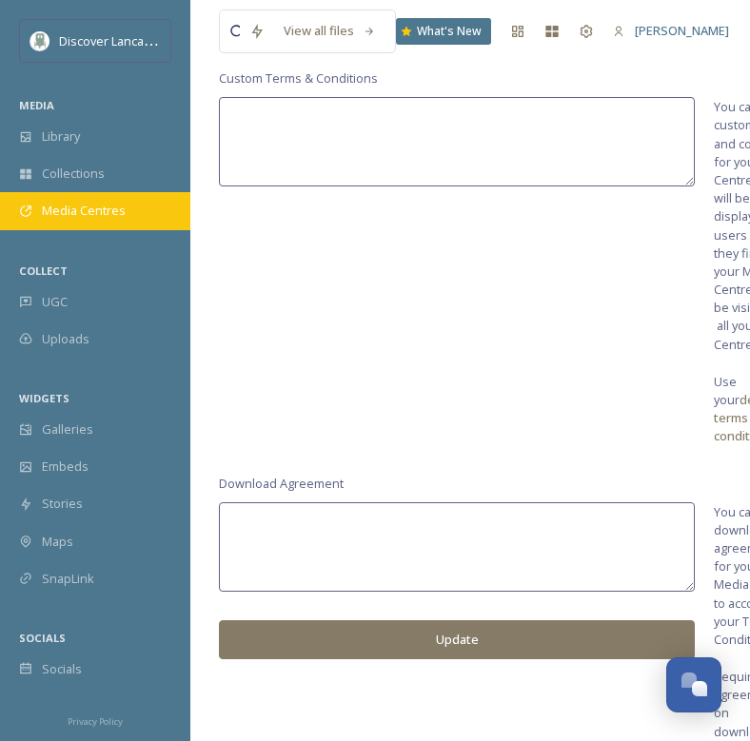
click at [143, 221] on div "Media Centres" at bounding box center [95, 210] width 190 height 37
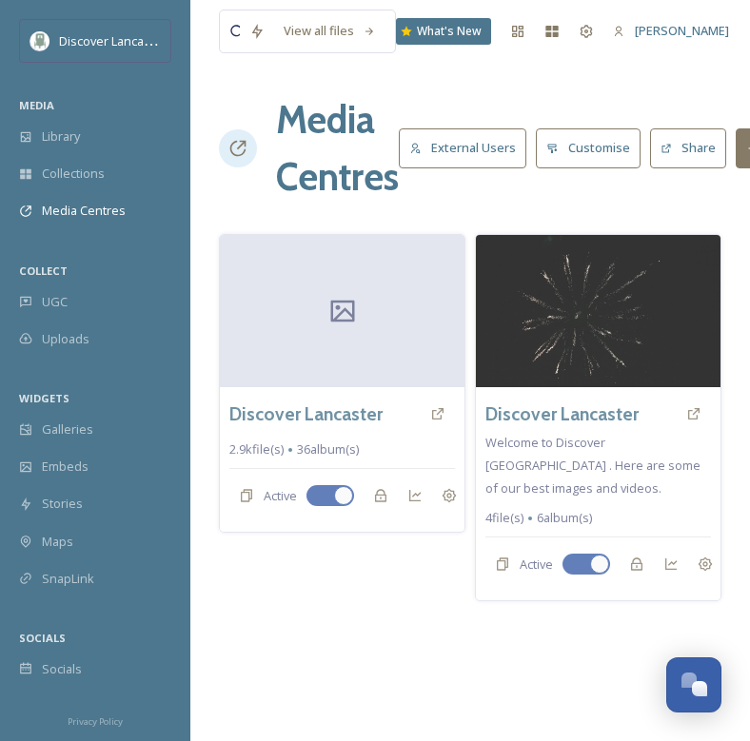
click at [479, 147] on button "External Users" at bounding box center [463, 147] width 128 height 39
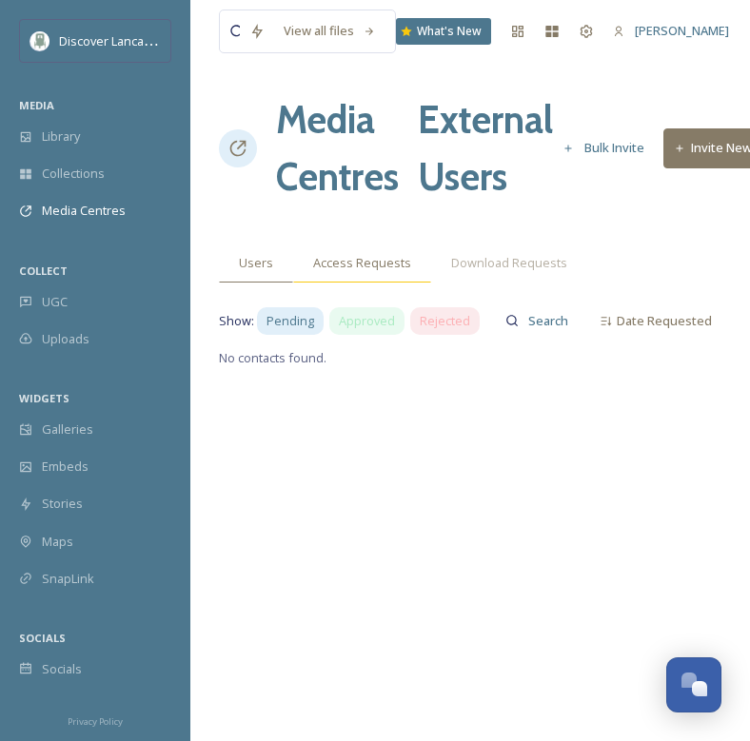
click at [384, 272] on div "Access Requests" at bounding box center [362, 263] width 138 height 39
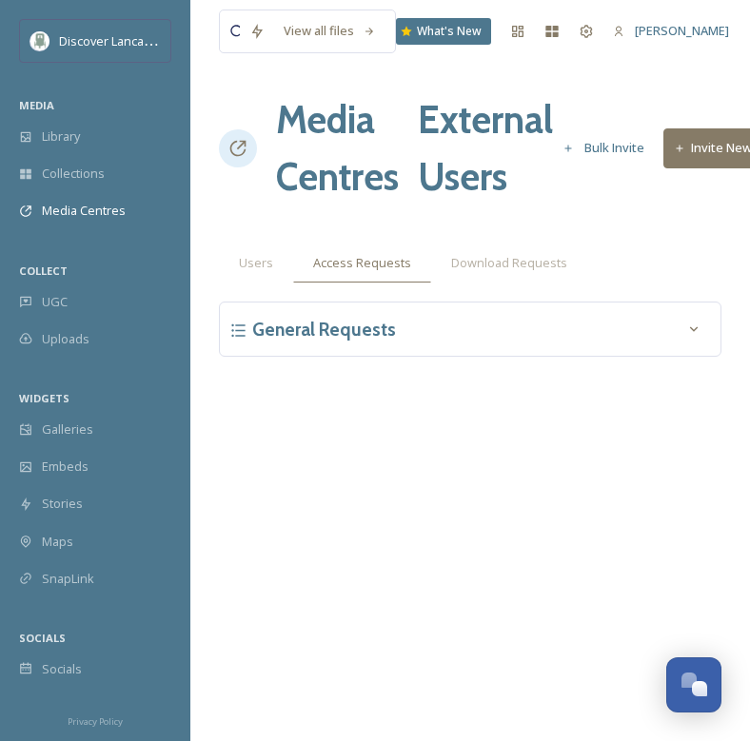
click at [513, 342] on div "General Requests" at bounding box center [470, 329] width 482 height 34
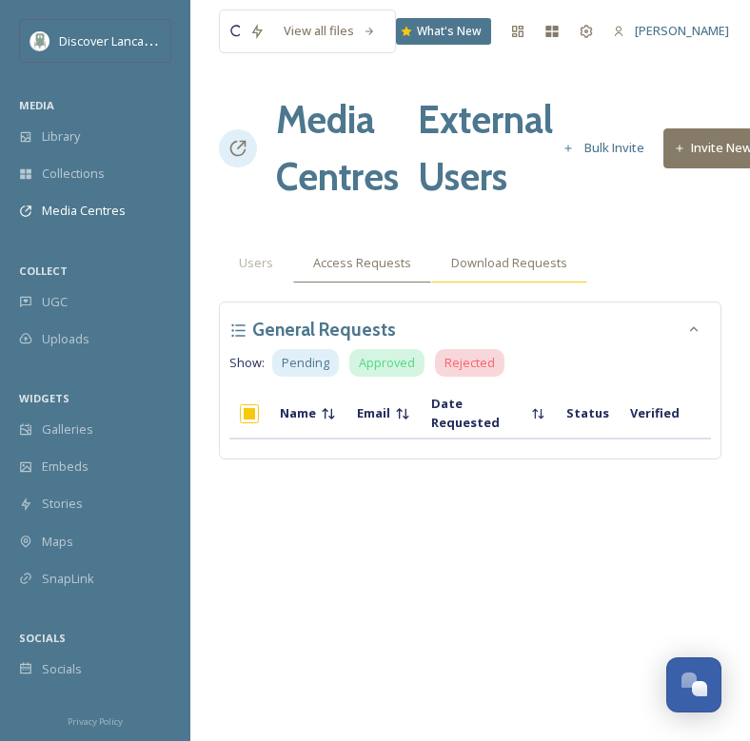
click at [510, 266] on span "Download Requests" at bounding box center [509, 263] width 116 height 18
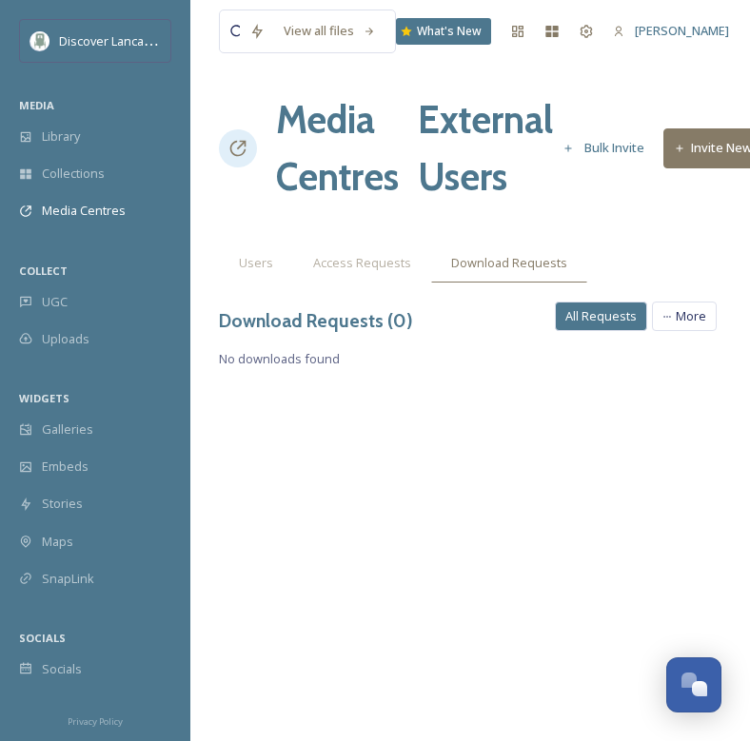
click at [230, 143] on icon at bounding box center [237, 148] width 19 height 19
click at [244, 150] on icon at bounding box center [237, 148] width 19 height 19
click at [352, 170] on h1 "Media Centres" at bounding box center [337, 148] width 123 height 114
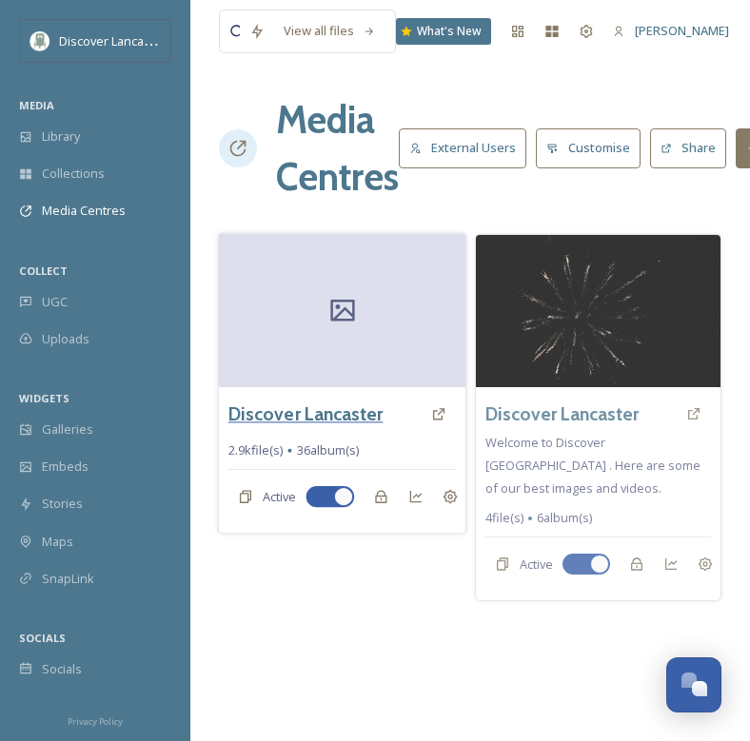
click at [338, 417] on h3 "Discover Lancaster" at bounding box center [305, 415] width 155 height 28
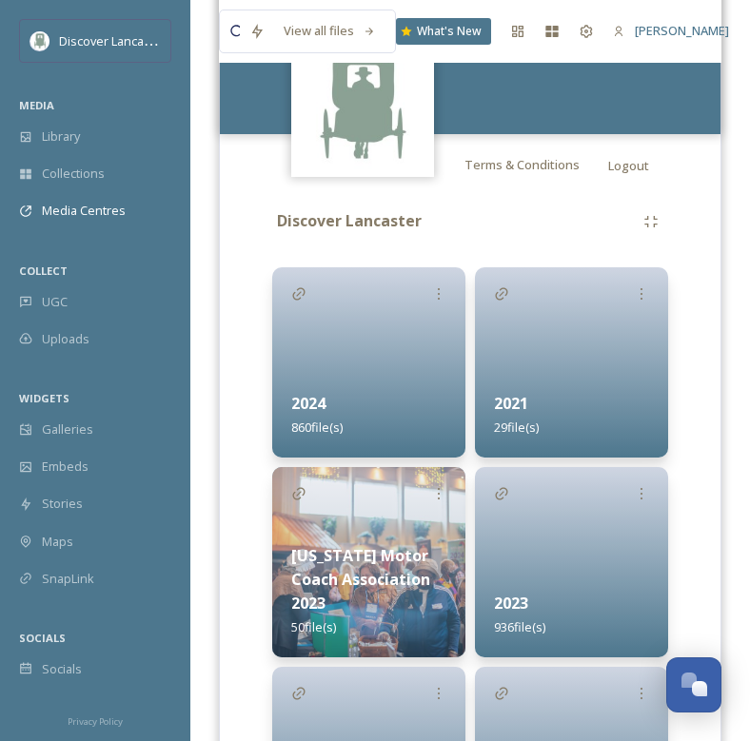
scroll to position [580, 0]
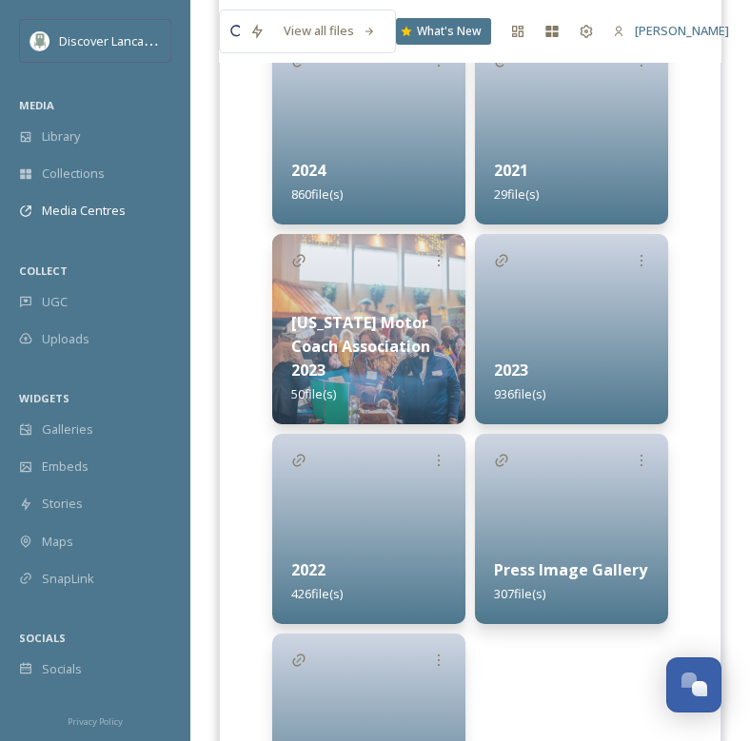
click at [538, 575] on strong "Press Image Gallery" at bounding box center [570, 570] width 153 height 21
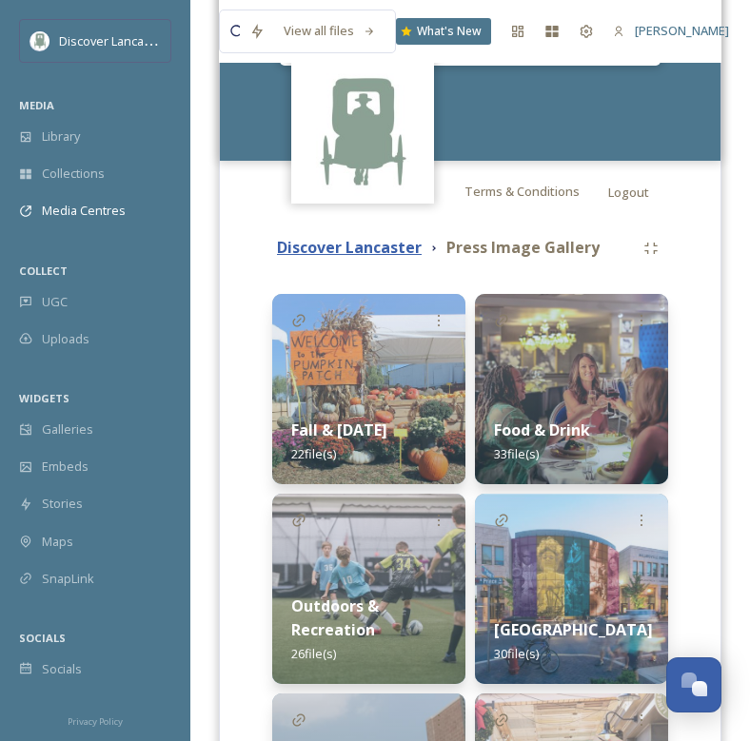
scroll to position [450, 0]
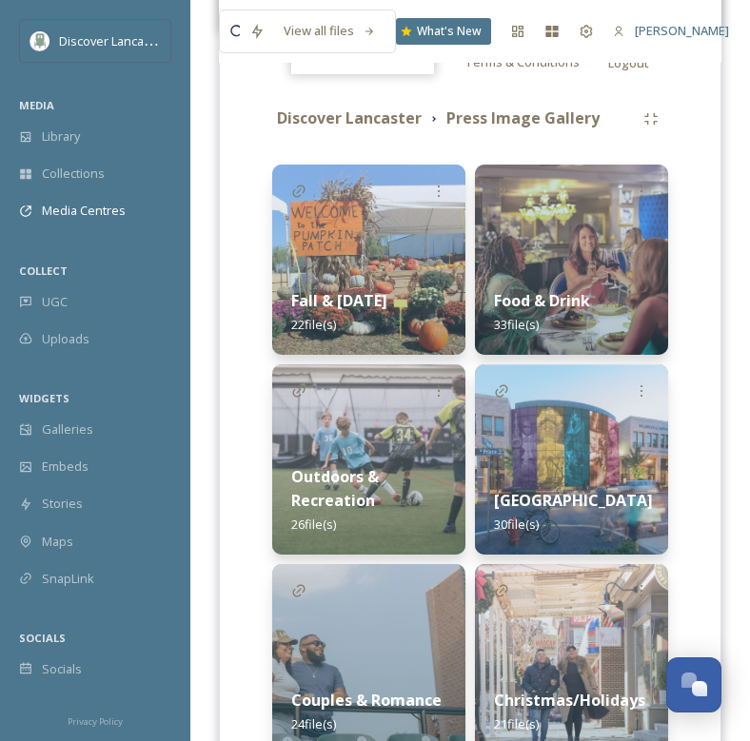
click at [388, 288] on div "Fall & [DATE] 22 file(s)" at bounding box center [368, 312] width 193 height 85
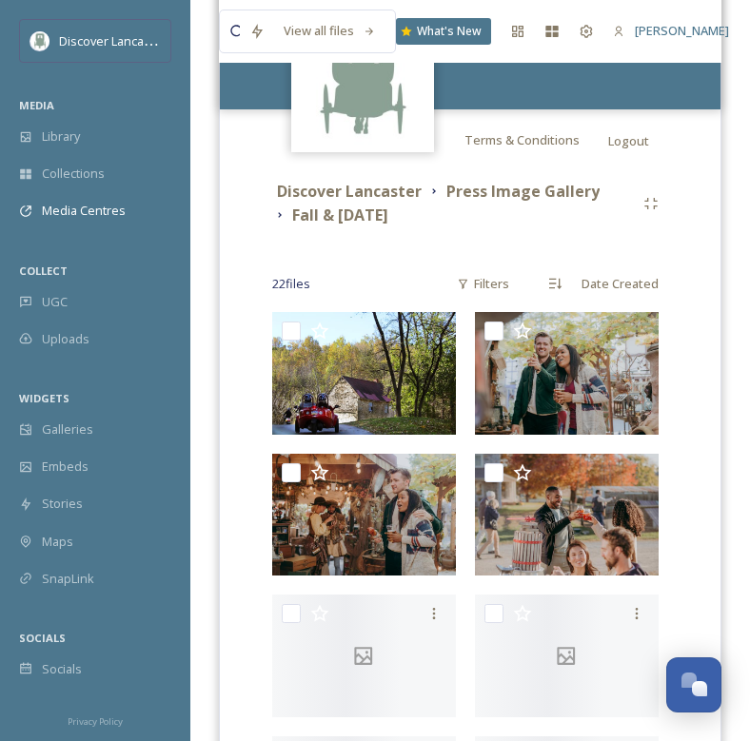
scroll to position [455, 0]
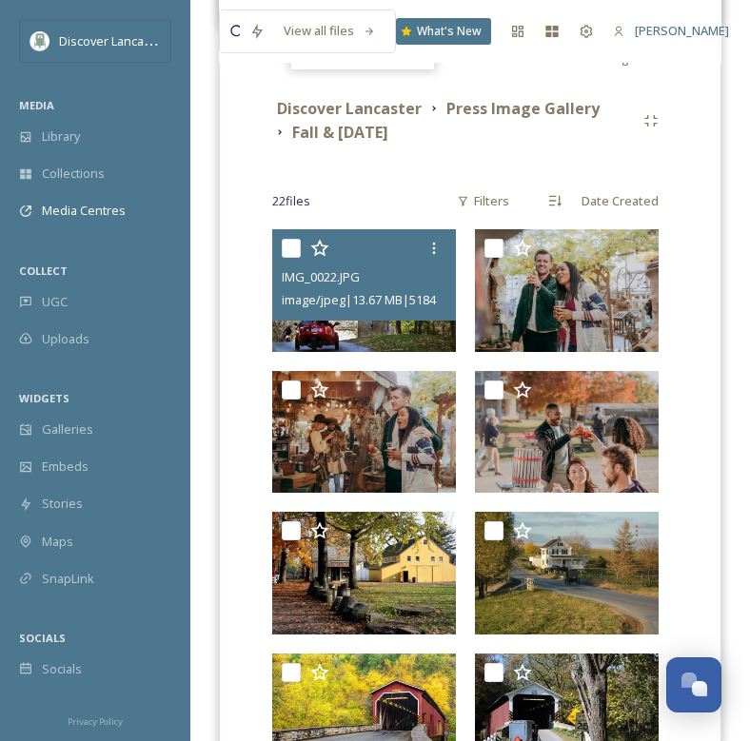
click at [366, 330] on img at bounding box center [364, 290] width 184 height 123
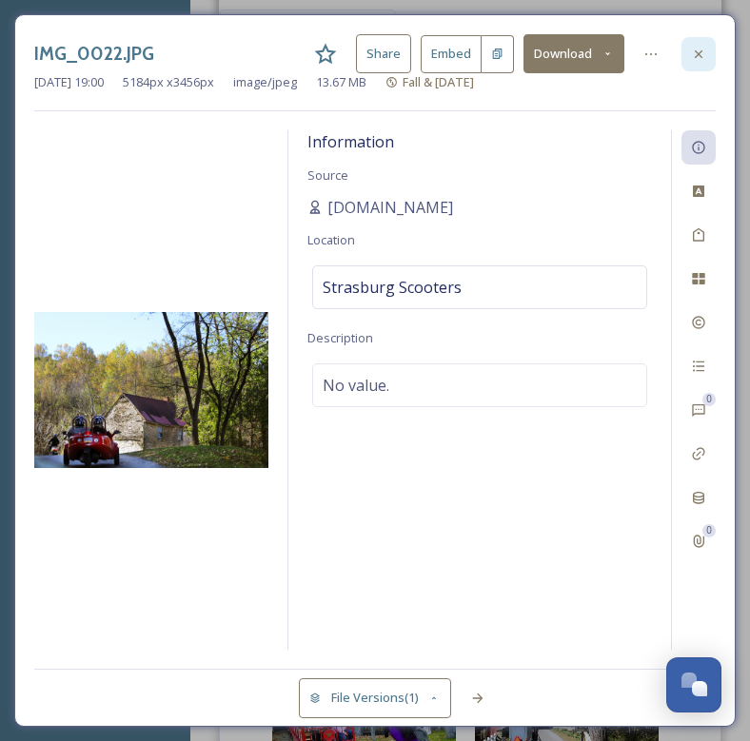
click at [705, 61] on div at bounding box center [698, 54] width 34 height 34
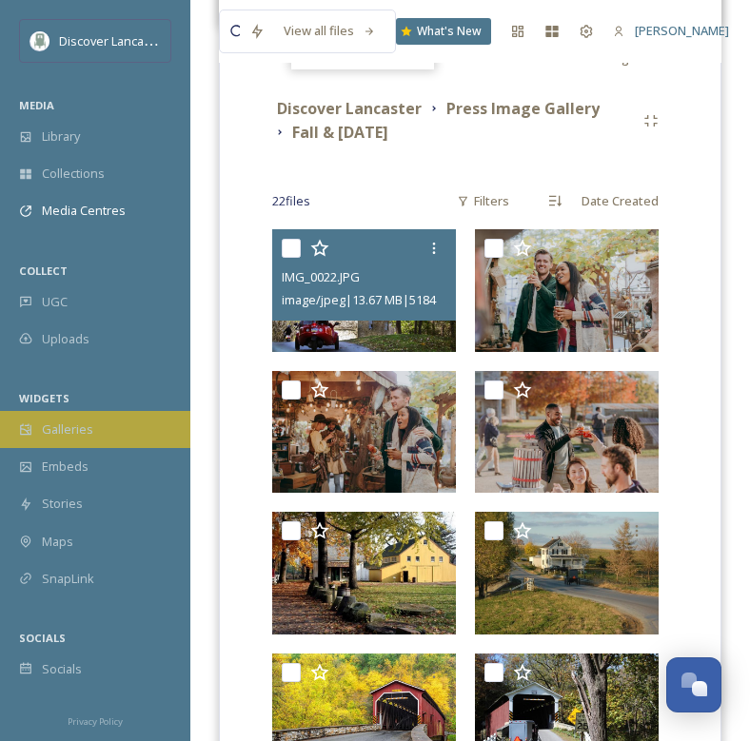
click at [104, 418] on div "Galleries" at bounding box center [95, 429] width 190 height 37
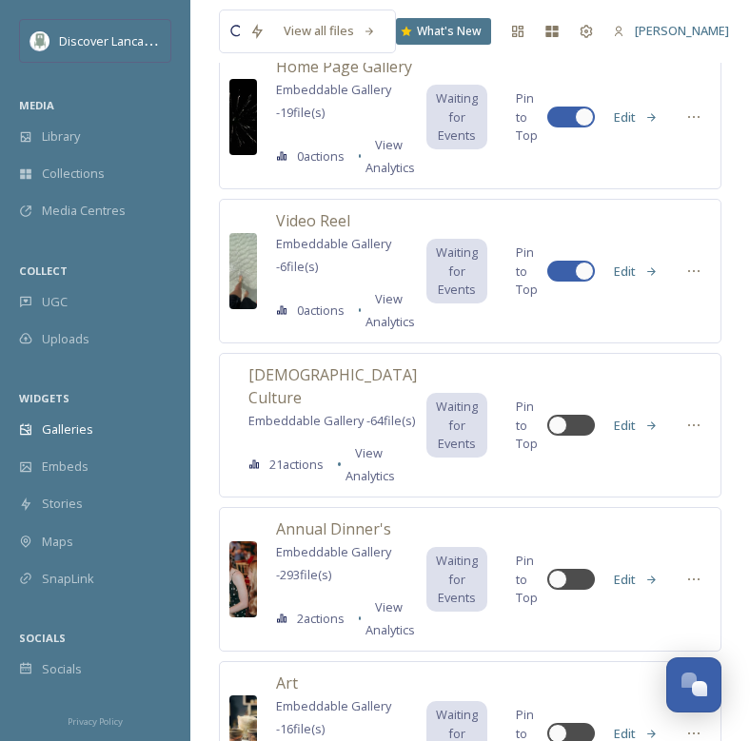
scroll to position [178, 2]
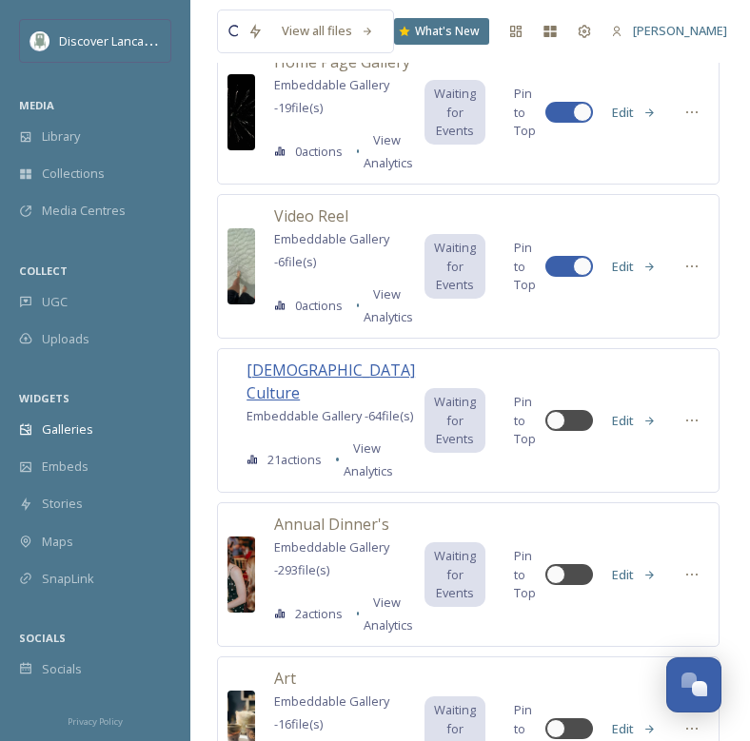
click at [323, 368] on span "[DEMOGRAPHIC_DATA] Culture" at bounding box center [330, 382] width 168 height 44
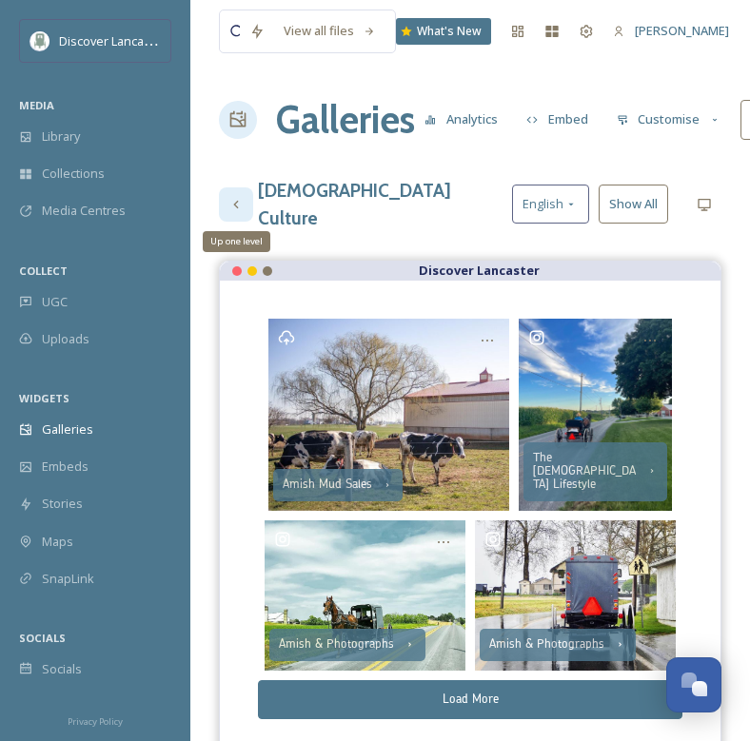
click at [238, 203] on icon at bounding box center [235, 204] width 15 height 15
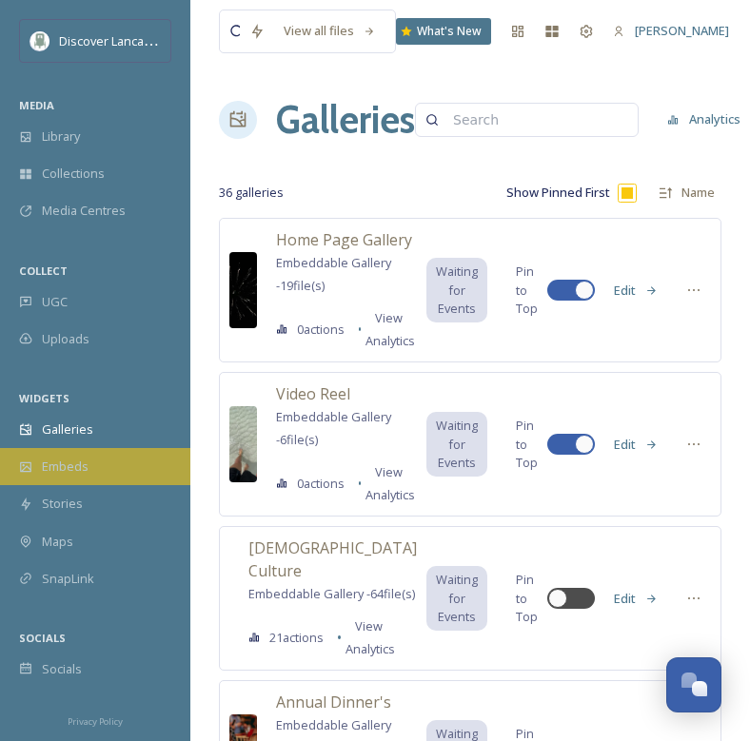
click at [70, 472] on span "Embeds" at bounding box center [65, 467] width 47 height 18
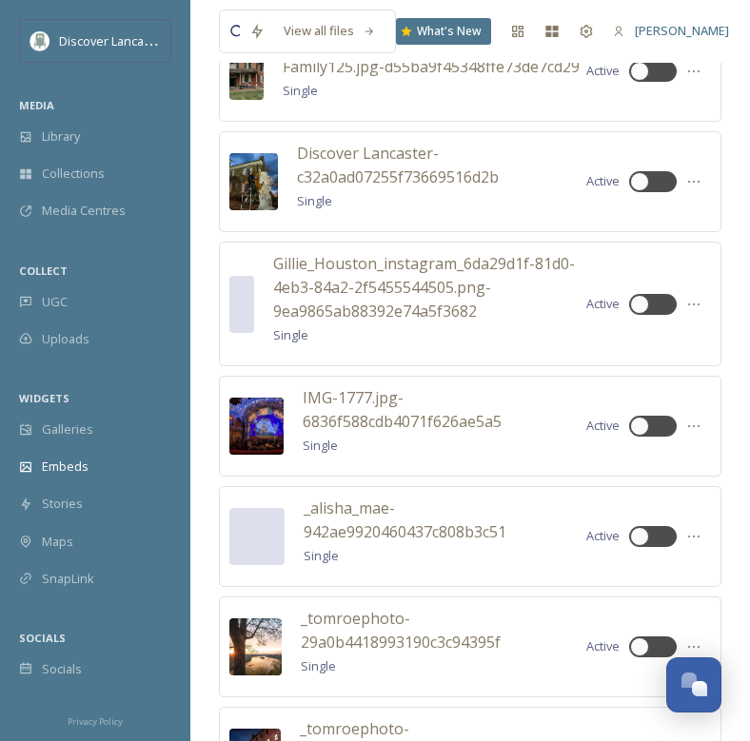
scroll to position [930, 0]
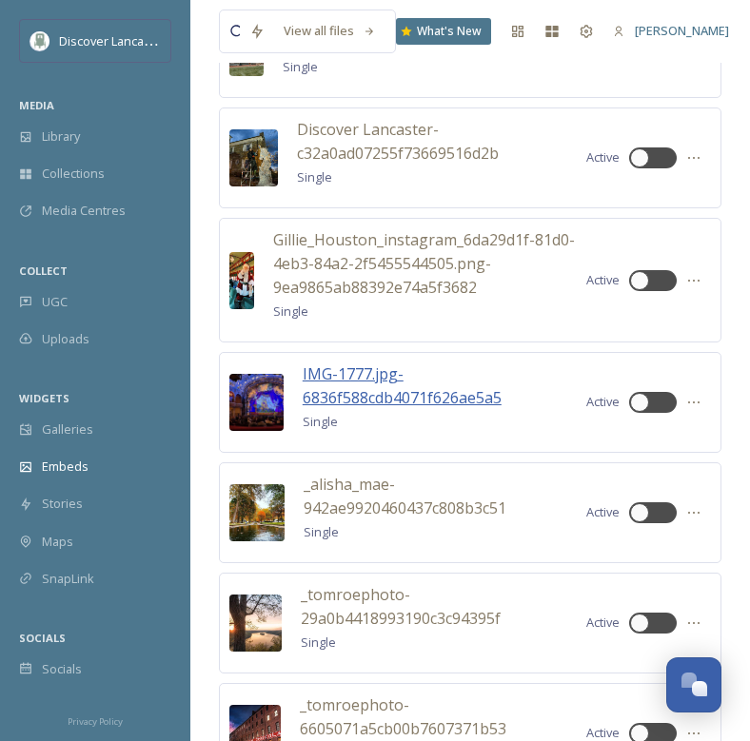
click at [339, 408] on span "IMG-1777.jpg-6836f588cdb4071f626ae5a5" at bounding box center [402, 386] width 199 height 45
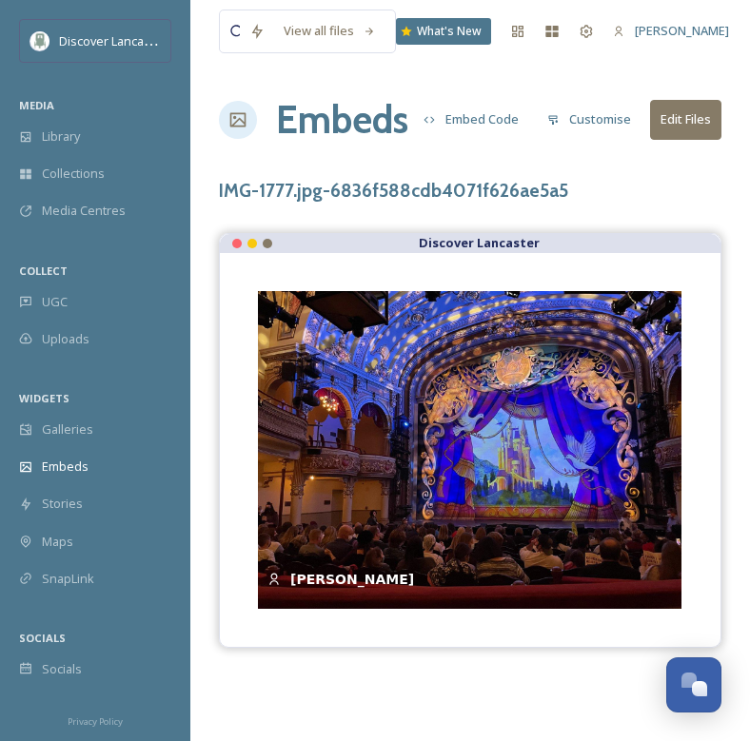
click at [482, 121] on button "Embed Code" at bounding box center [471, 119] width 114 height 37
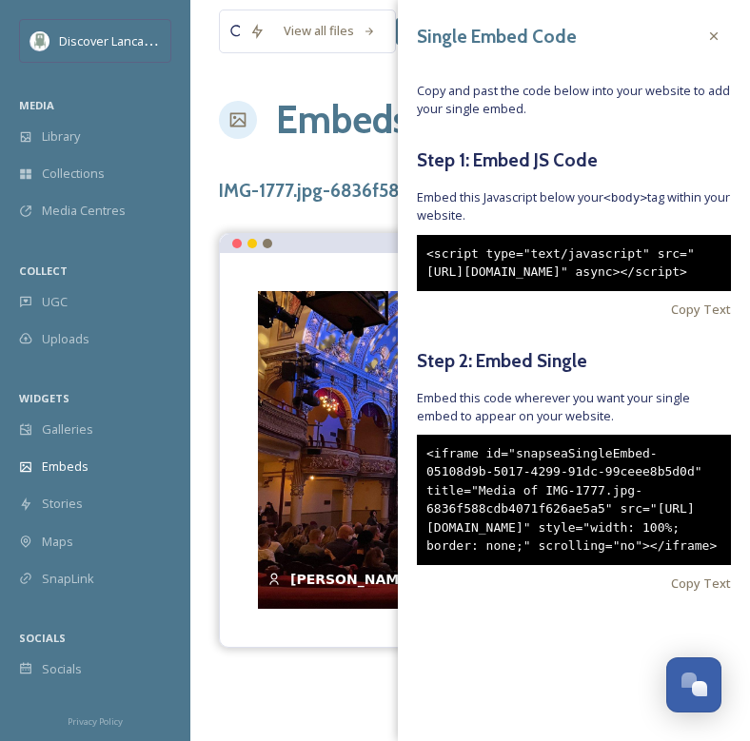
click at [341, 162] on div "View all files What's New [PERSON_NAME] Embeds Embed Code Customise Edit Files …" at bounding box center [470, 370] width 560 height 741
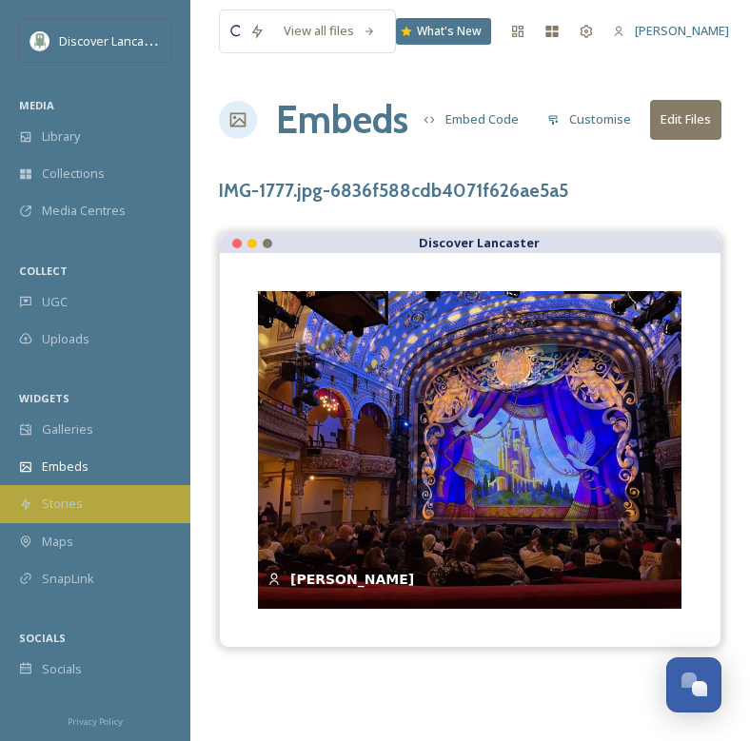
click at [76, 501] on span "Stories" at bounding box center [62, 504] width 41 height 18
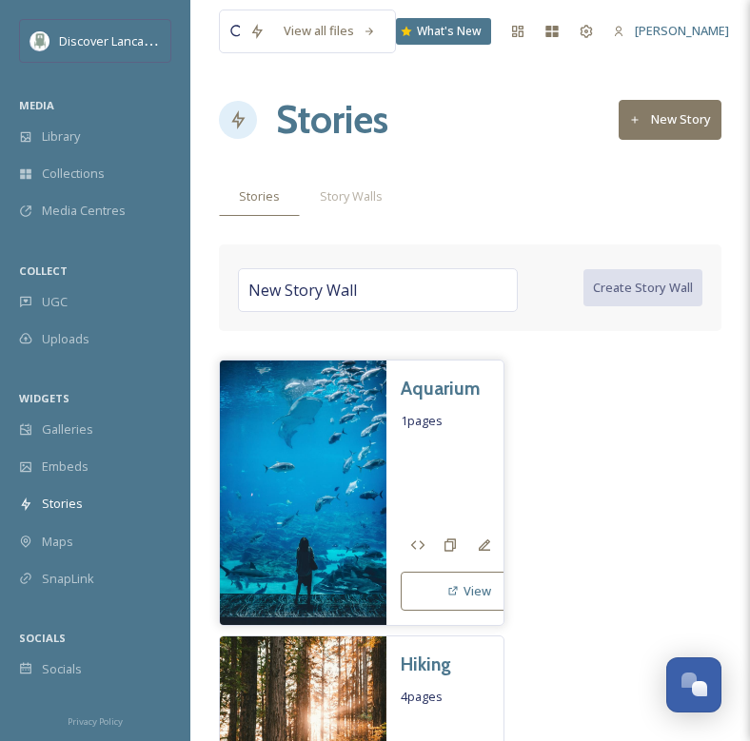
click at [423, 384] on h3 "Aquarium" at bounding box center [440, 389] width 79 height 28
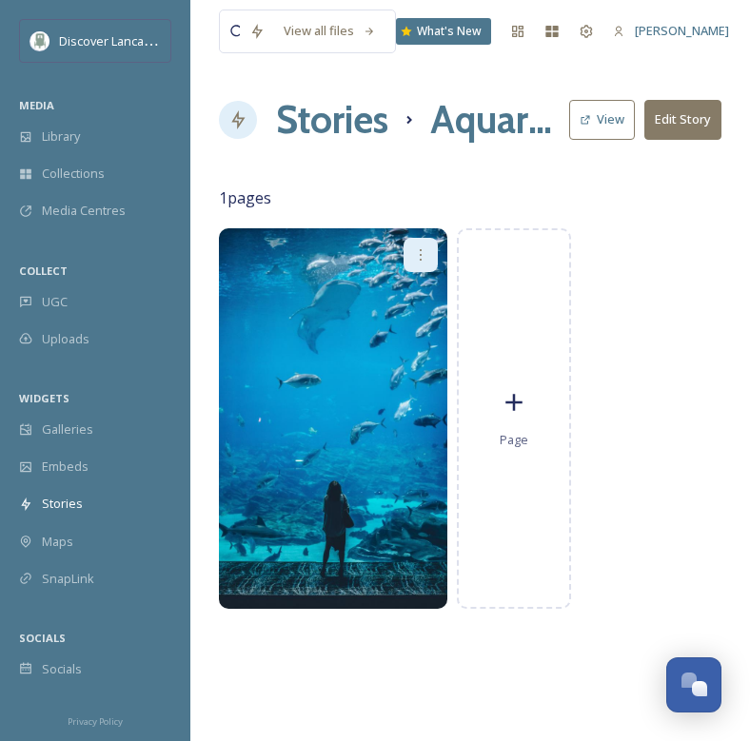
click at [423, 261] on icon at bounding box center [420, 254] width 15 height 15
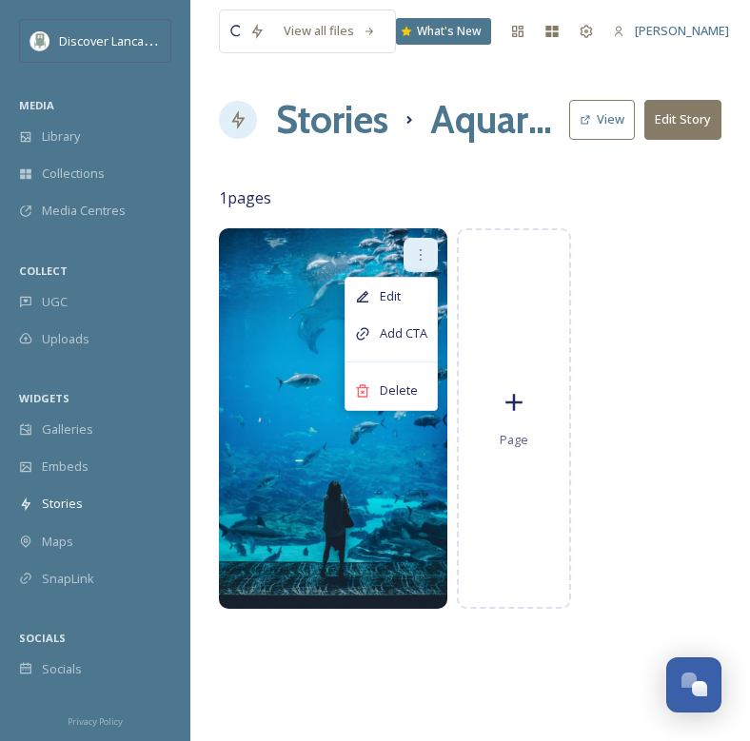
click at [361, 201] on span "1 pages" at bounding box center [470, 198] width 502 height 23
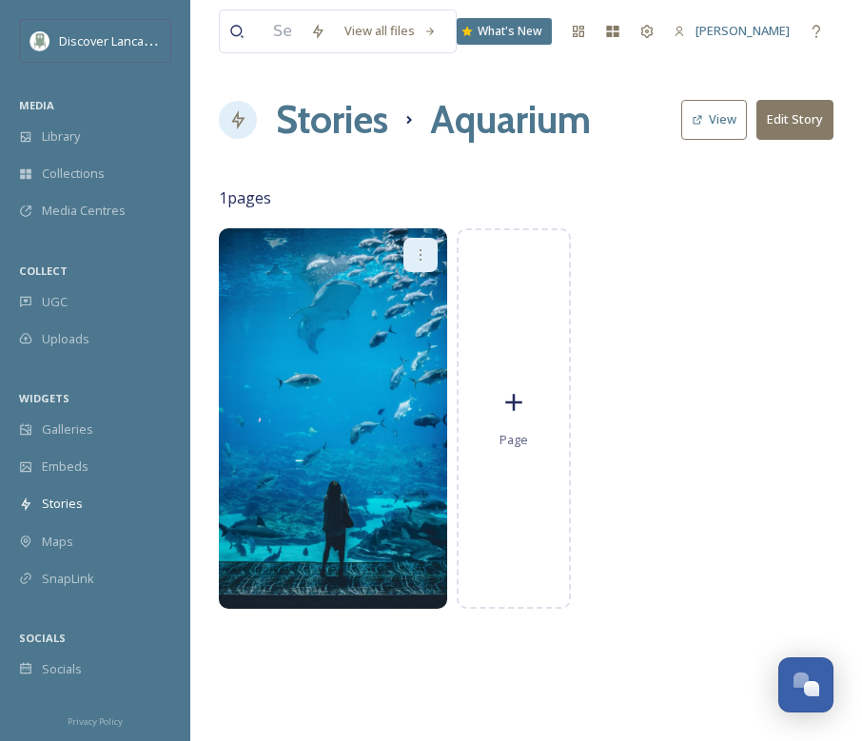
click at [249, 131] on div at bounding box center [238, 120] width 38 height 38
click at [243, 129] on div at bounding box center [238, 120] width 38 height 38
click at [238, 110] on icon at bounding box center [237, 119] width 19 height 19
click at [316, 119] on h1 "Stories" at bounding box center [332, 119] width 112 height 57
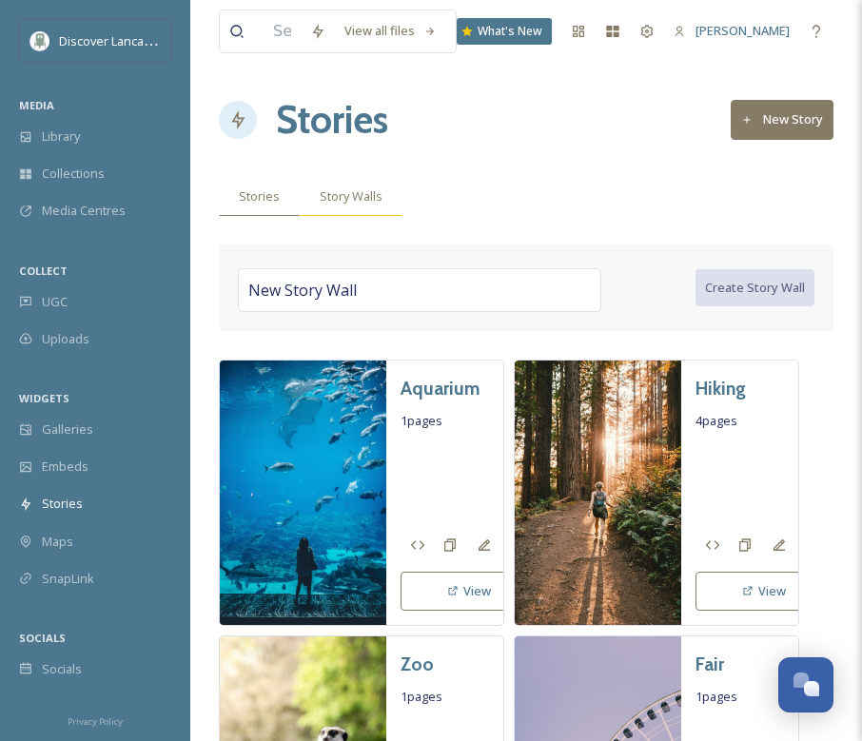
click at [336, 195] on span "Story Walls" at bounding box center [351, 196] width 63 height 18
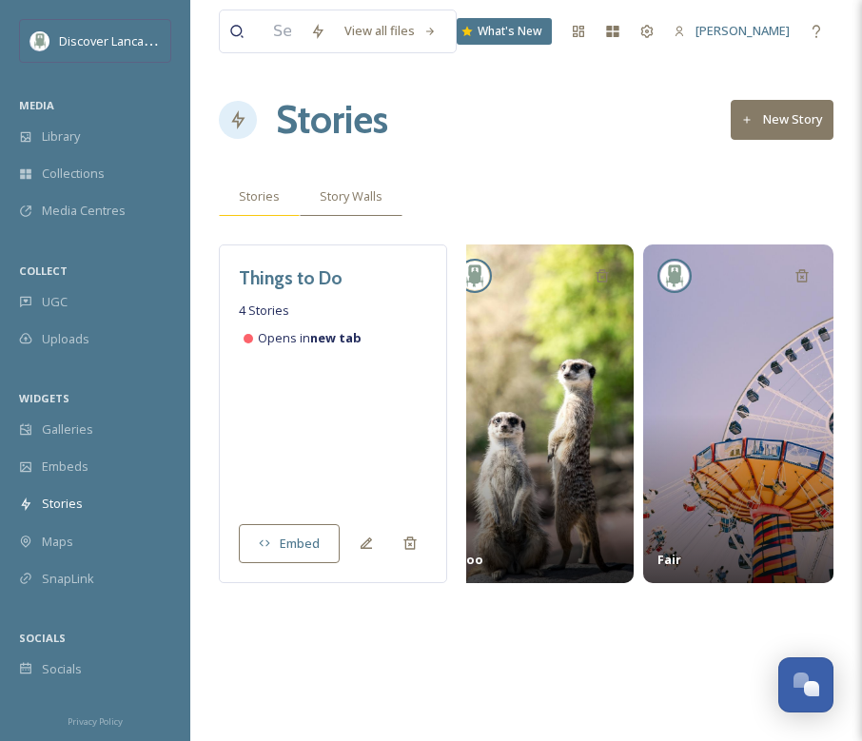
click at [249, 205] on span "Stories" at bounding box center [259, 196] width 41 height 18
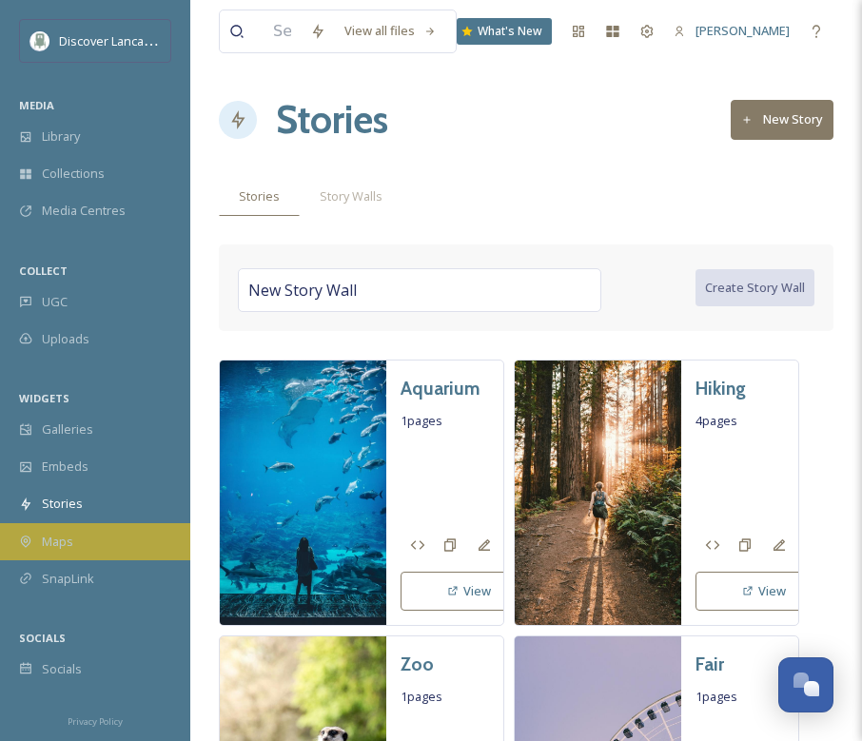
click at [145, 537] on div "Maps" at bounding box center [95, 541] width 190 height 37
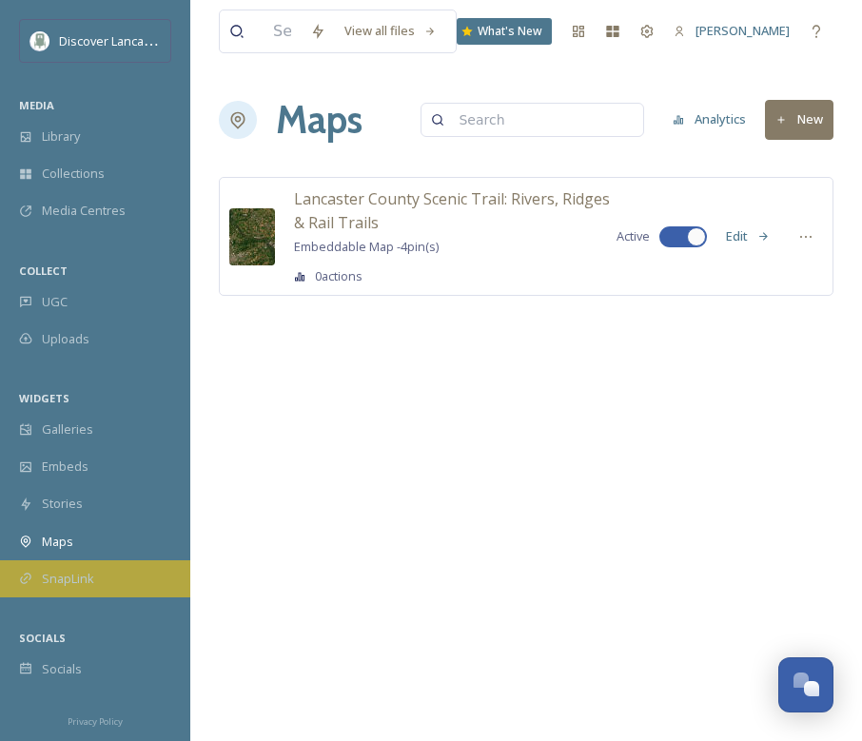
click at [135, 583] on div "SnapLink" at bounding box center [95, 579] width 190 height 37
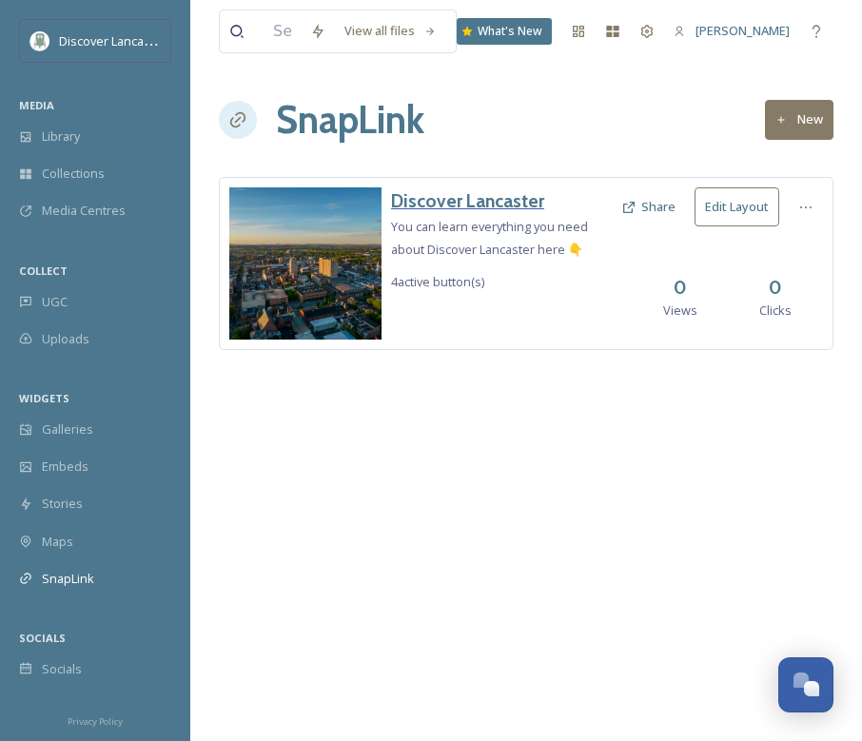
click at [487, 204] on h3 "Discover Lancaster" at bounding box center [501, 201] width 221 height 28
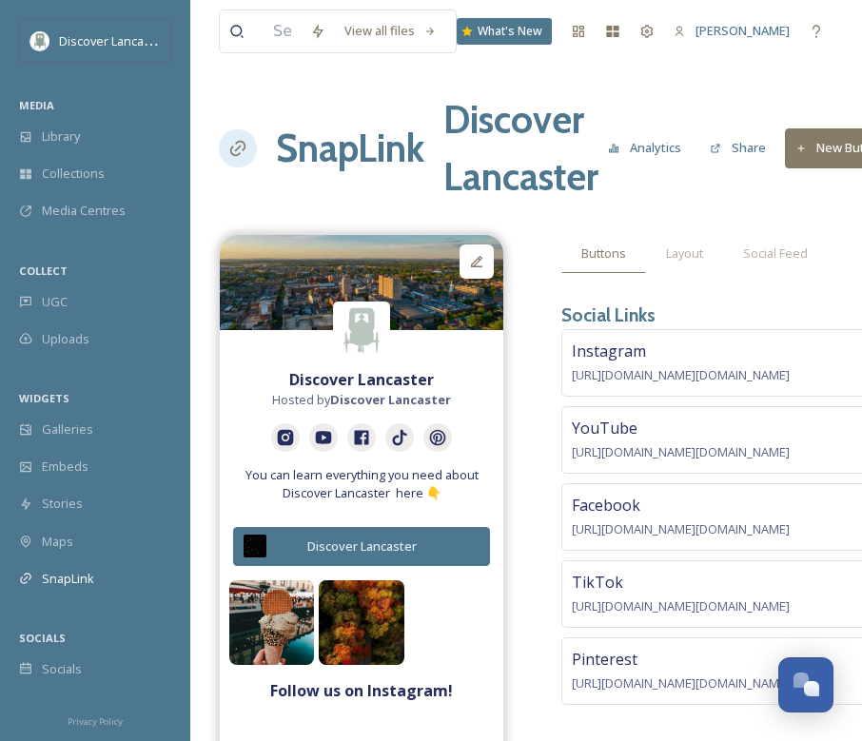
click at [669, 149] on button "Analytics" at bounding box center [645, 147] width 92 height 37
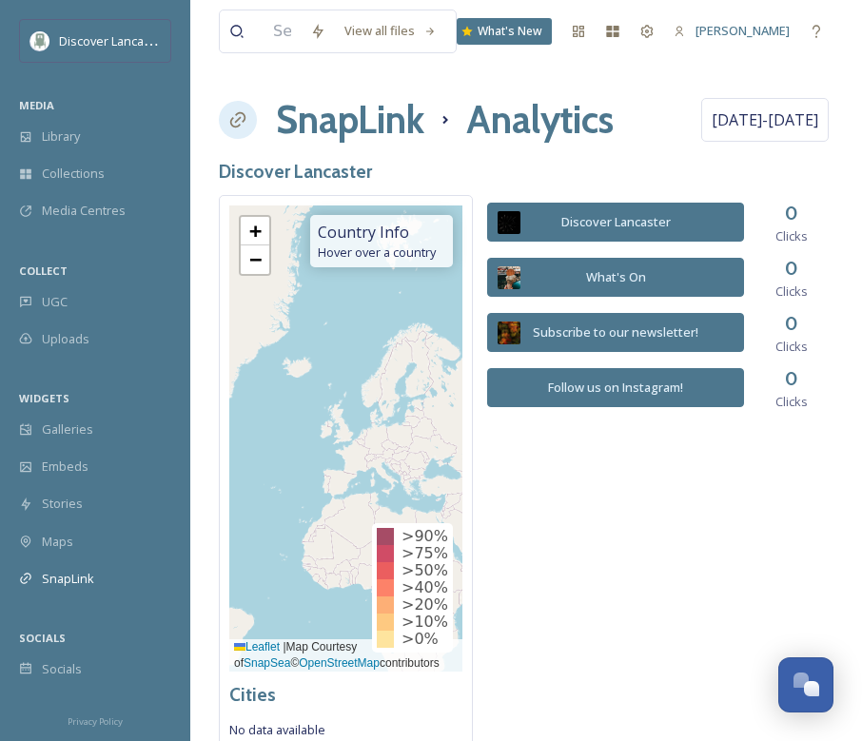
click at [288, 122] on h1 "SnapLink" at bounding box center [350, 119] width 148 height 57
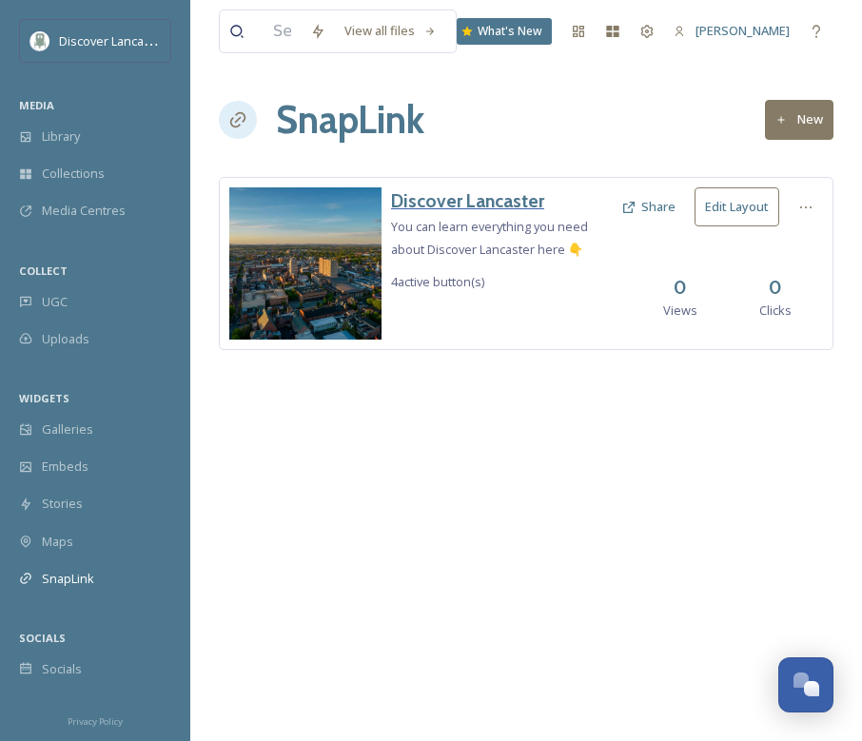
click at [439, 207] on h3 "Discover Lancaster" at bounding box center [501, 201] width 221 height 28
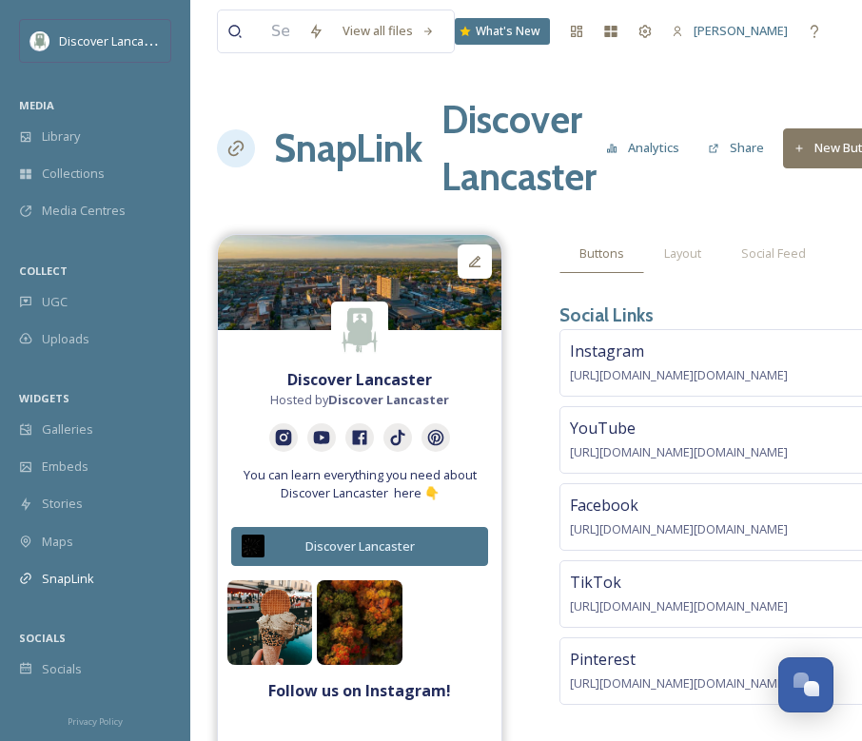
scroll to position [0, 2]
click at [774, 272] on div "Social Feed" at bounding box center [773, 253] width 105 height 39
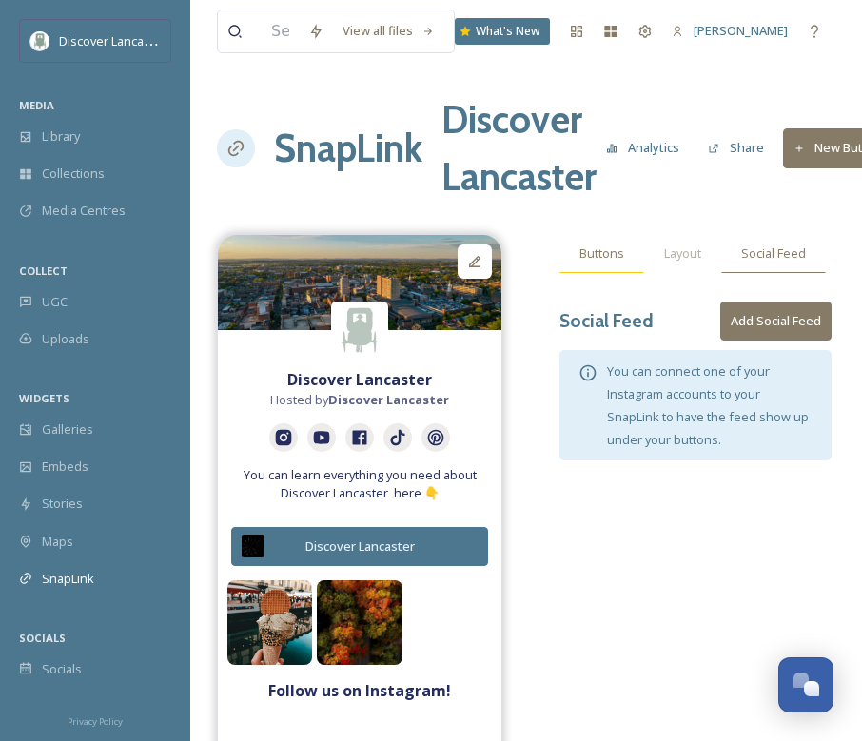
click at [613, 251] on span "Buttons" at bounding box center [602, 254] width 45 height 18
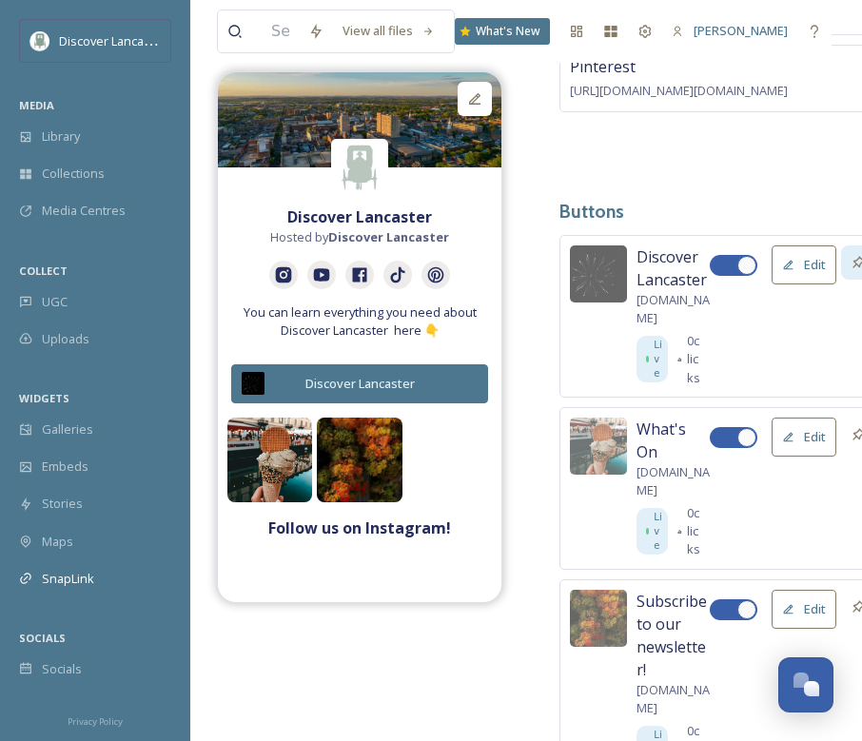
scroll to position [601, 0]
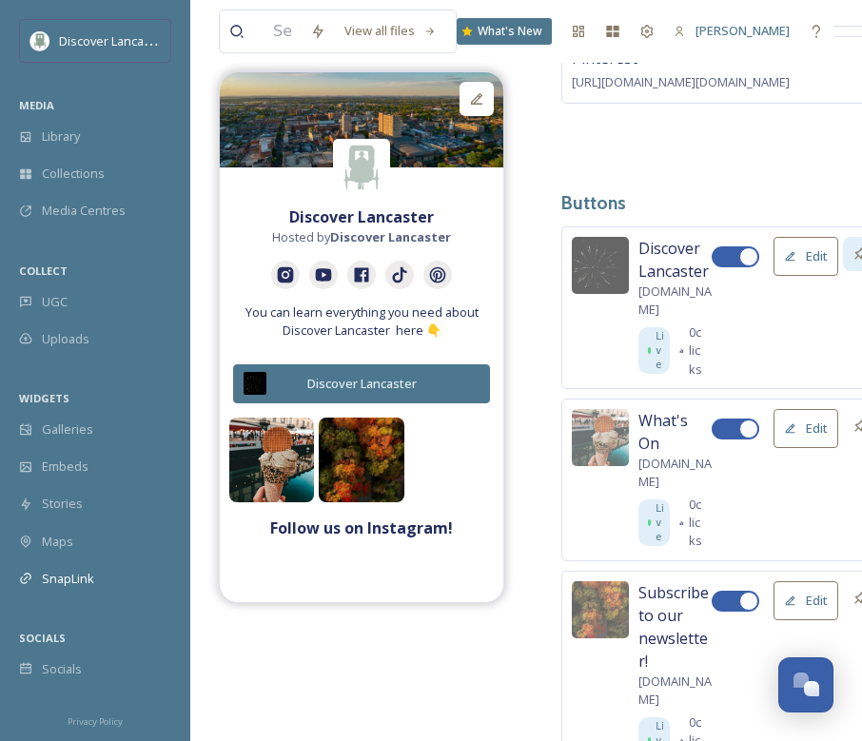
click at [802, 243] on button "Edit" at bounding box center [806, 256] width 65 height 39
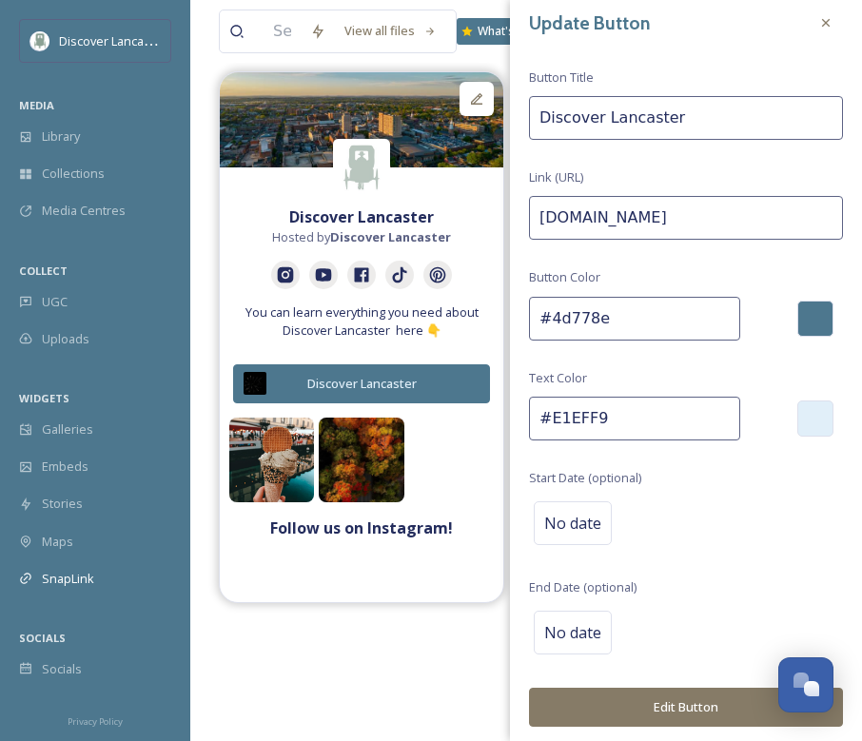
scroll to position [12, 0]
click at [433, 611] on div "Discover Lancaster Hosted by Discover Lancaster You can learn everything you ne…" at bounding box center [526, 276] width 615 height 1287
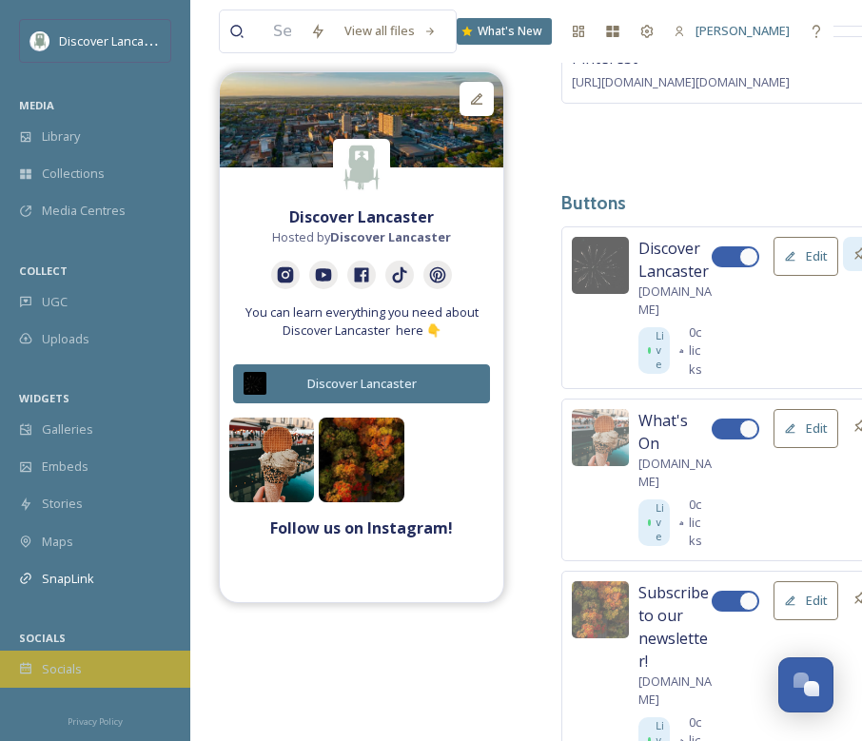
click at [107, 661] on div "Socials" at bounding box center [95, 669] width 190 height 37
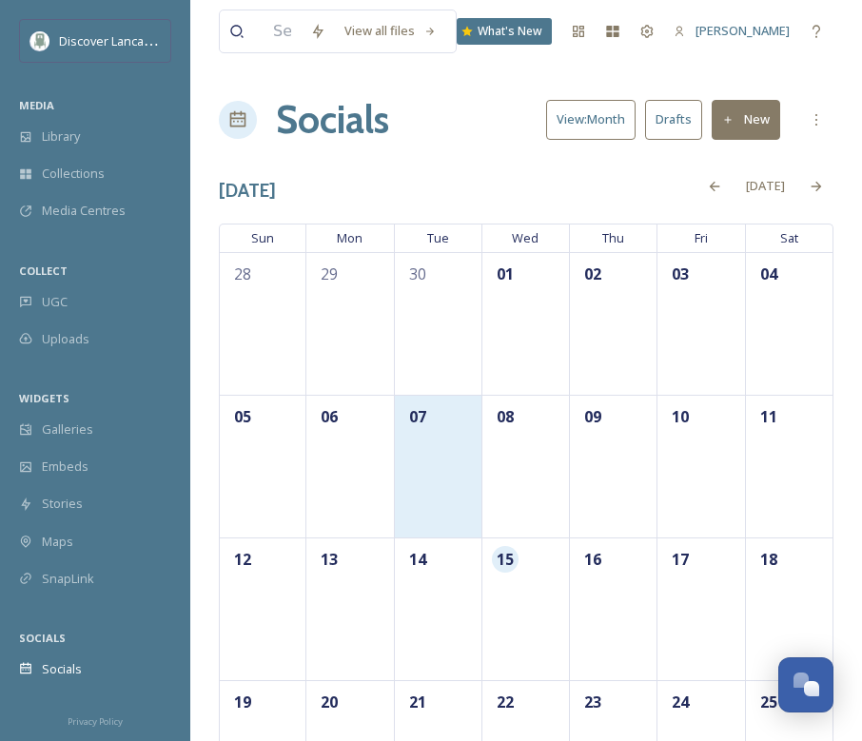
click at [471, 482] on div "07" at bounding box center [439, 466] width 88 height 143
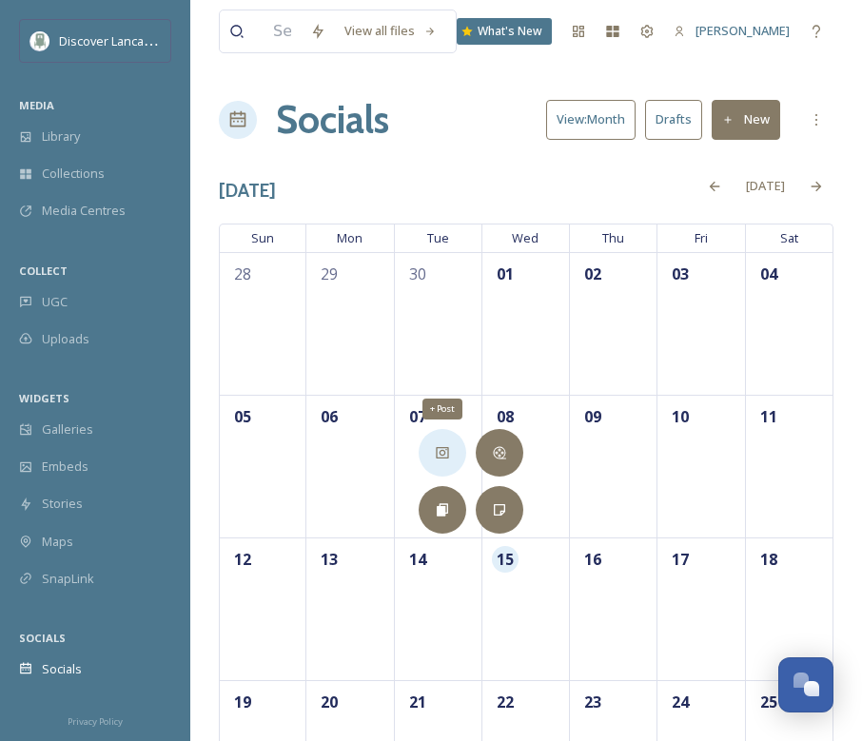
click at [449, 455] on icon at bounding box center [442, 452] width 15 height 15
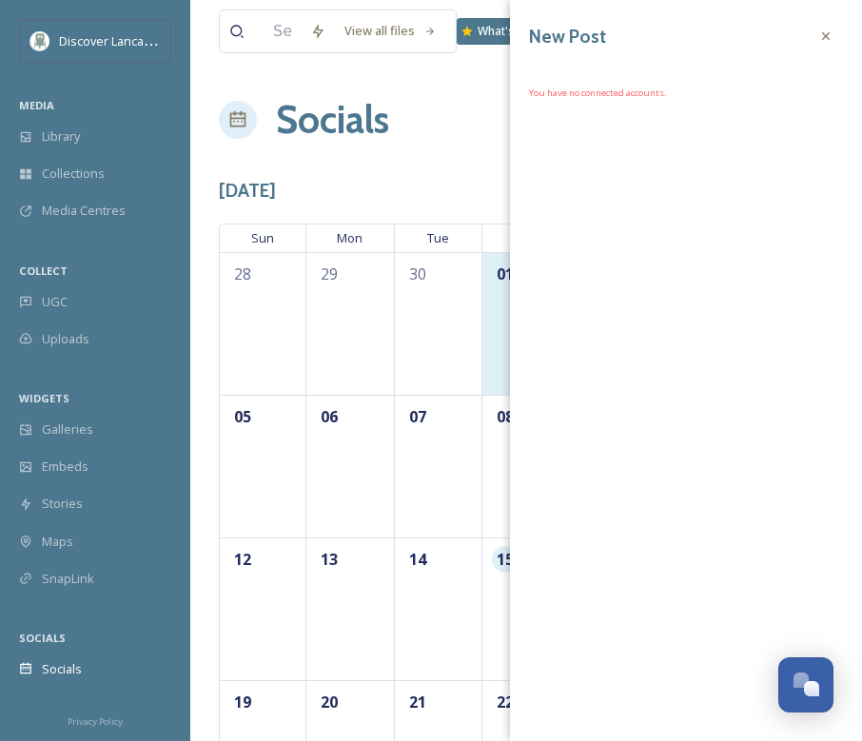
click at [486, 308] on div "01" at bounding box center [526, 323] width 88 height 143
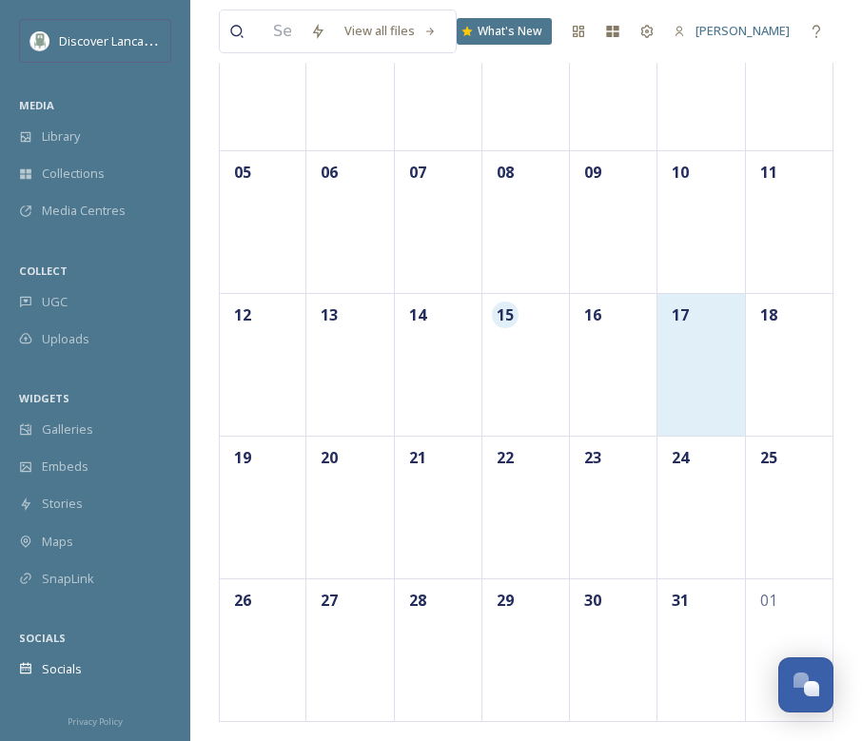
scroll to position [245, 0]
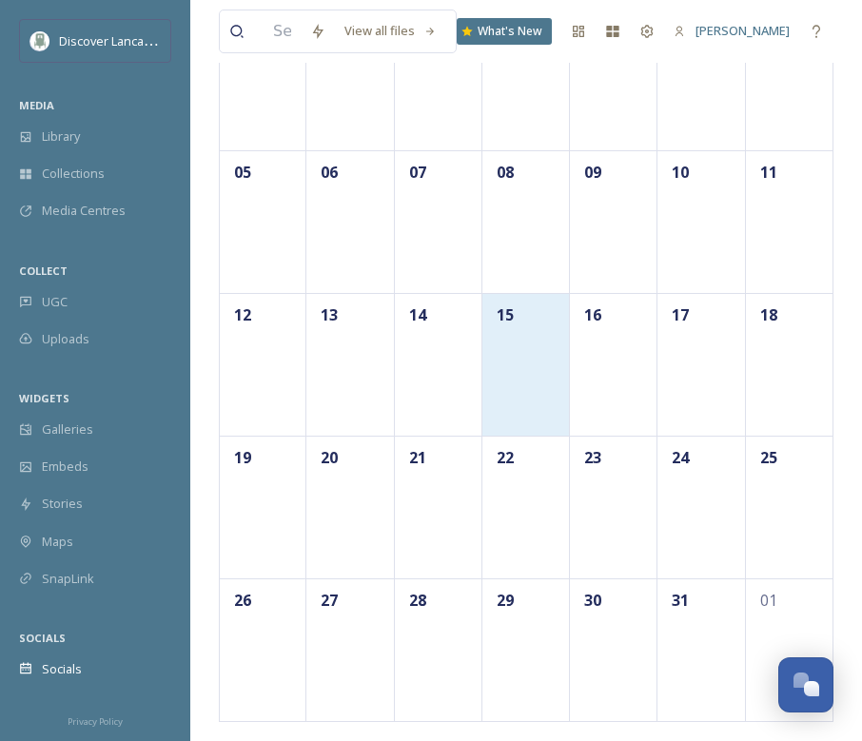
click at [541, 358] on div "15" at bounding box center [526, 364] width 88 height 143
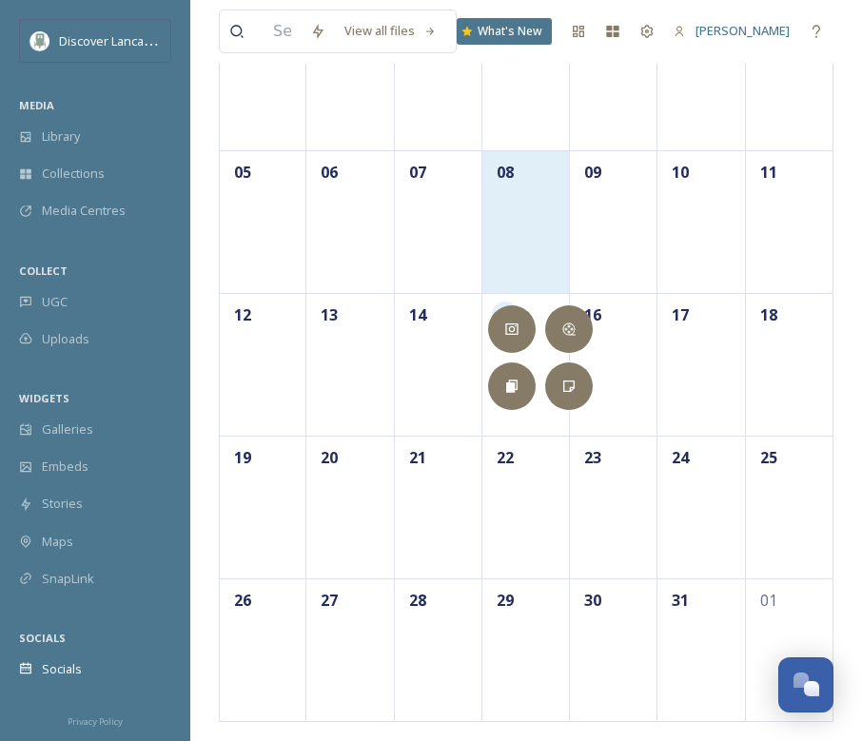
click at [522, 226] on div "08" at bounding box center [526, 221] width 88 height 143
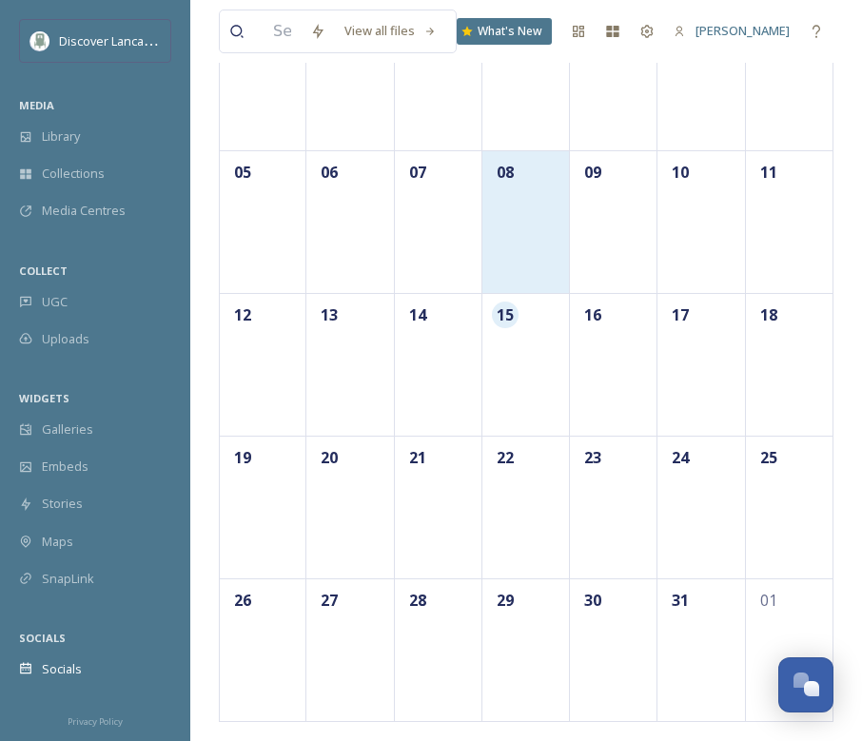
click at [521, 233] on div "08" at bounding box center [526, 221] width 88 height 143
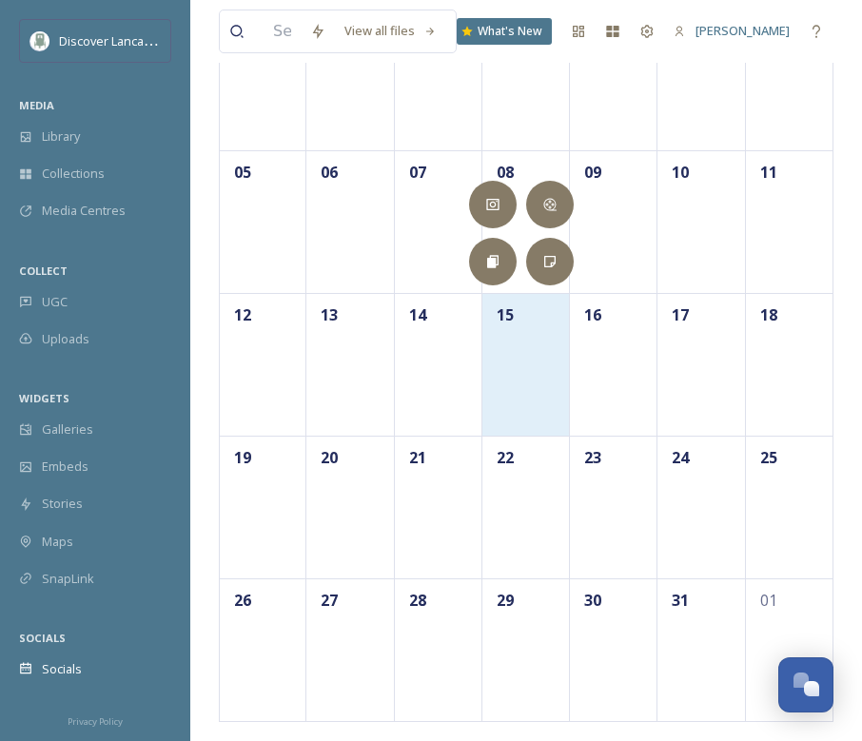
click at [531, 367] on div "15" at bounding box center [526, 364] width 88 height 143
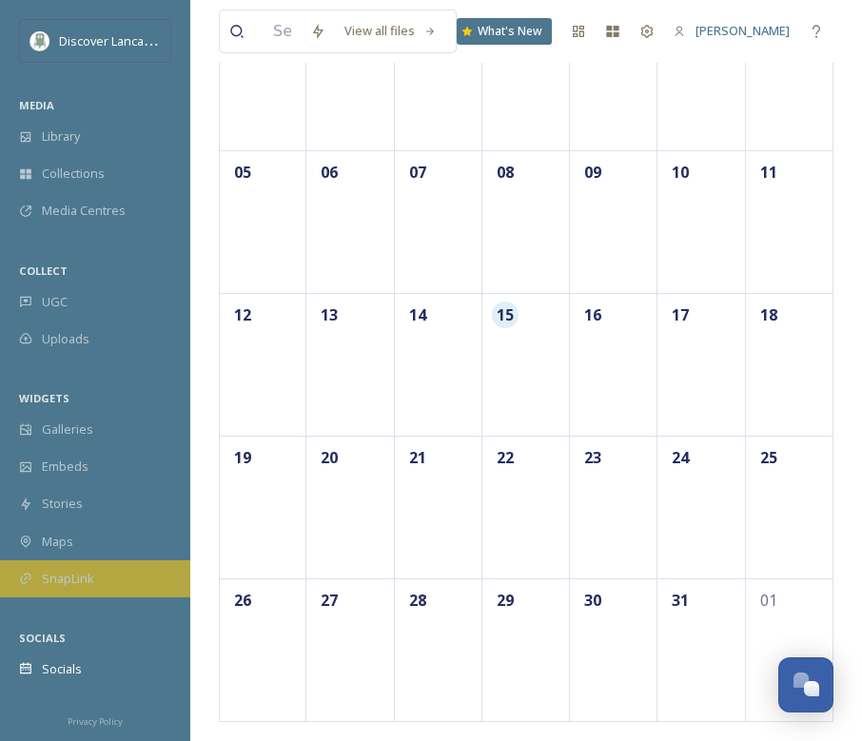
click at [132, 575] on div "SnapLink" at bounding box center [95, 579] width 190 height 37
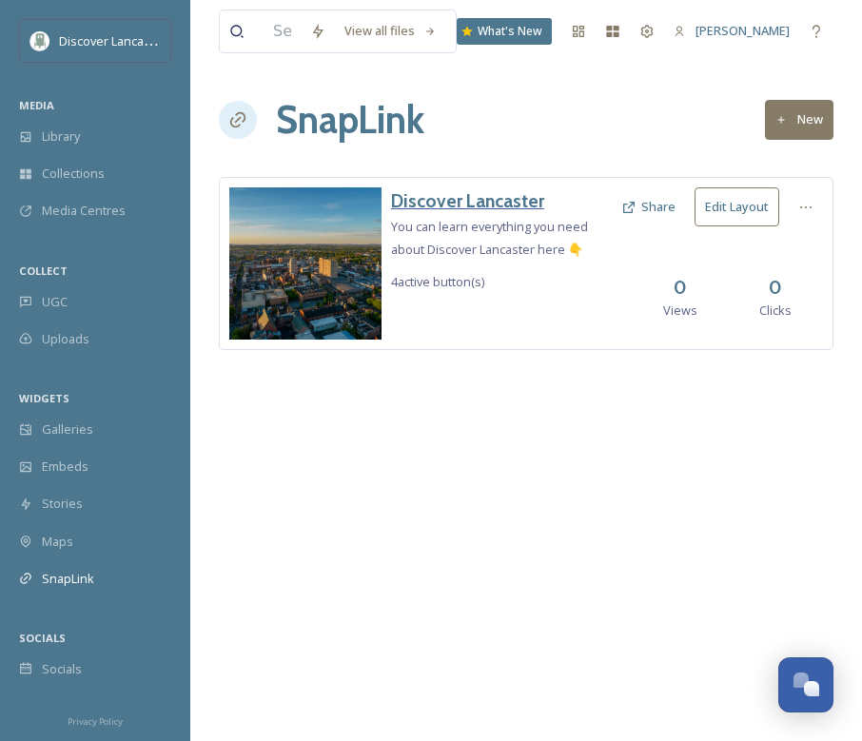
click at [469, 196] on h3 "Discover Lancaster" at bounding box center [501, 201] width 221 height 28
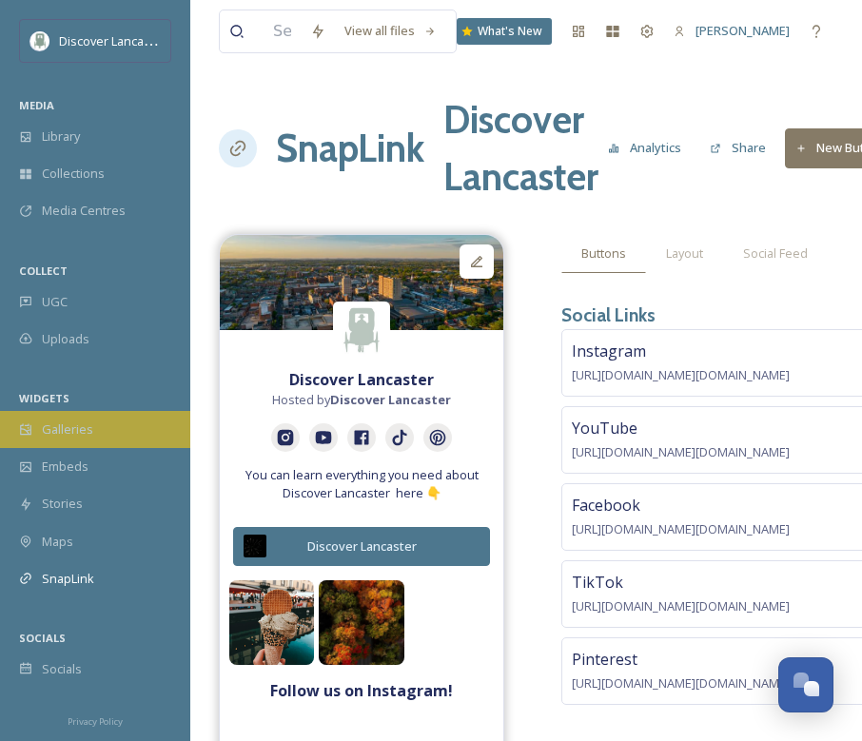
click at [97, 429] on div "Galleries" at bounding box center [95, 429] width 190 height 37
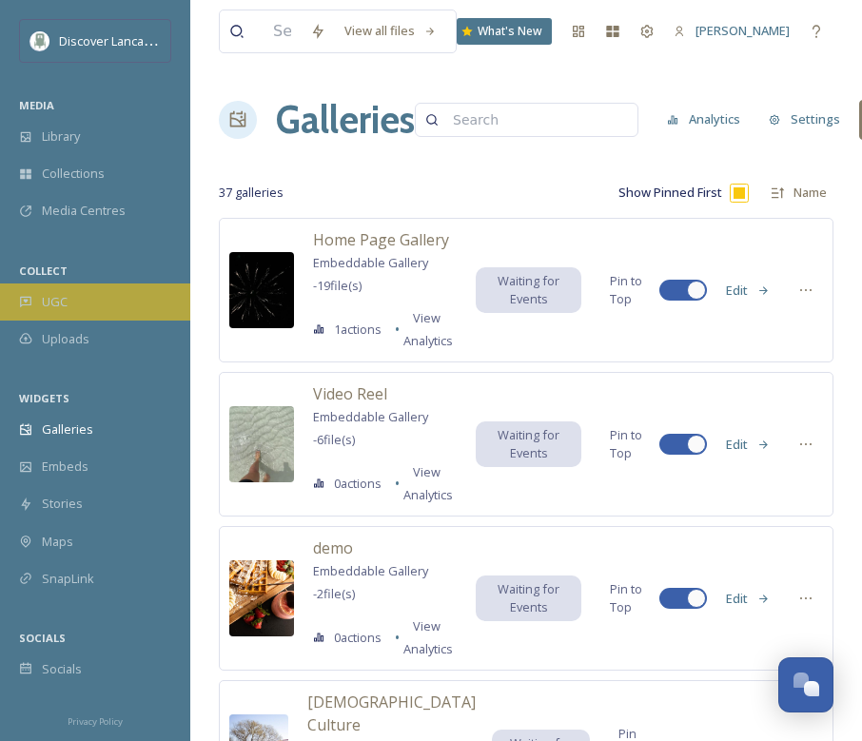
click at [83, 298] on div "UGC" at bounding box center [95, 302] width 190 height 37
